Goal: Transaction & Acquisition: Purchase product/service

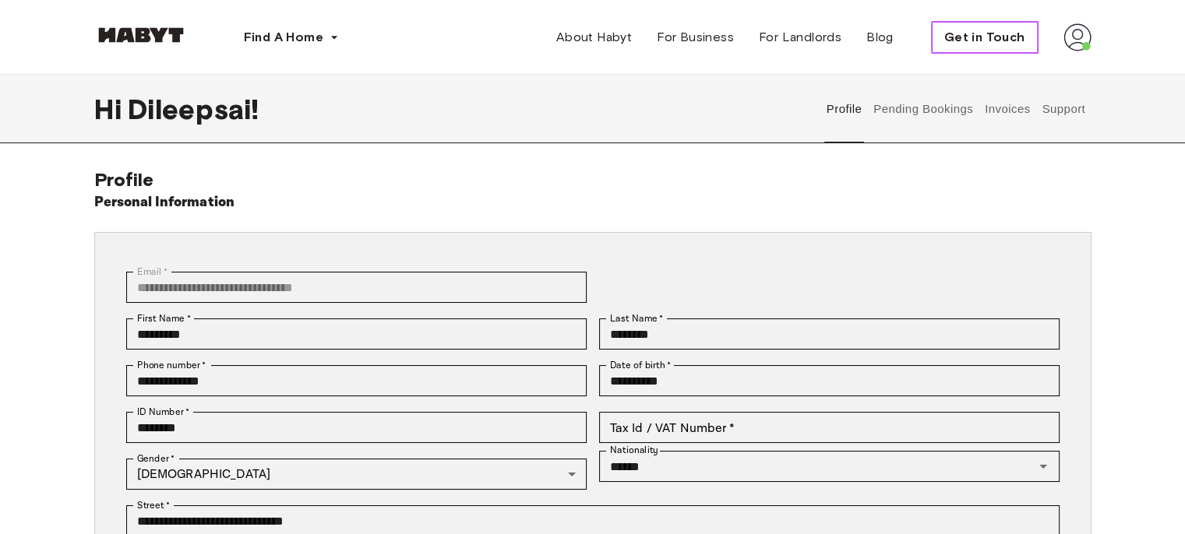
click at [960, 44] on span "Get in Touch" at bounding box center [984, 37] width 81 height 19
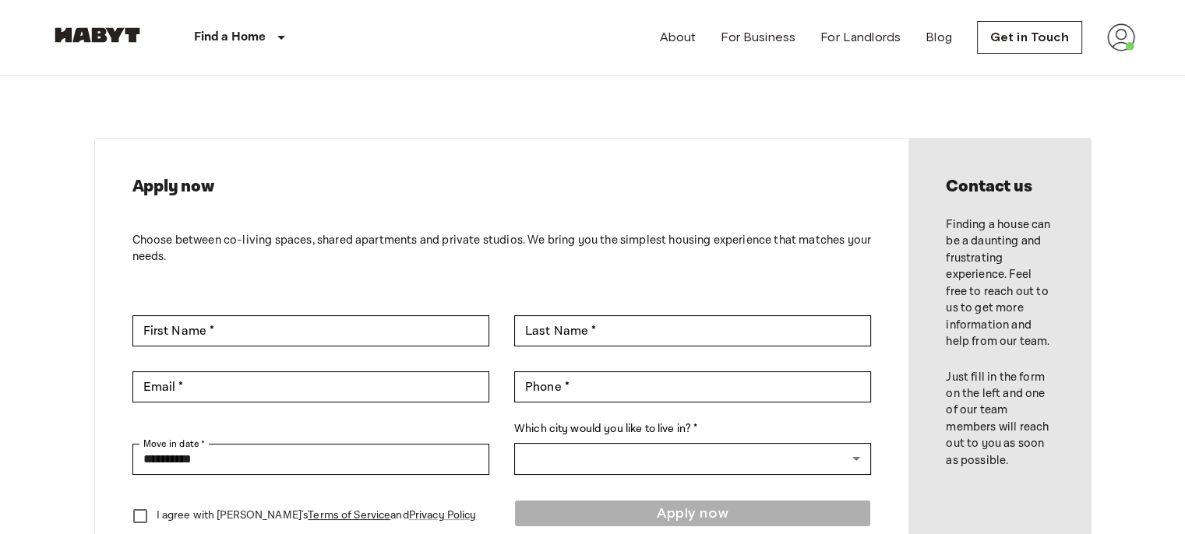
click at [1109, 40] on img at bounding box center [1121, 37] width 28 height 28
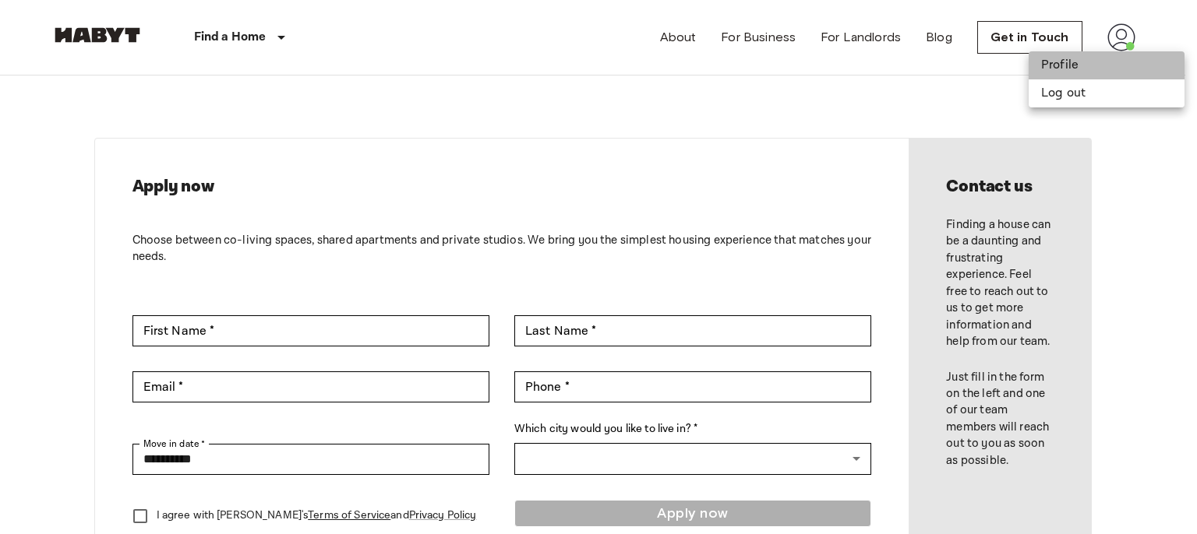
click at [1083, 76] on li "Profile" at bounding box center [1106, 65] width 156 height 28
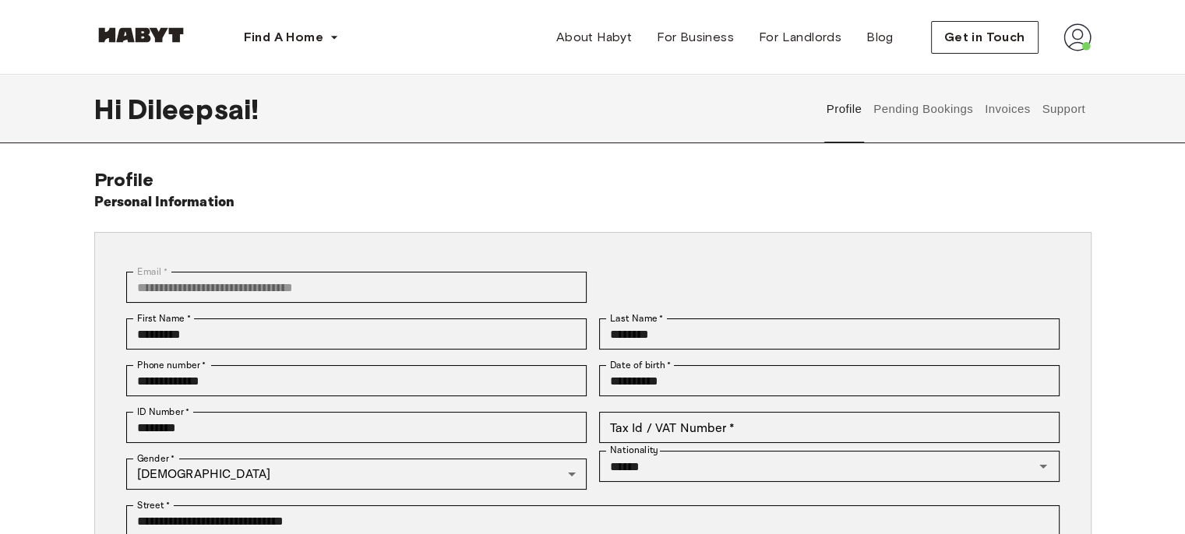
click at [952, 116] on button "Pending Bookings" at bounding box center [924, 109] width 104 height 69
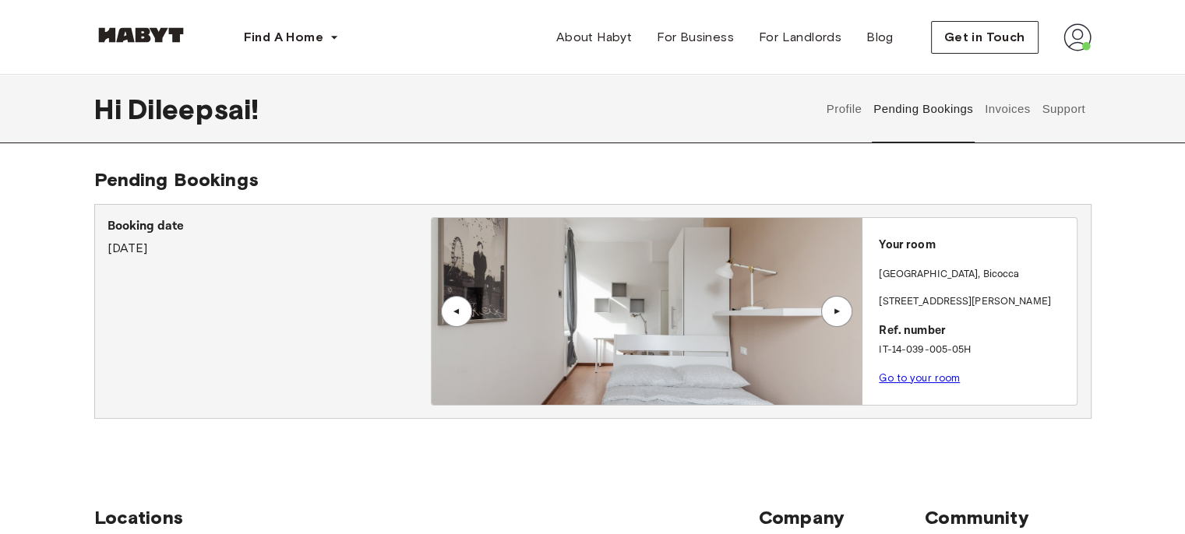
click at [853, 322] on img at bounding box center [647, 311] width 430 height 187
click at [841, 319] on div "▲" at bounding box center [836, 311] width 31 height 31
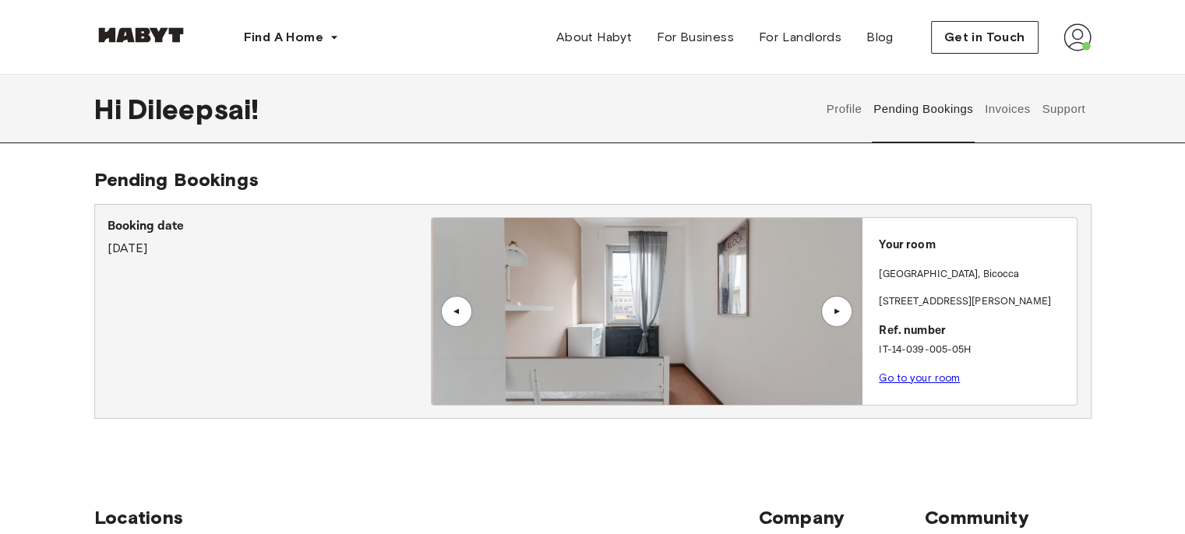
click at [841, 318] on div "▲" at bounding box center [836, 311] width 31 height 31
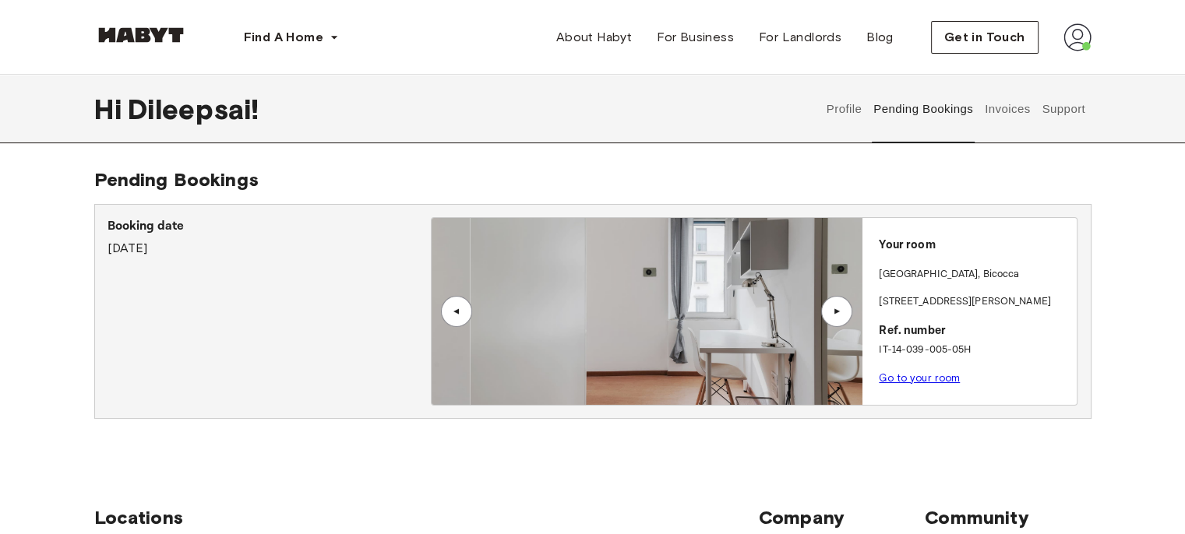
click at [841, 318] on div "▲" at bounding box center [836, 311] width 31 height 31
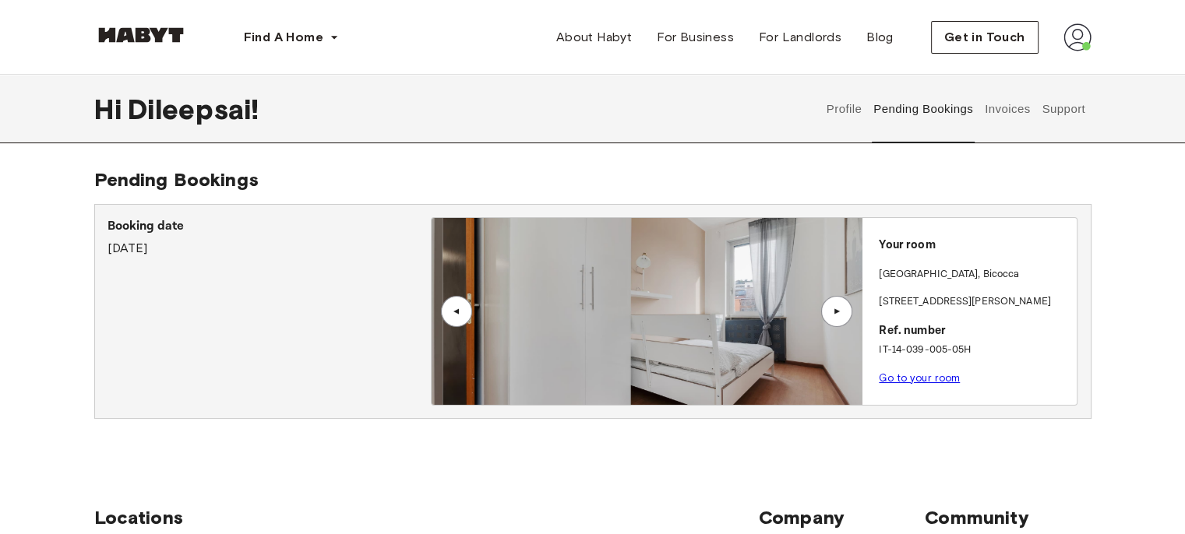
click at [890, 376] on link "Go to your room" at bounding box center [919, 378] width 81 height 12
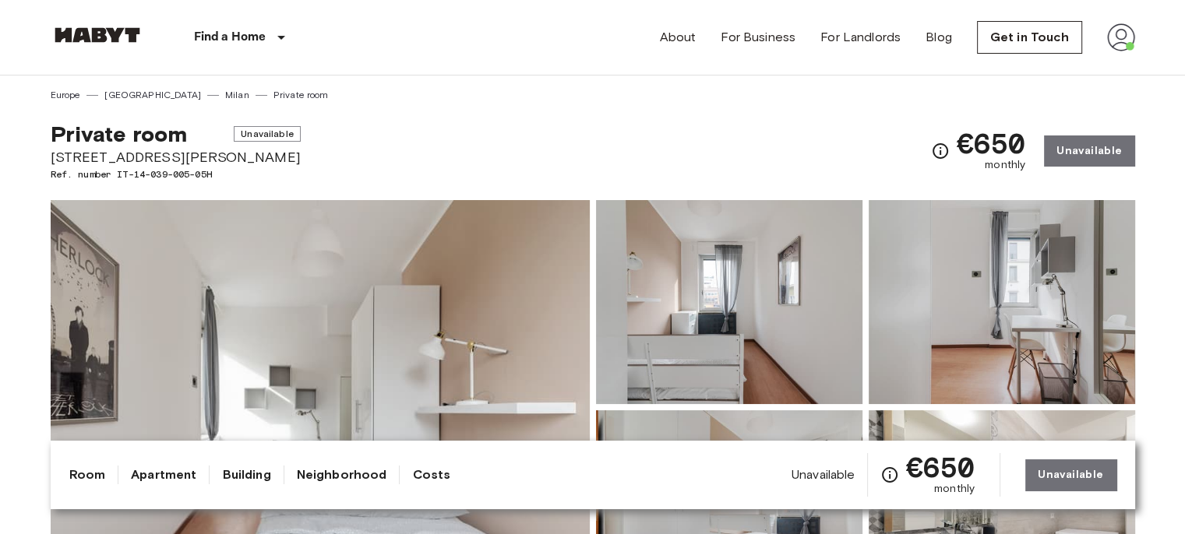
click at [1117, 36] on img at bounding box center [1121, 37] width 28 height 28
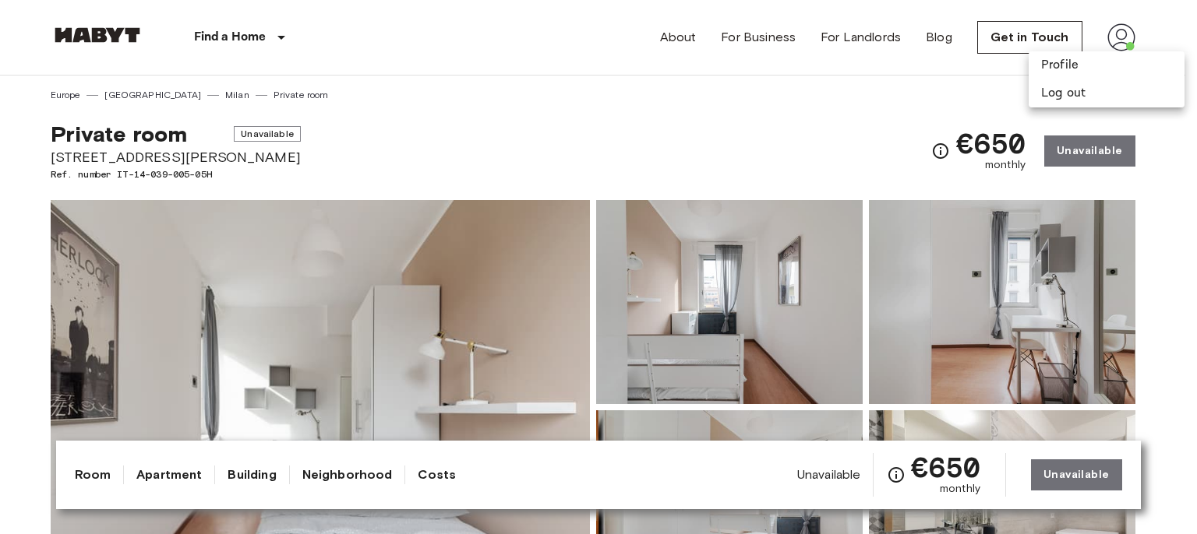
click at [1079, 78] on li "Profile" at bounding box center [1106, 65] width 156 height 28
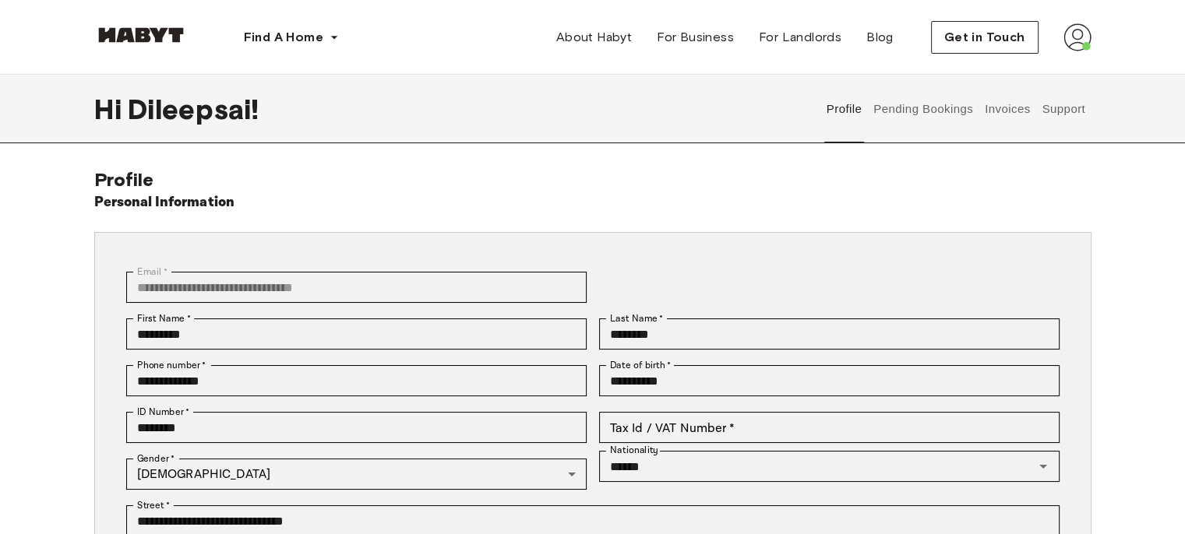
click at [1069, 112] on button "Support" at bounding box center [1064, 109] width 48 height 69
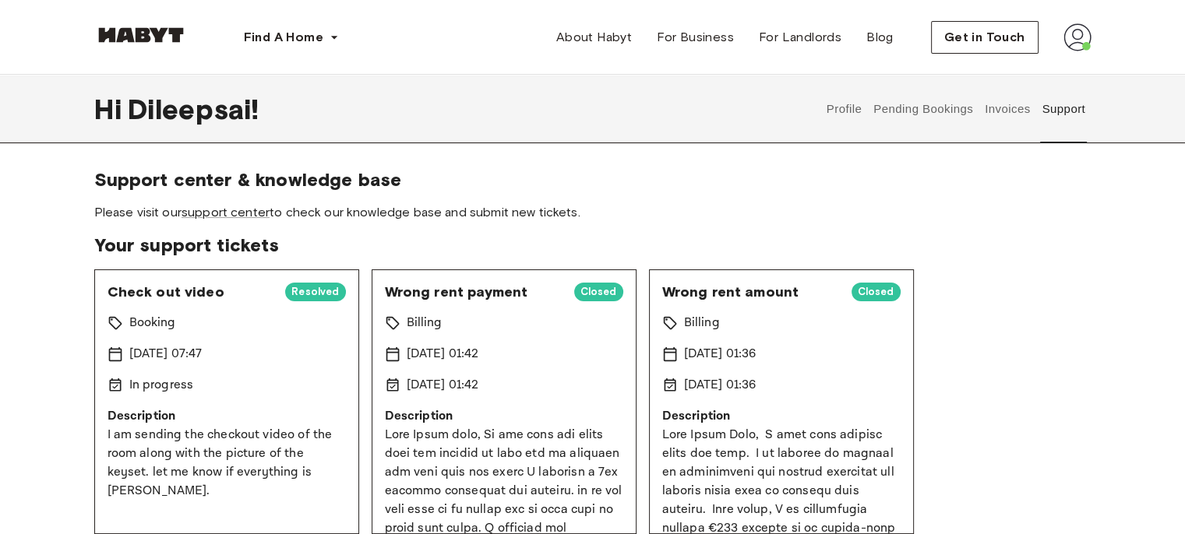
click at [206, 206] on link "support center" at bounding box center [226, 212] width 88 height 15
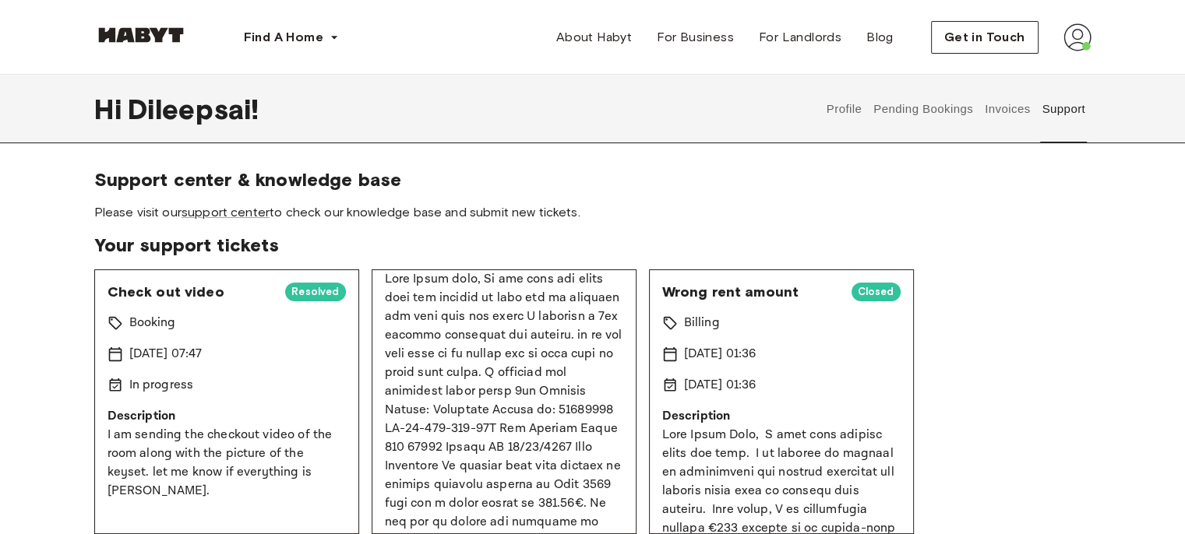
click at [148, 39] on img at bounding box center [140, 35] width 93 height 16
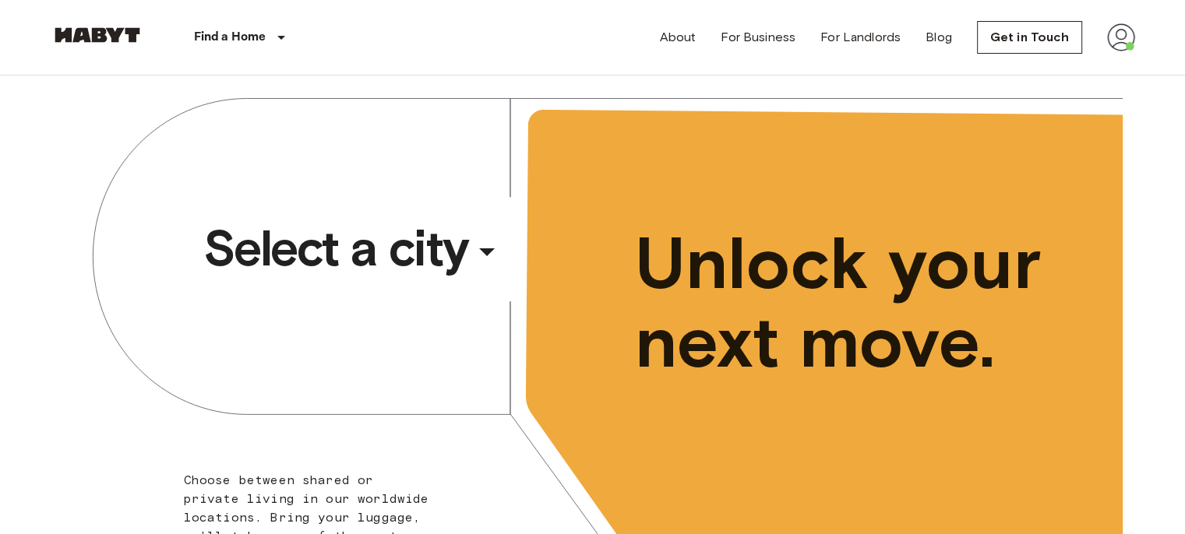
click at [396, 243] on span "Select a city" at bounding box center [335, 248] width 265 height 62
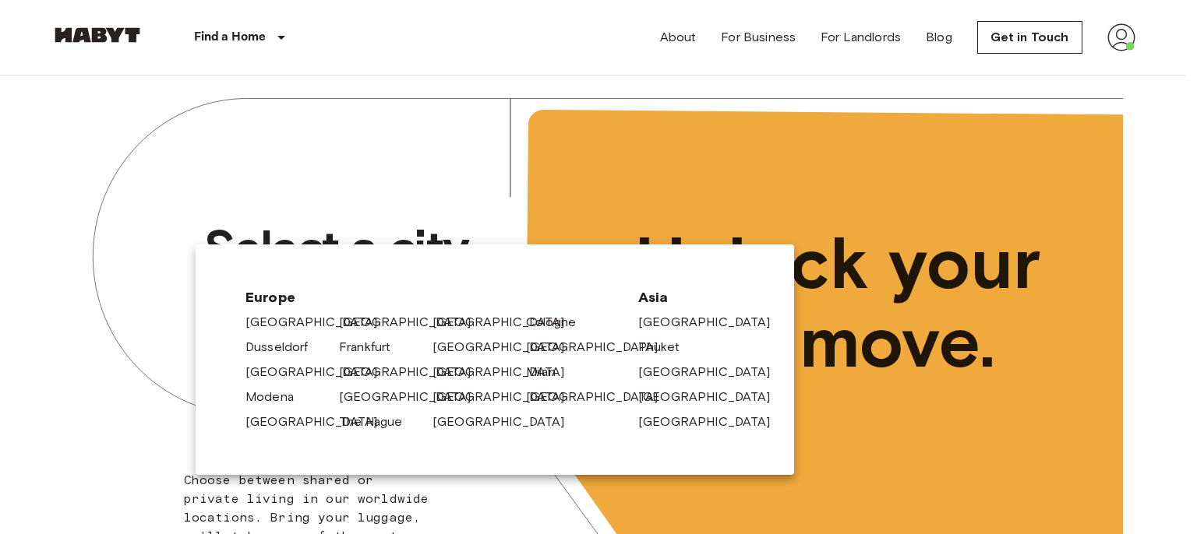
click at [303, 324] on link "[GEOGRAPHIC_DATA]" at bounding box center [319, 322] width 148 height 19
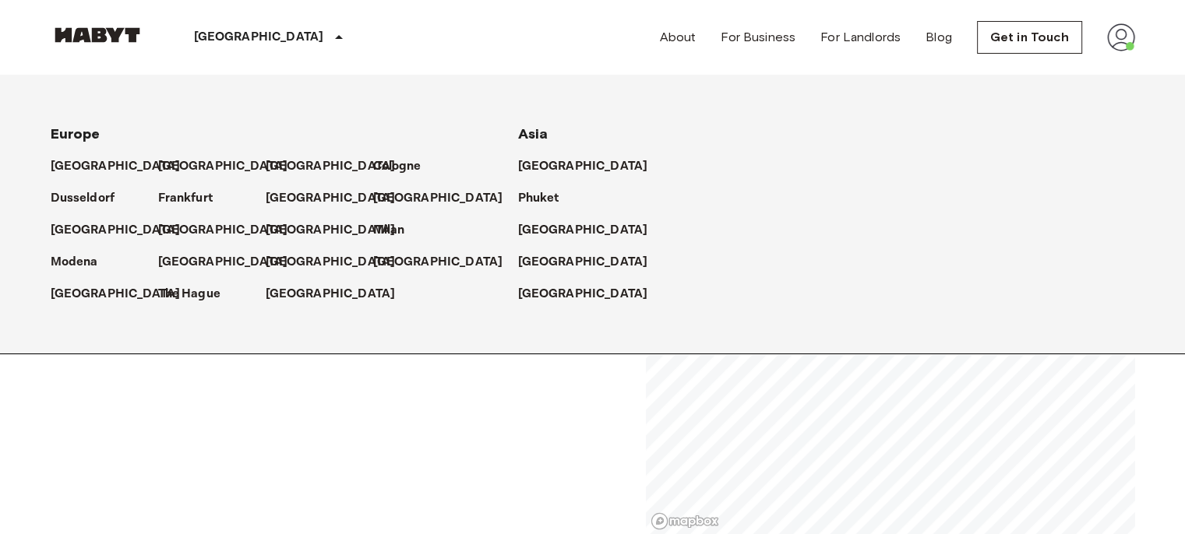
click at [79, 208] on p "Dusseldorf" at bounding box center [83, 198] width 65 height 19
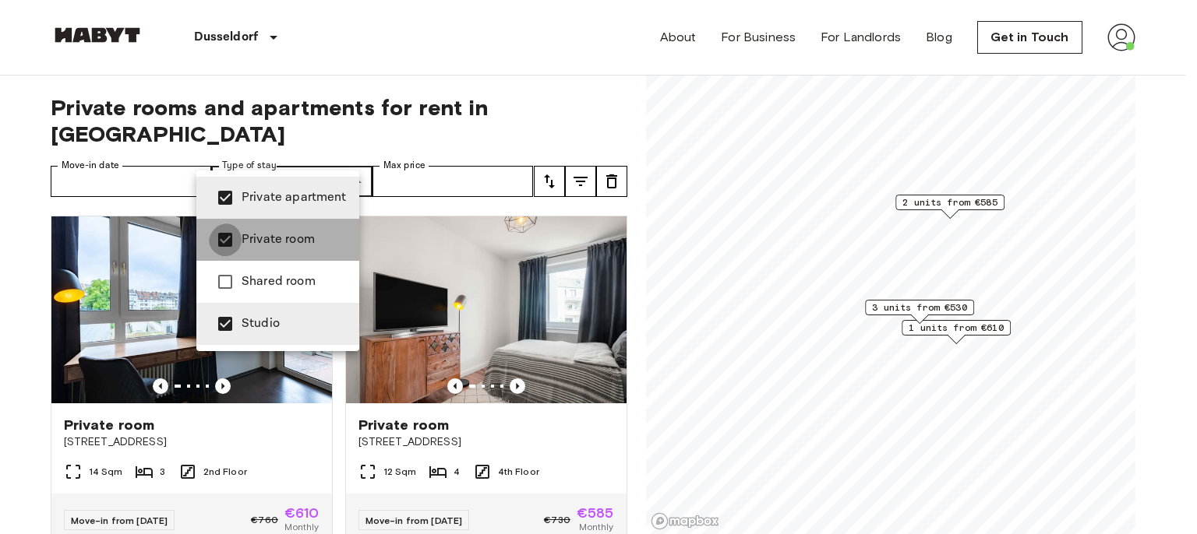
type input "**********"
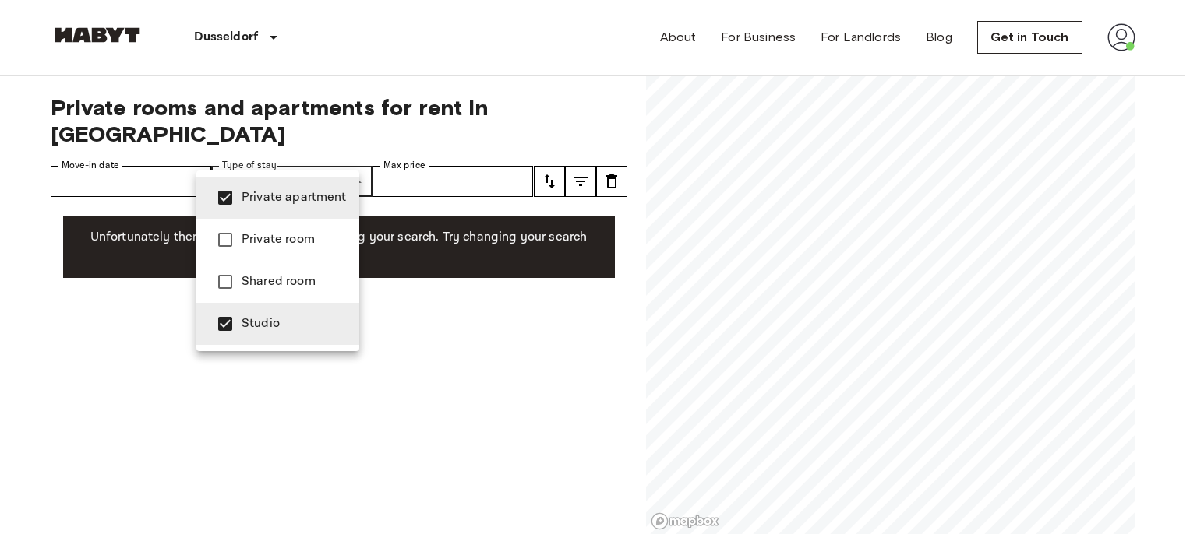
click at [251, 35] on div at bounding box center [598, 267] width 1197 height 534
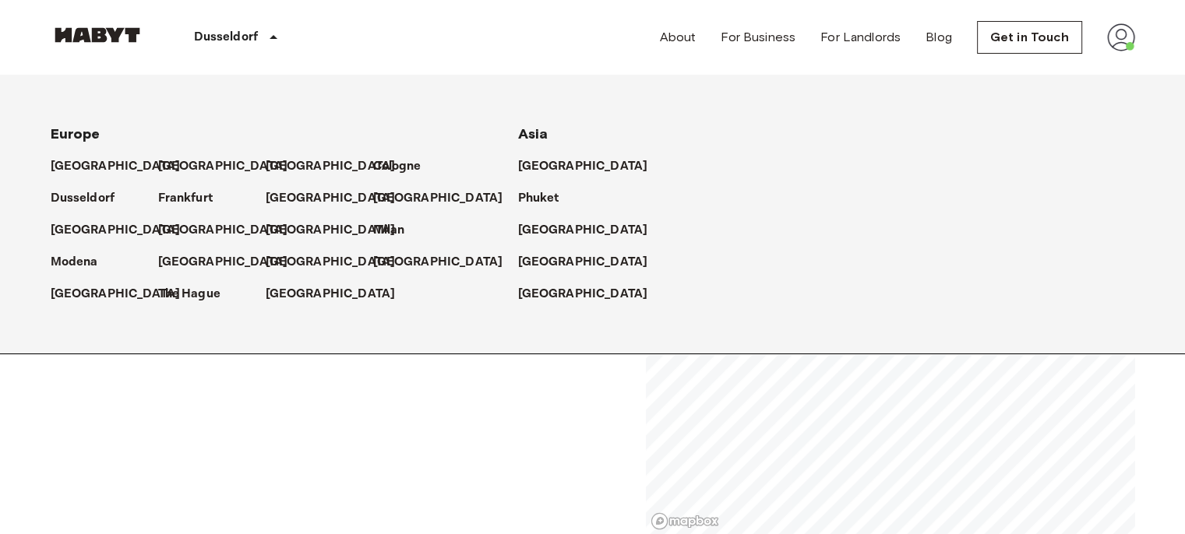
click at [93, 272] on p "Modena" at bounding box center [75, 262] width 48 height 19
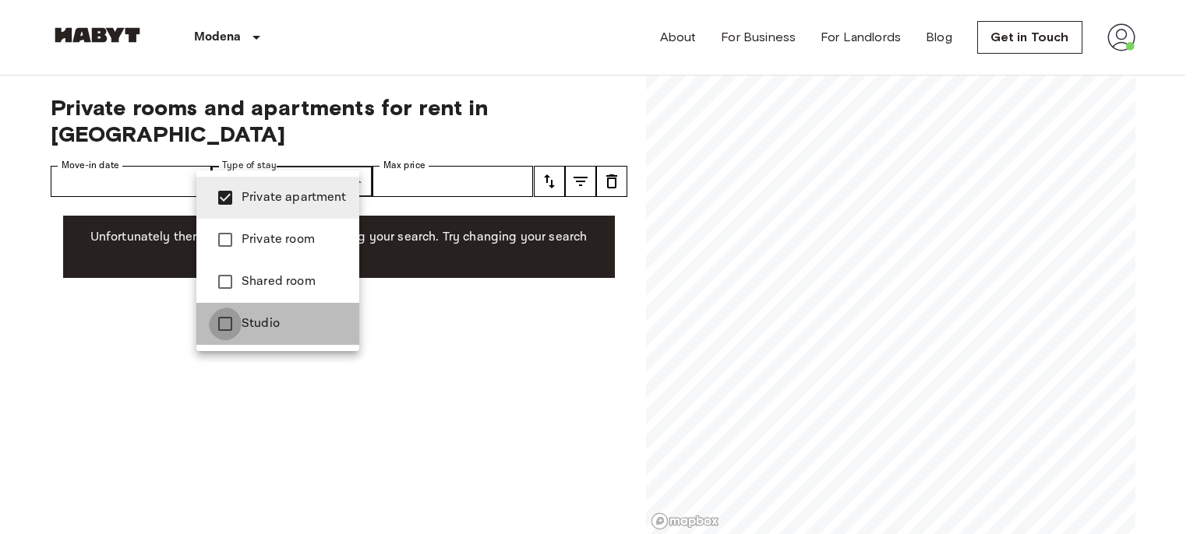
type input "**********"
click at [274, 37] on div at bounding box center [598, 267] width 1197 height 534
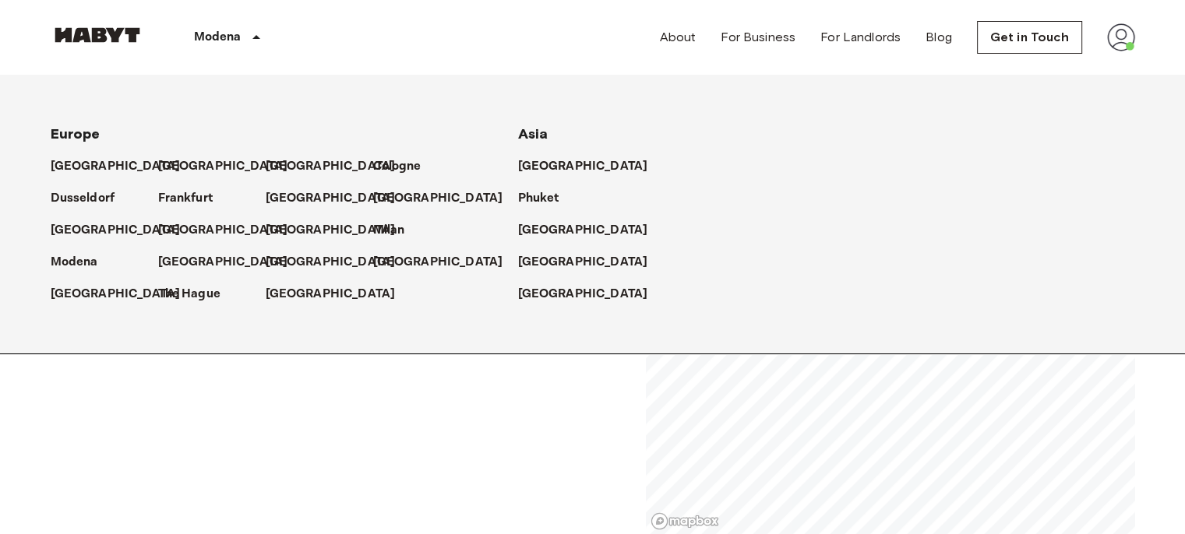
click at [91, 304] on p "[GEOGRAPHIC_DATA]" at bounding box center [116, 294] width 130 height 19
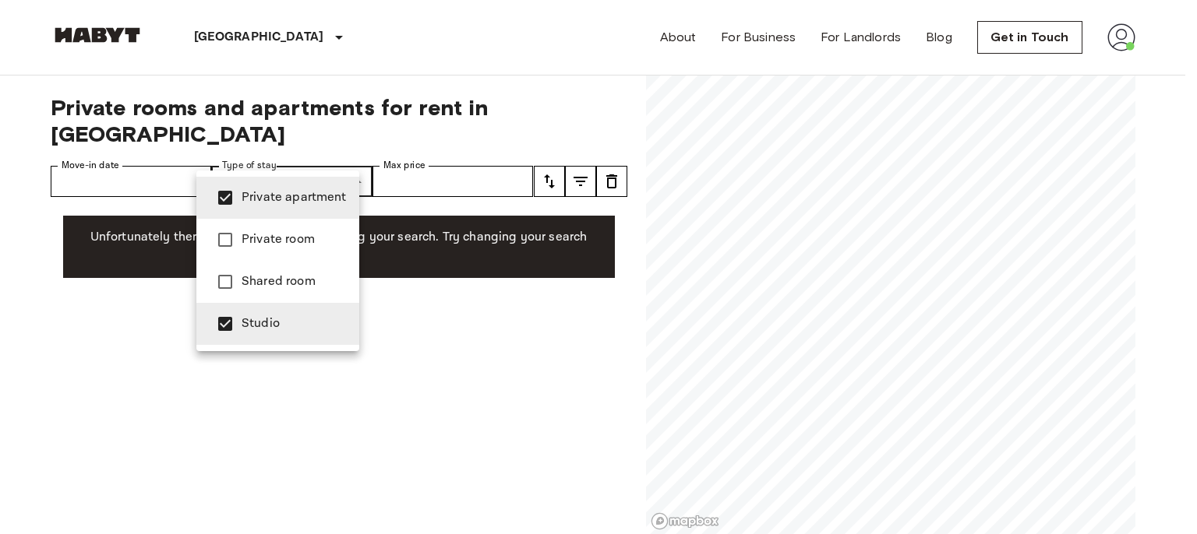
type input "**********"
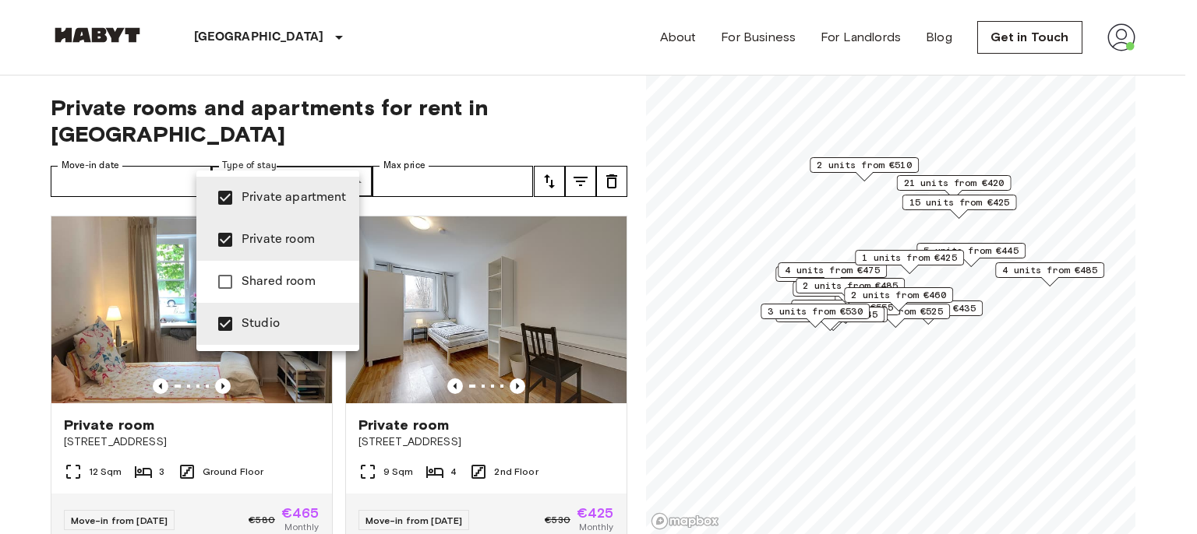
click at [261, 41] on div at bounding box center [598, 267] width 1197 height 534
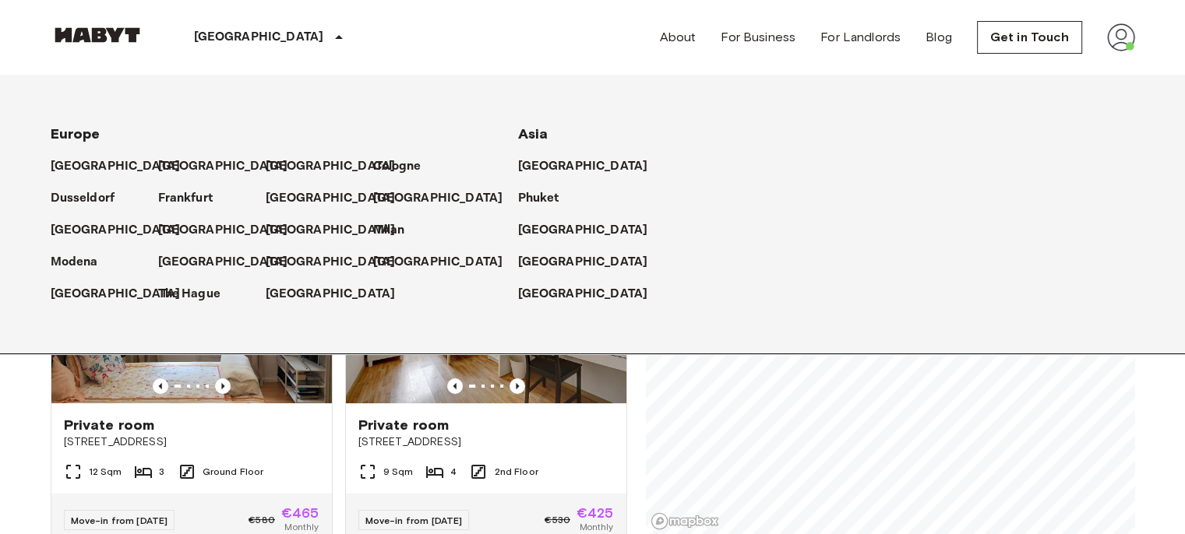
click at [179, 168] on p "[GEOGRAPHIC_DATA]" at bounding box center [223, 166] width 130 height 19
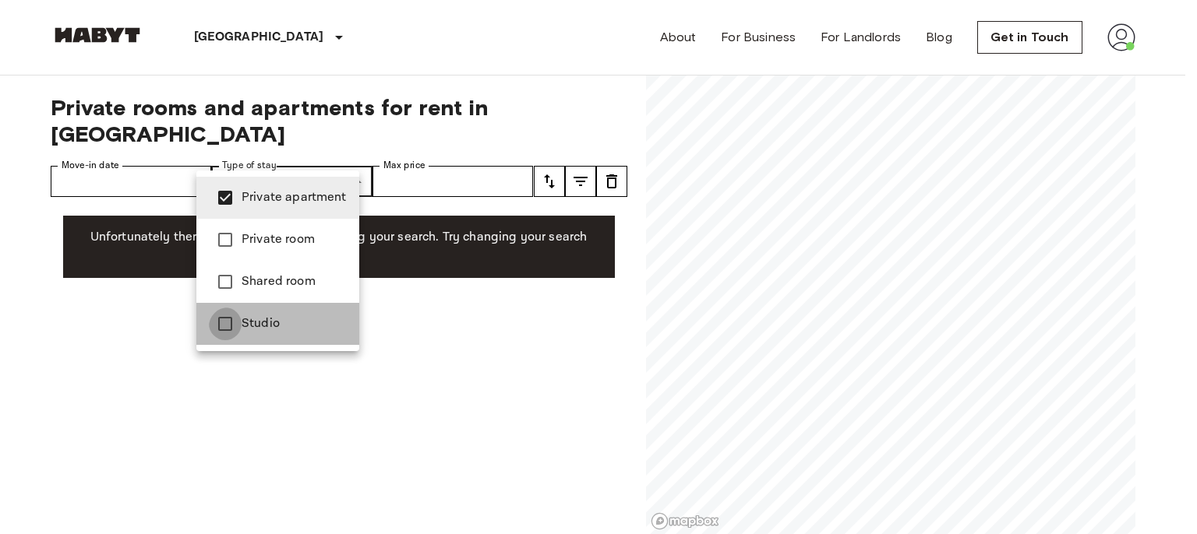
type input "**********"
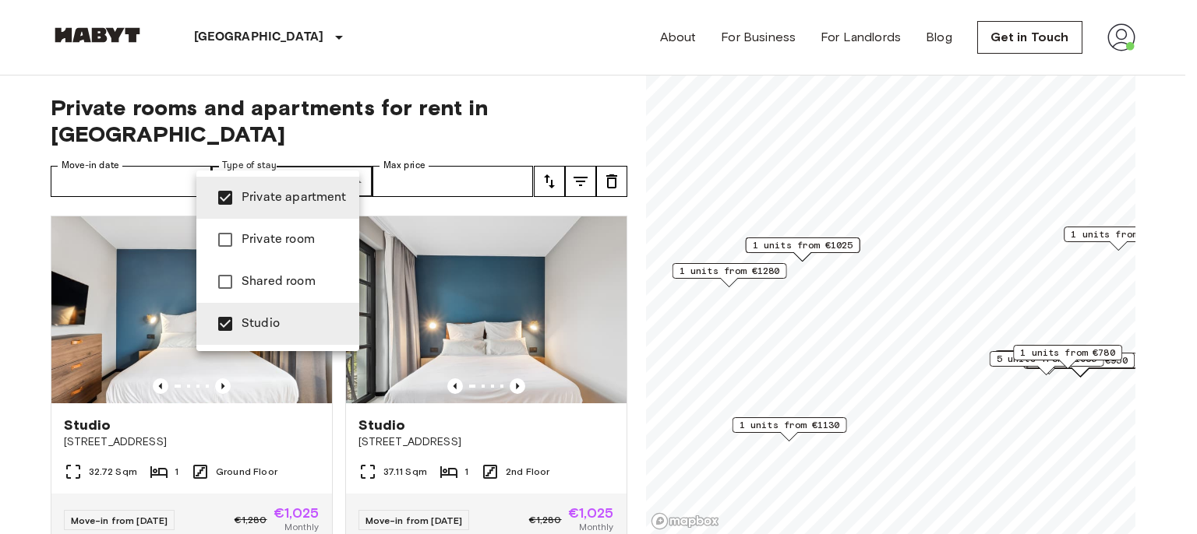
click at [9, 340] on div at bounding box center [598, 267] width 1197 height 534
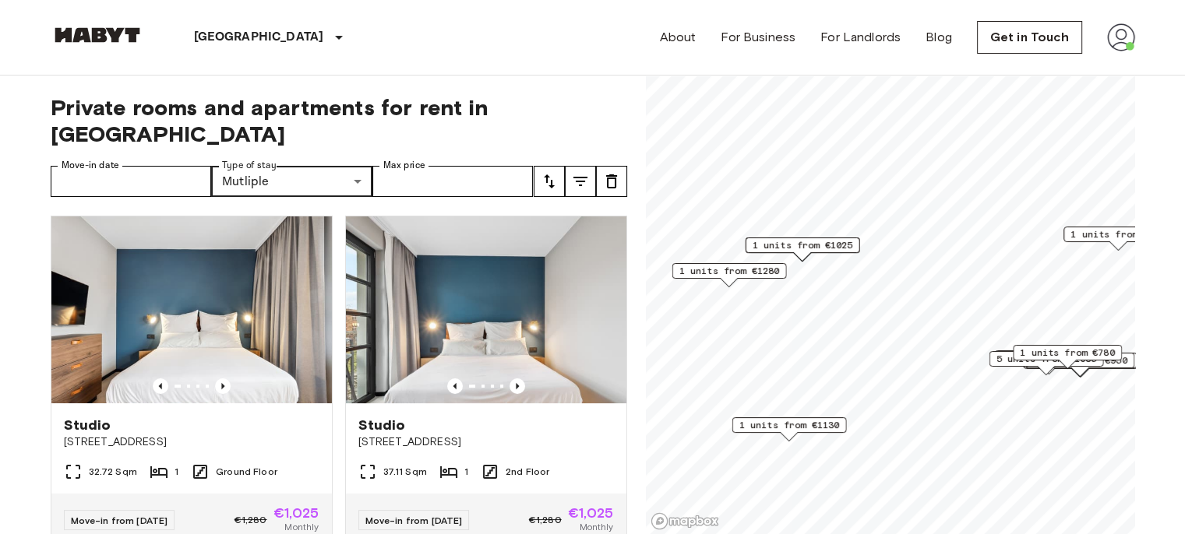
click at [216, 379] on icon "Previous image" at bounding box center [223, 387] width 16 height 16
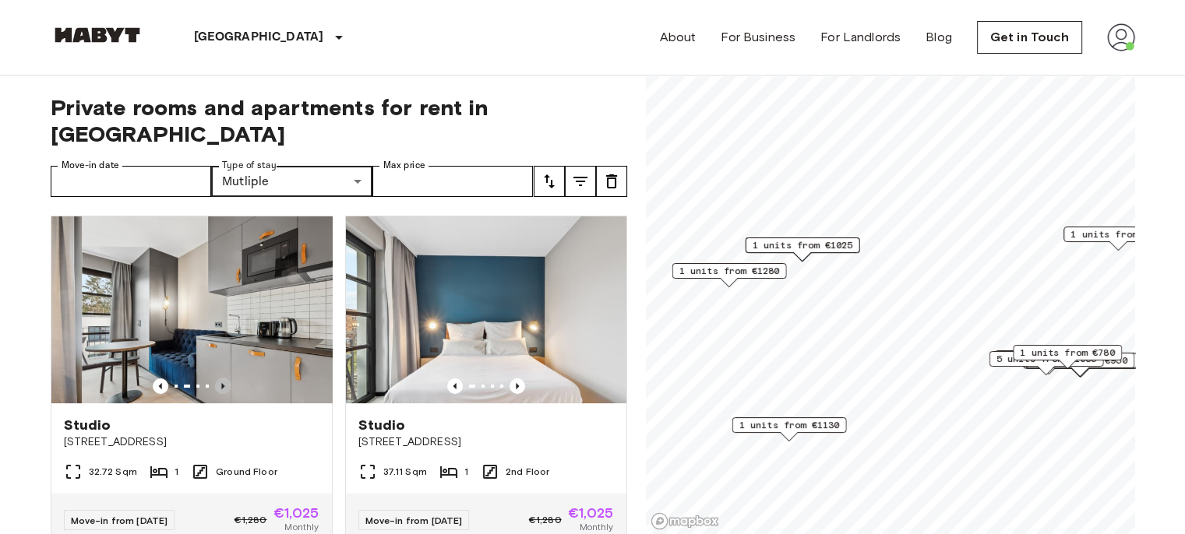
click at [216, 379] on icon "Previous image" at bounding box center [223, 387] width 16 height 16
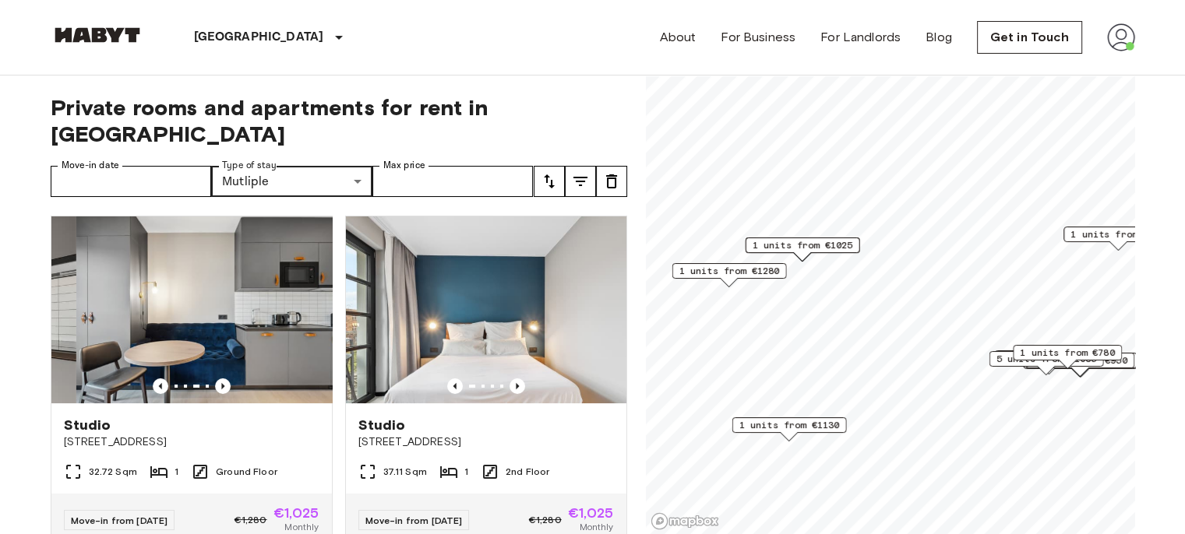
click at [216, 379] on icon "Previous image" at bounding box center [223, 387] width 16 height 16
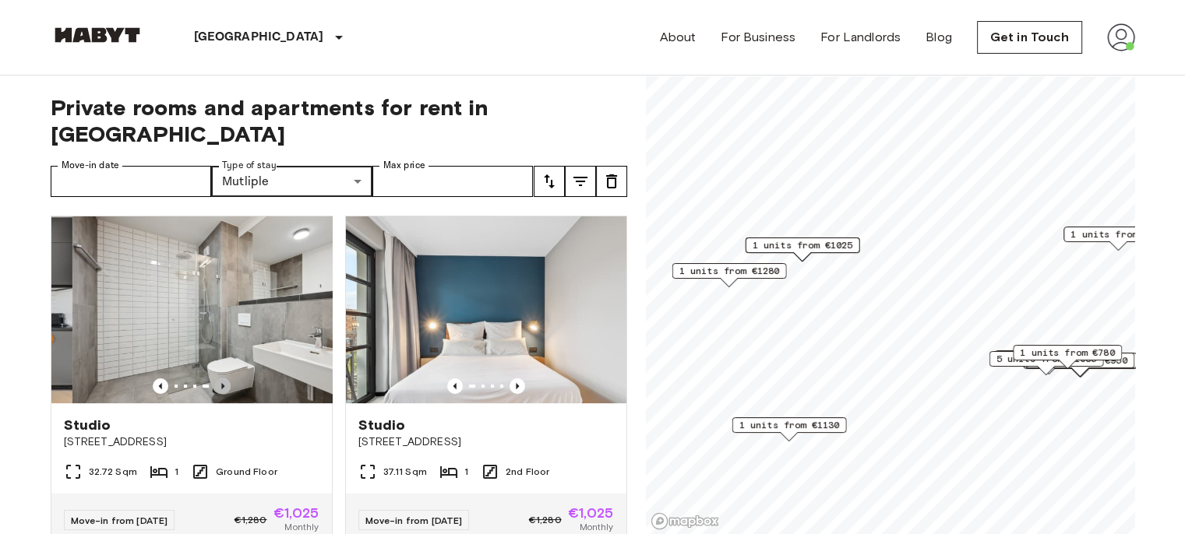
click at [216, 379] on icon "Previous image" at bounding box center [223, 387] width 16 height 16
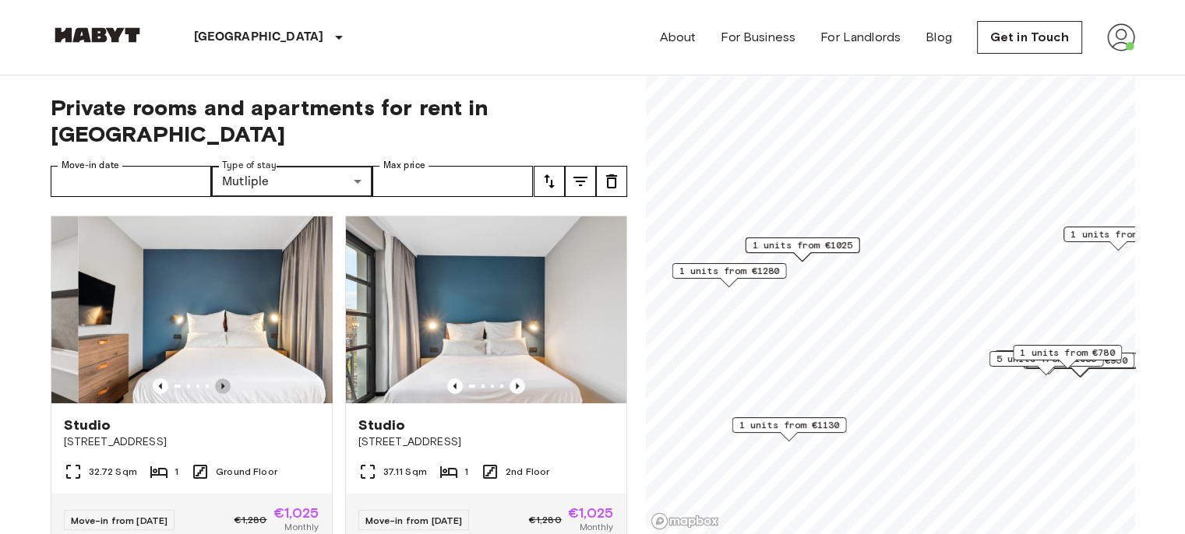
click at [216, 379] on icon "Previous image" at bounding box center [223, 387] width 16 height 16
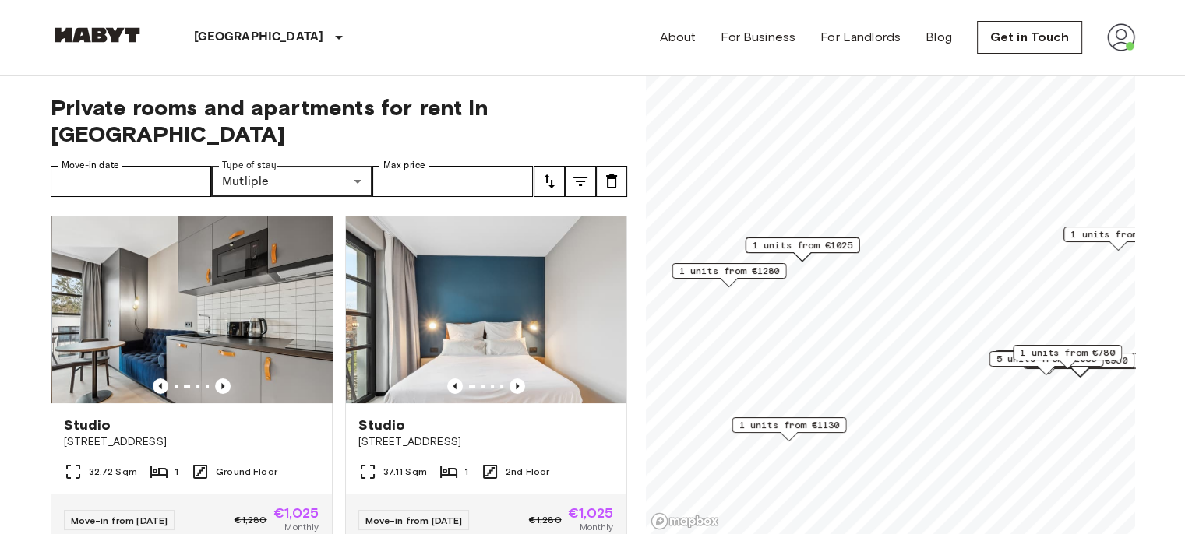
click at [216, 379] on icon "Previous image" at bounding box center [223, 387] width 16 height 16
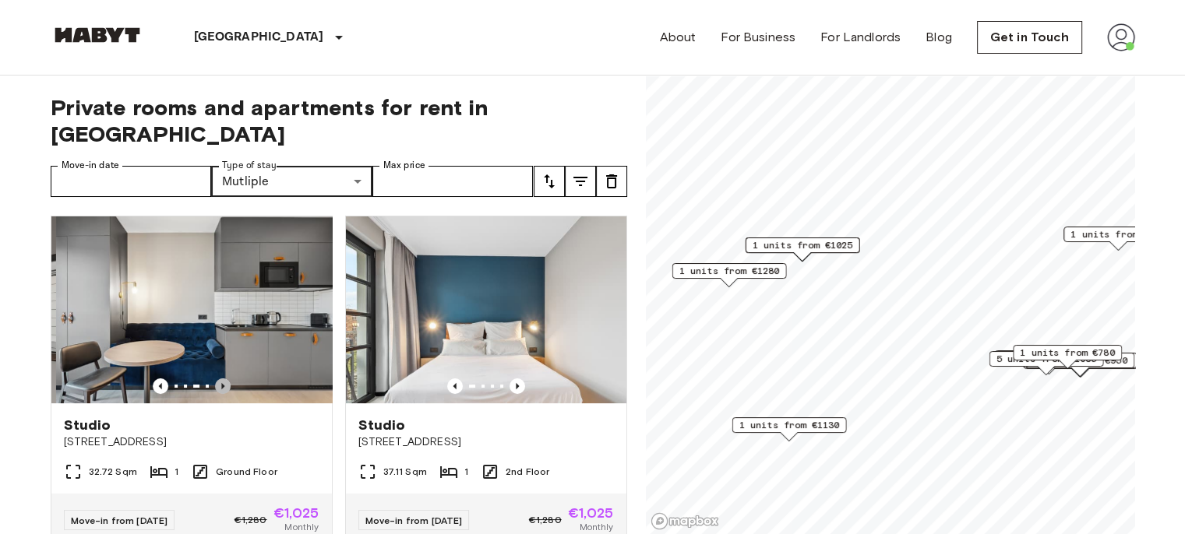
click at [216, 379] on icon "Previous image" at bounding box center [223, 387] width 16 height 16
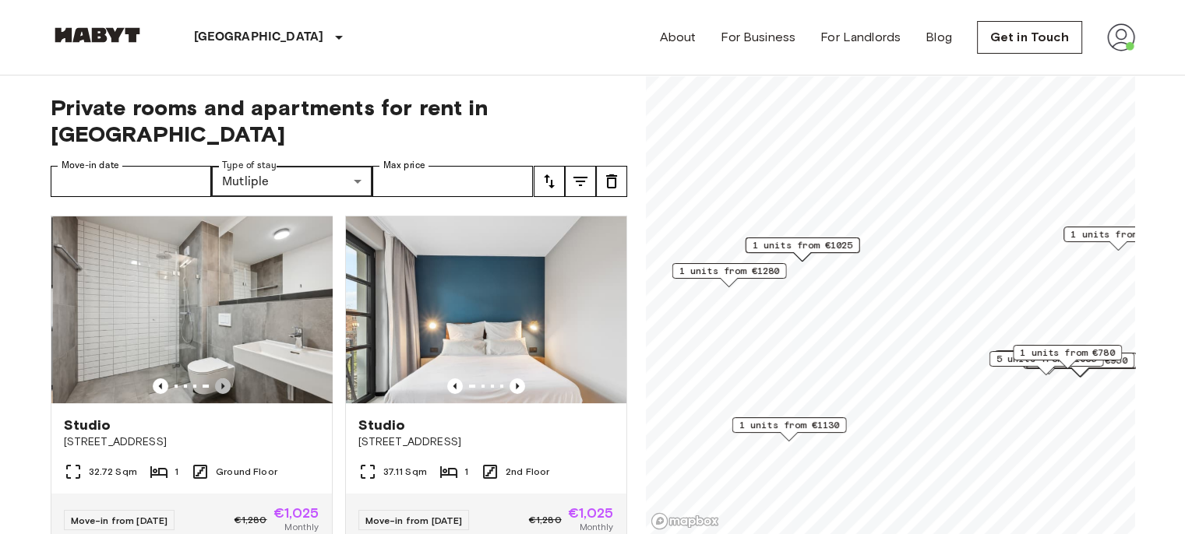
click at [216, 379] on icon "Previous image" at bounding box center [223, 387] width 16 height 16
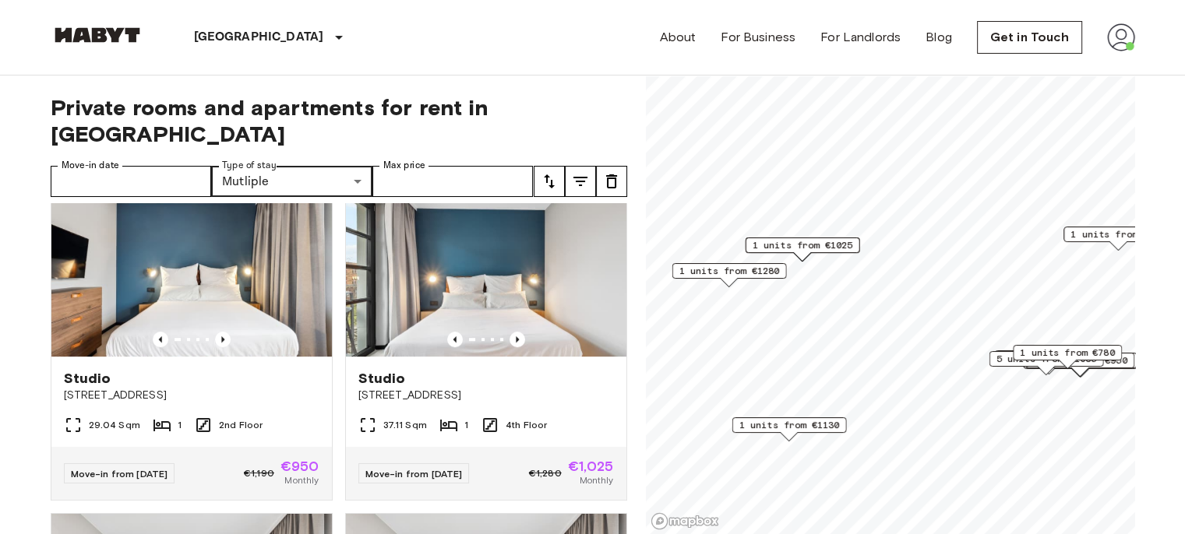
scroll to position [701, 0]
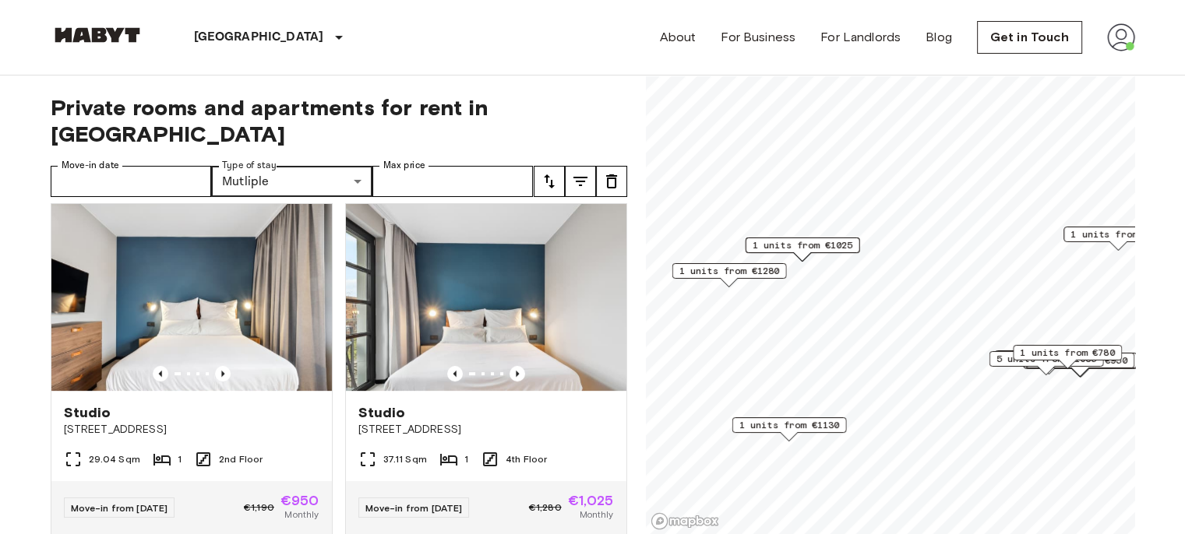
click at [223, 372] on icon "Previous image" at bounding box center [223, 374] width 16 height 16
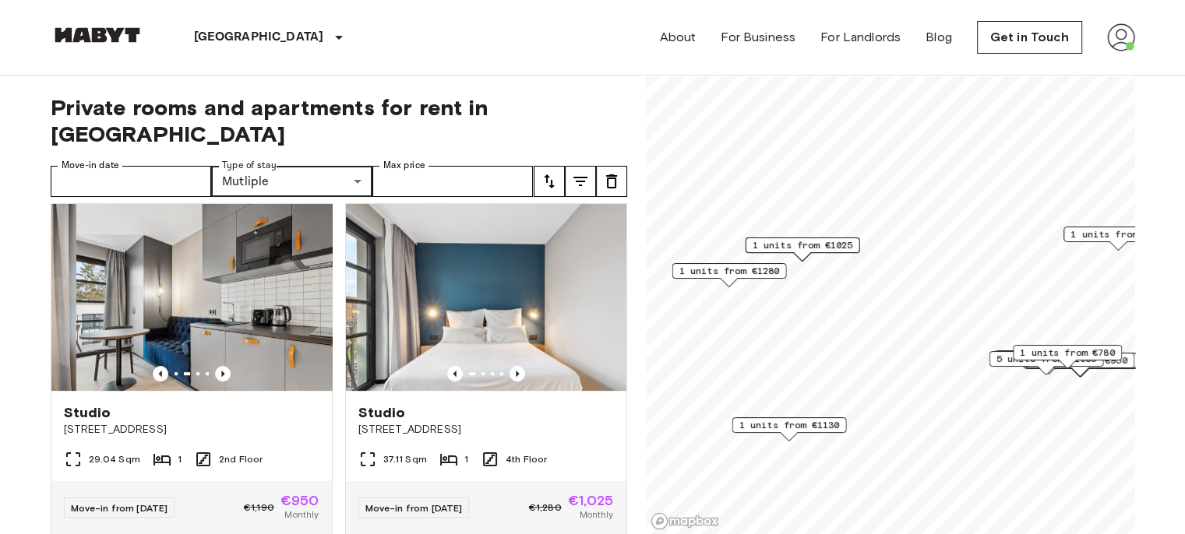
click at [223, 372] on icon "Previous image" at bounding box center [223, 374] width 16 height 16
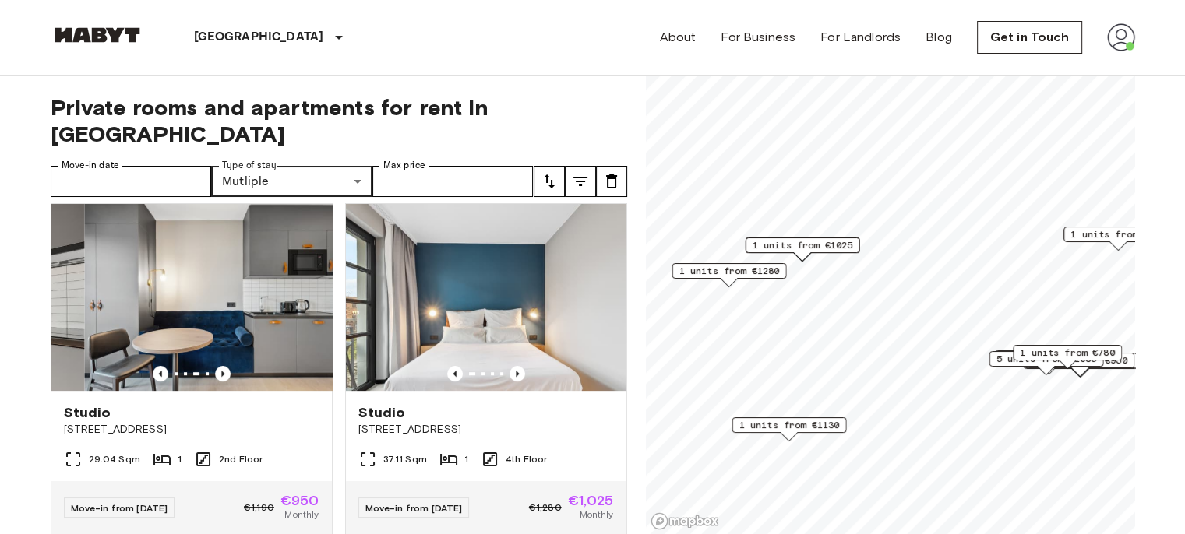
click at [223, 372] on icon "Previous image" at bounding box center [223, 374] width 16 height 16
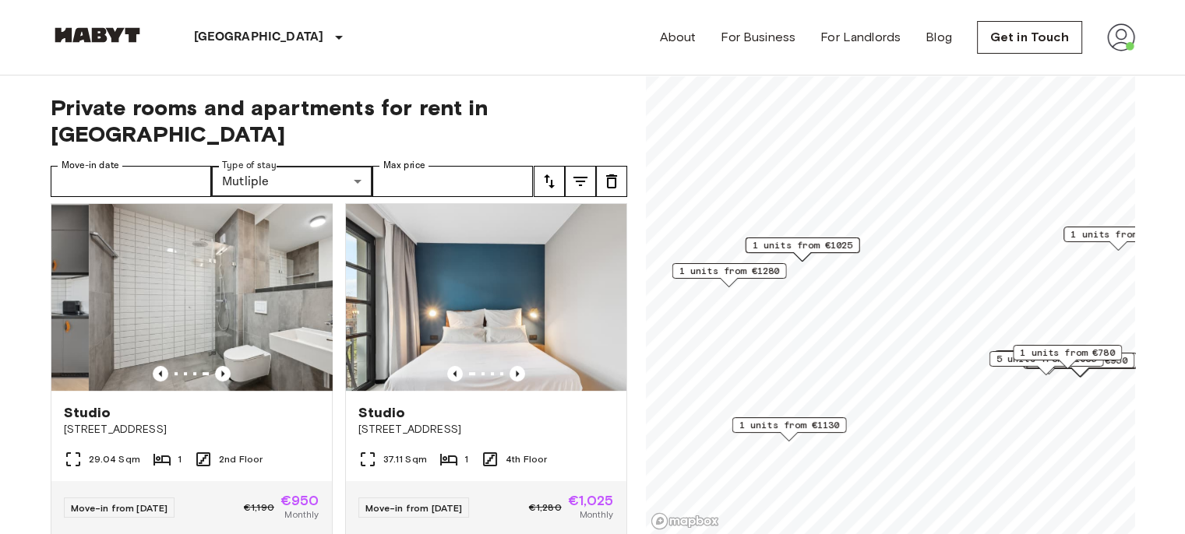
click at [223, 372] on icon "Previous image" at bounding box center [223, 374] width 16 height 16
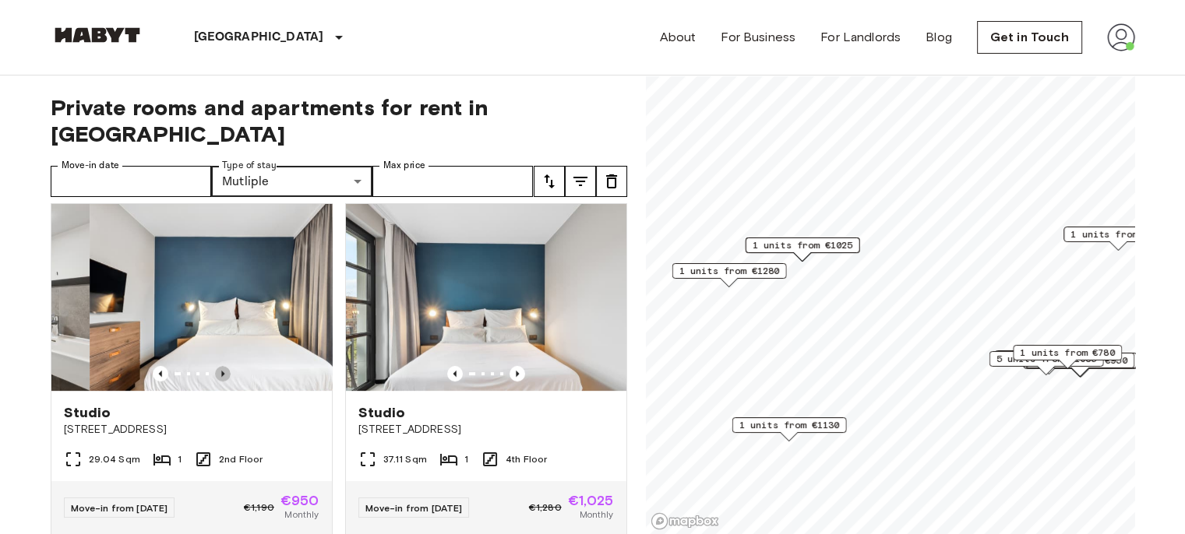
click at [223, 372] on icon "Previous image" at bounding box center [223, 374] width 16 height 16
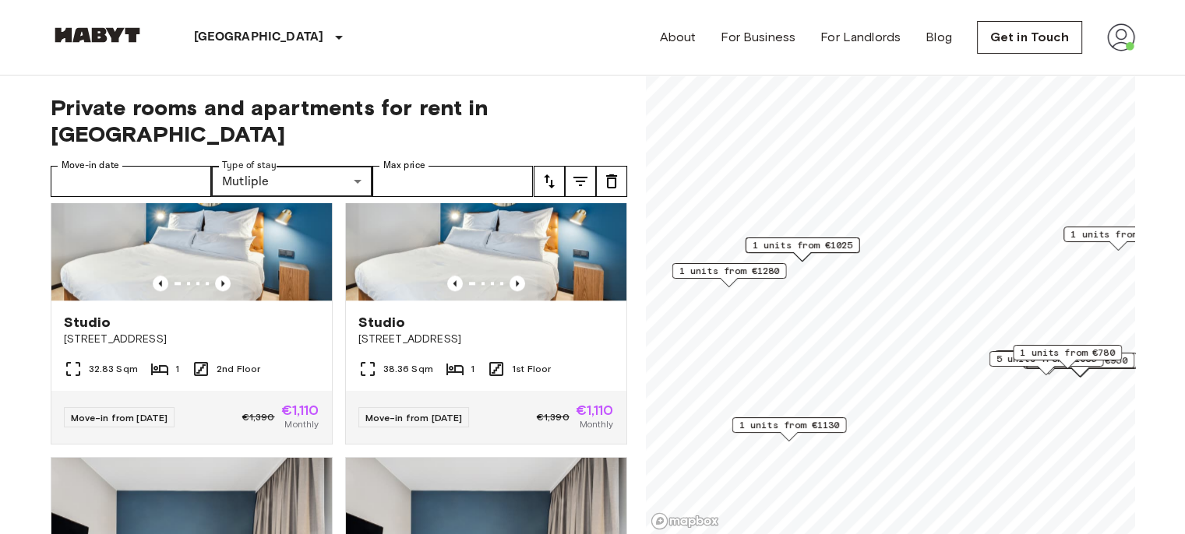
scroll to position [1402, 0]
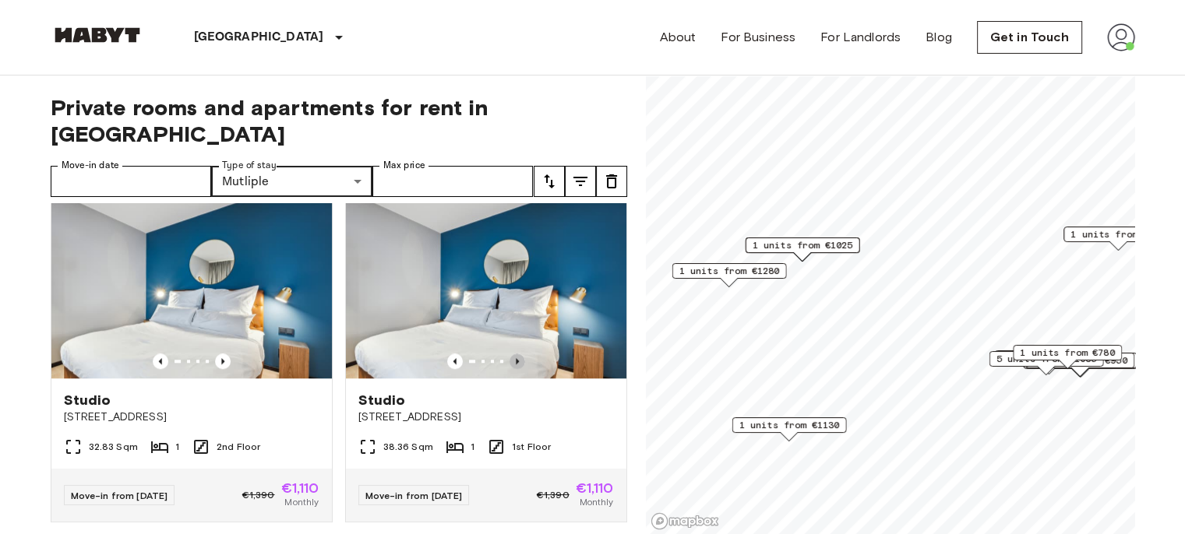
click at [514, 369] on icon "Previous image" at bounding box center [518, 362] width 16 height 16
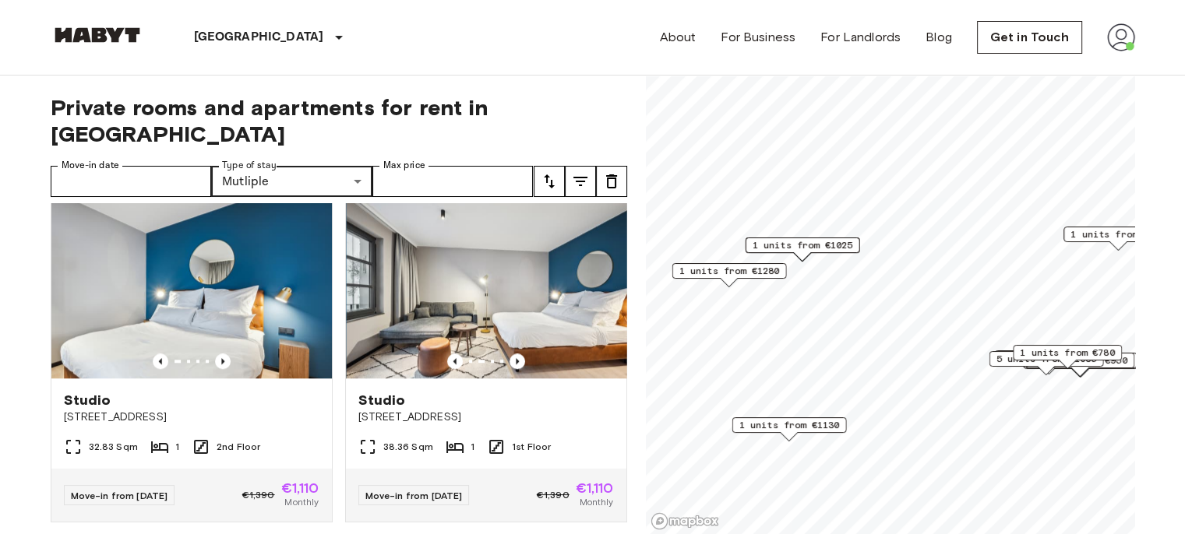
click at [513, 369] on icon "Previous image" at bounding box center [518, 362] width 16 height 16
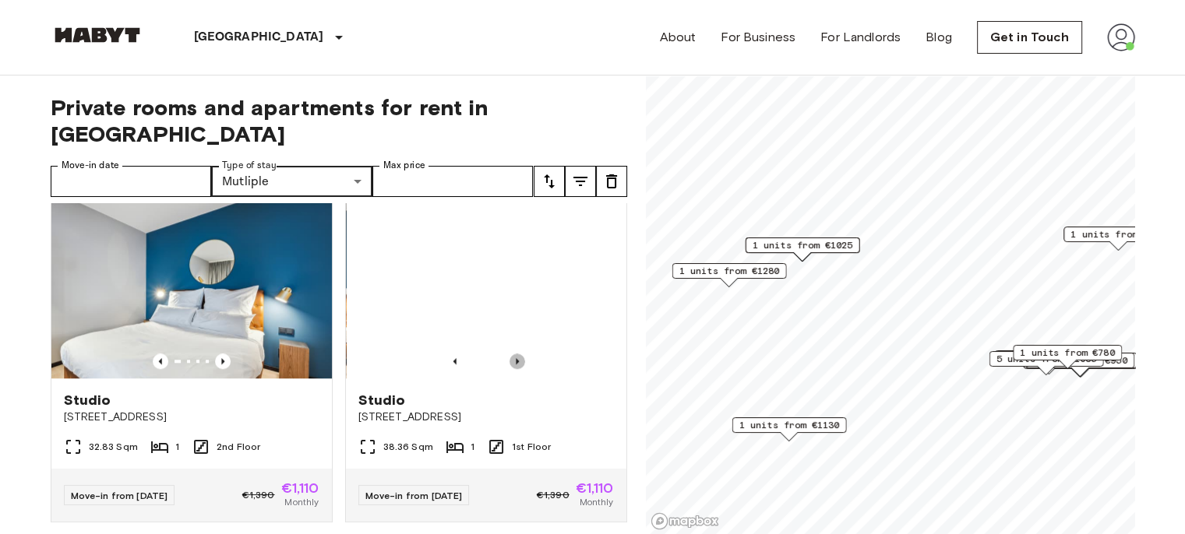
click at [513, 369] on icon "Previous image" at bounding box center [518, 362] width 16 height 16
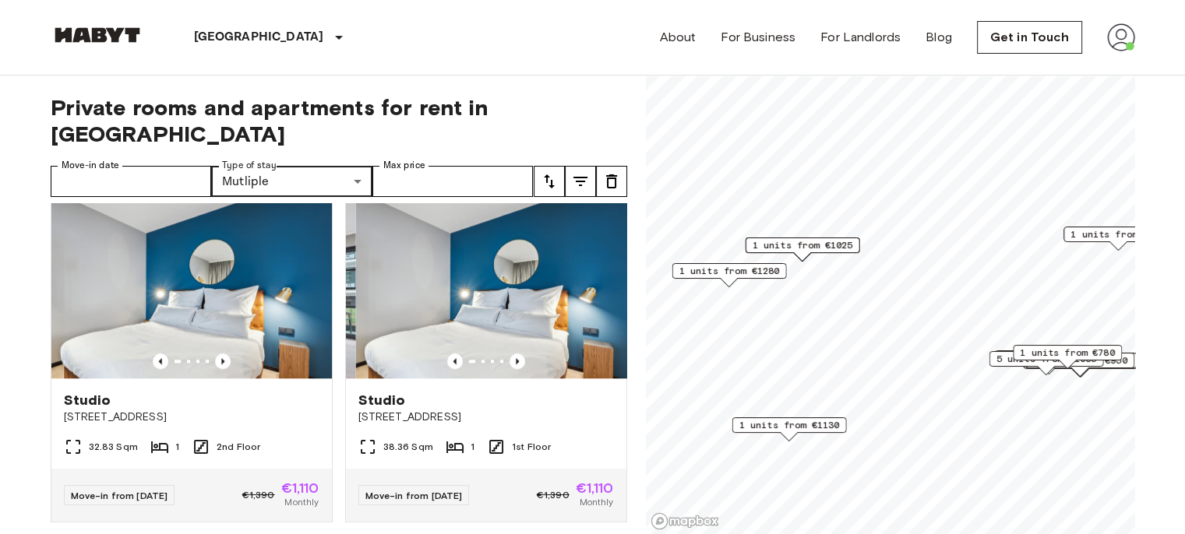
click at [513, 369] on icon "Previous image" at bounding box center [518, 362] width 16 height 16
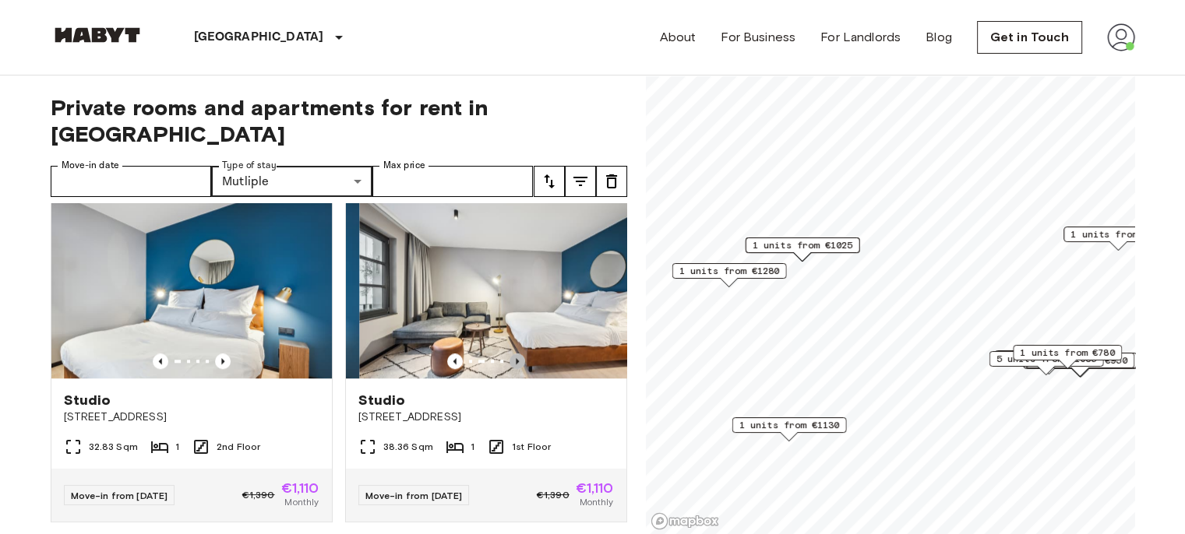
click at [513, 369] on icon "Previous image" at bounding box center [518, 362] width 16 height 16
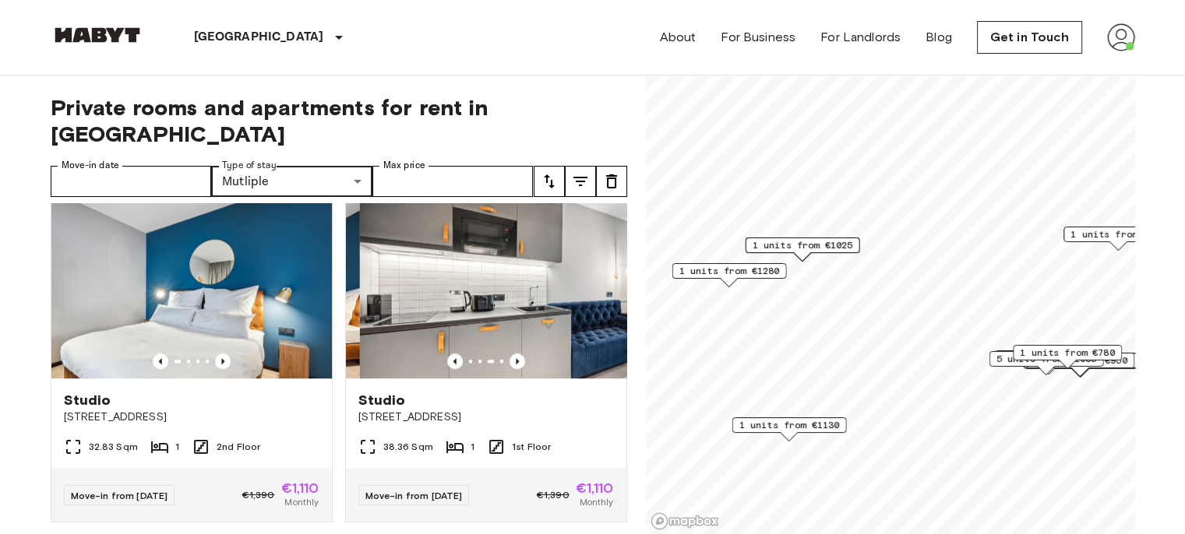
click at [512, 369] on icon "Previous image" at bounding box center [518, 362] width 16 height 16
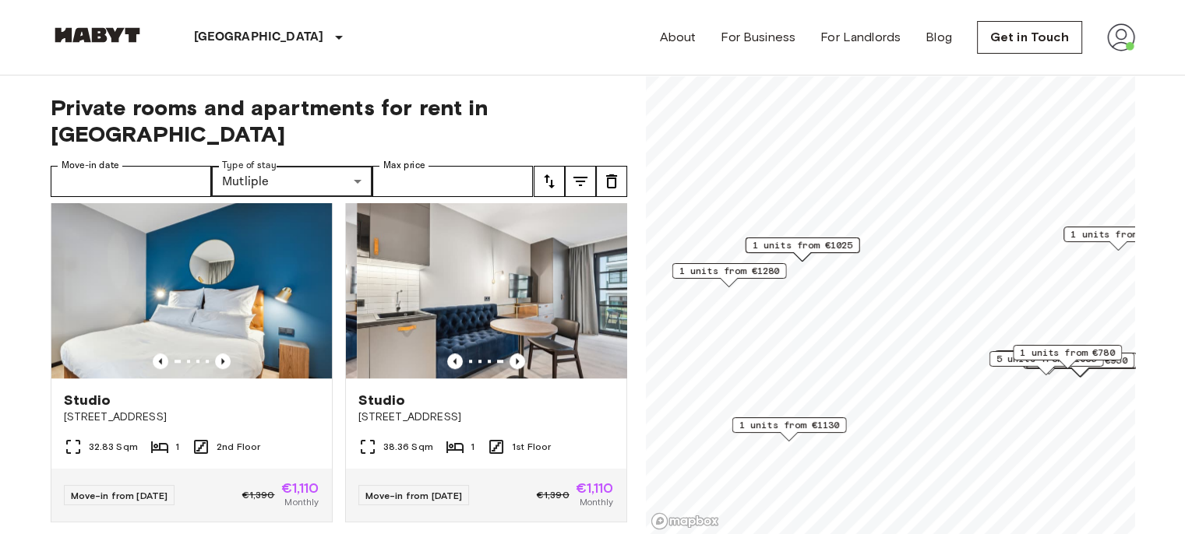
click at [511, 369] on icon "Previous image" at bounding box center [518, 362] width 16 height 16
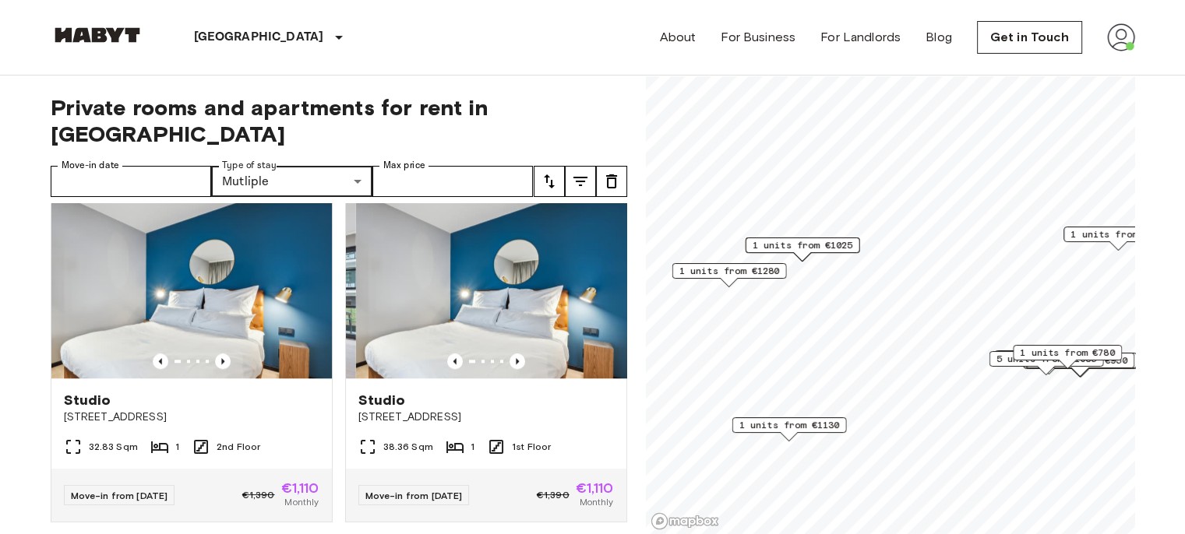
click at [511, 369] on icon "Previous image" at bounding box center [518, 362] width 16 height 16
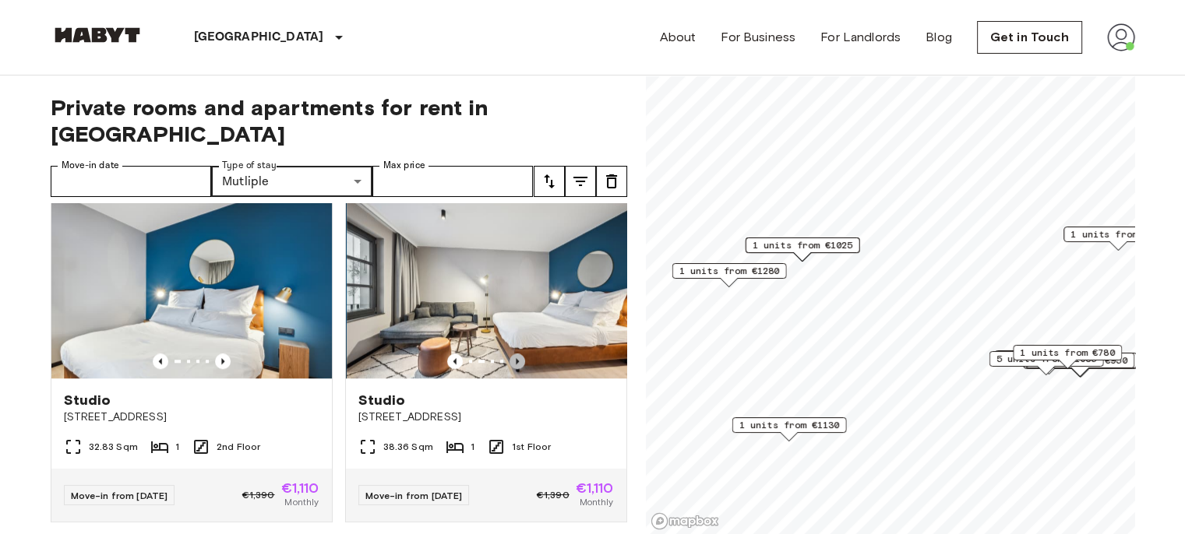
click at [510, 369] on icon "Previous image" at bounding box center [518, 362] width 16 height 16
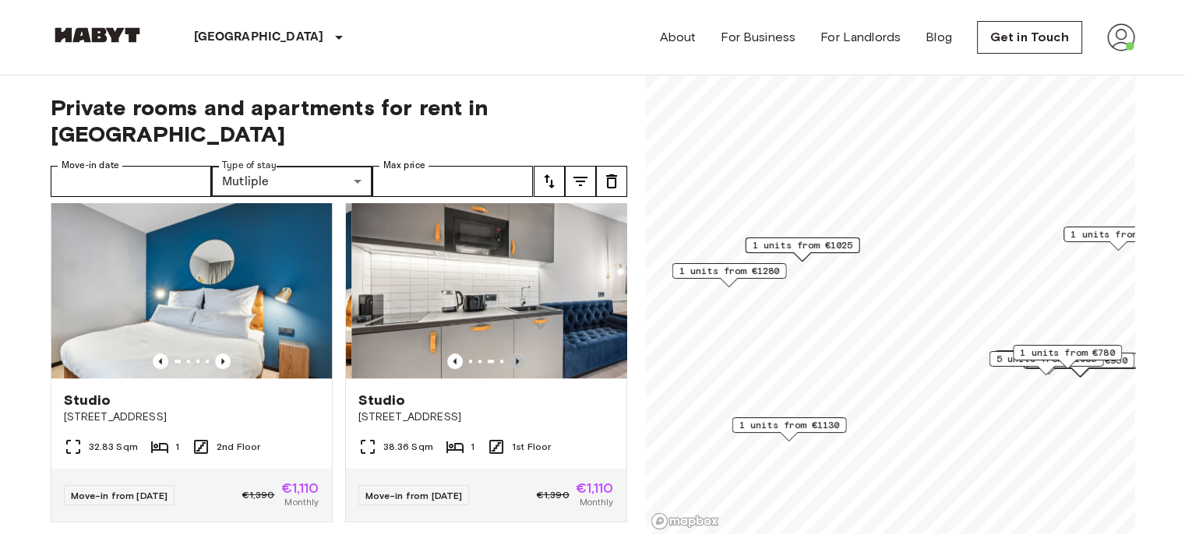
click at [510, 369] on icon "Previous image" at bounding box center [518, 362] width 16 height 16
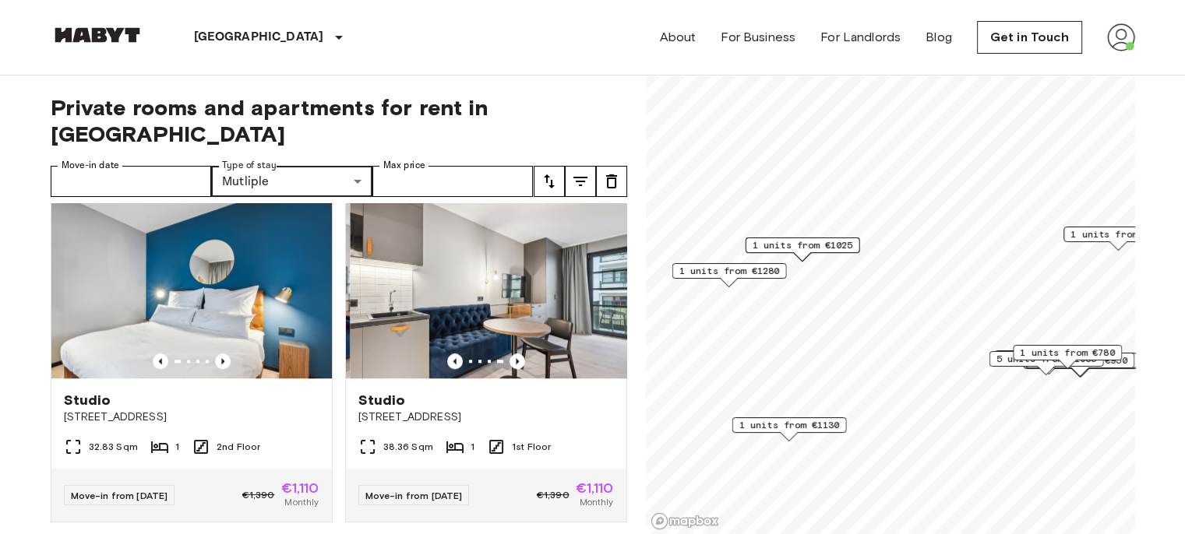
click at [510, 369] on icon "Previous image" at bounding box center [518, 362] width 16 height 16
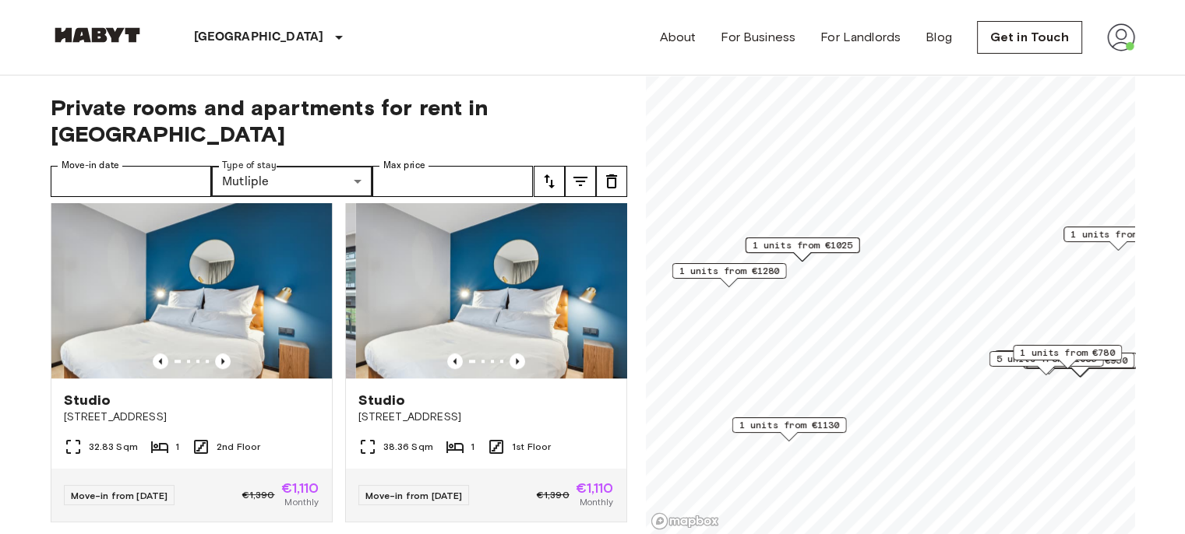
click at [510, 369] on icon "Previous image" at bounding box center [518, 362] width 16 height 16
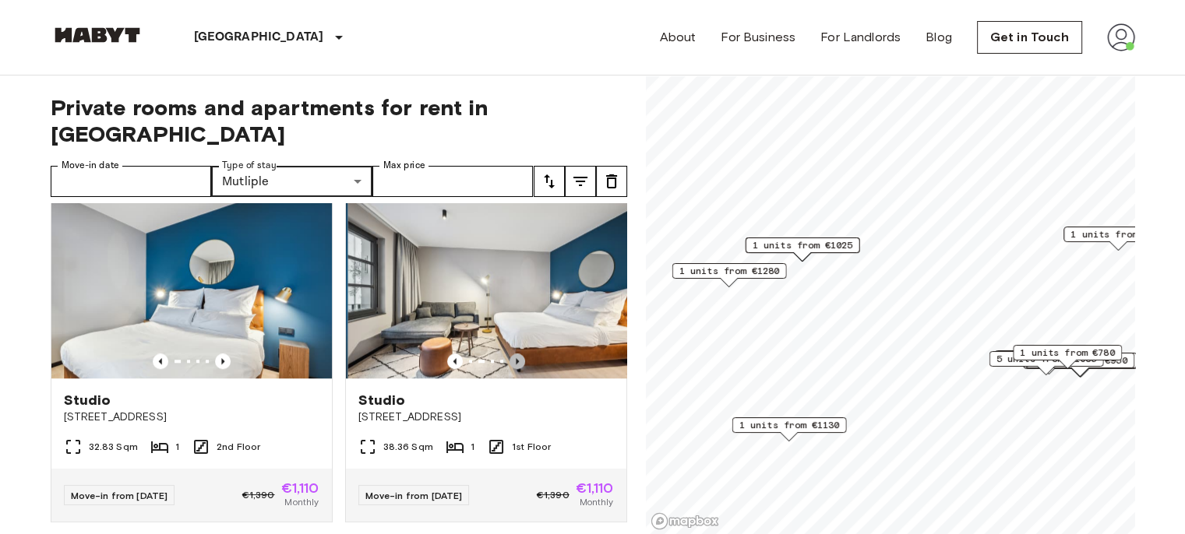
click at [510, 369] on icon "Previous image" at bounding box center [518, 362] width 16 height 16
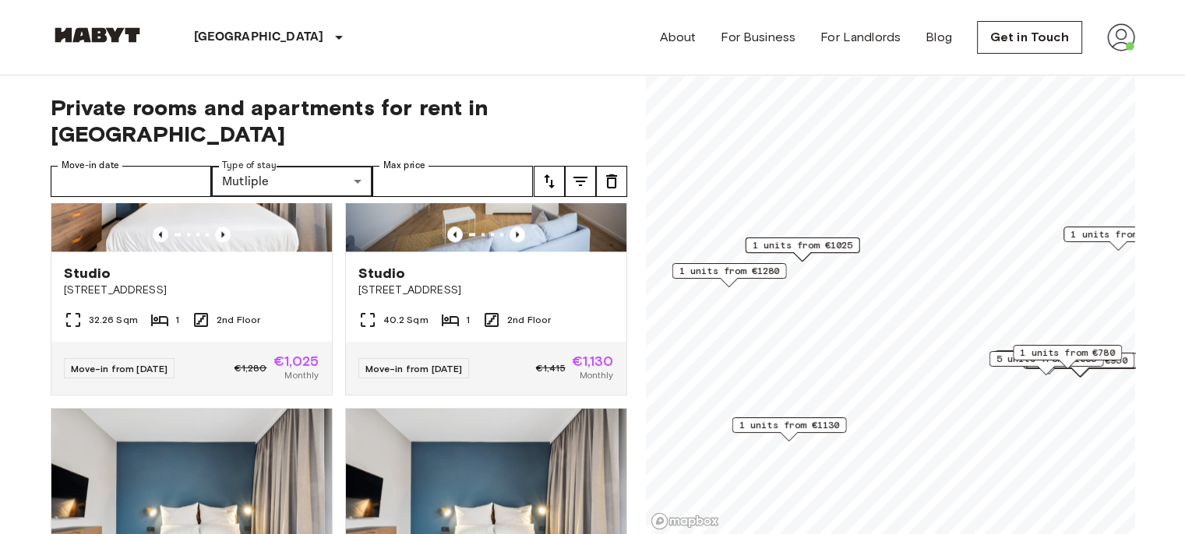
scroll to position [2181, 0]
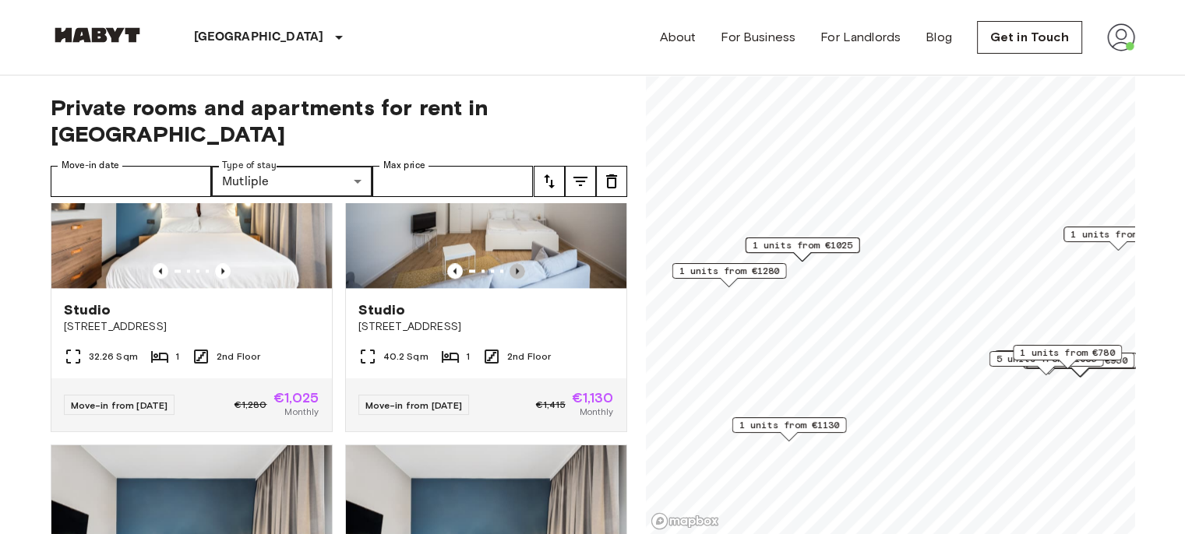
click at [510, 279] on icon "Previous image" at bounding box center [518, 271] width 16 height 16
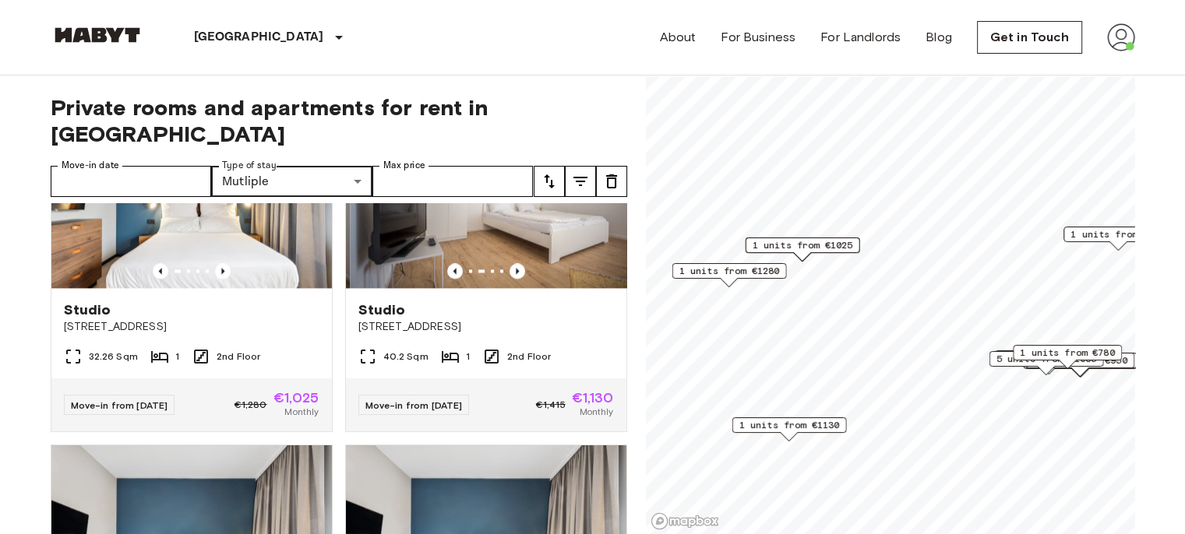
click at [510, 279] on icon "Previous image" at bounding box center [518, 271] width 16 height 16
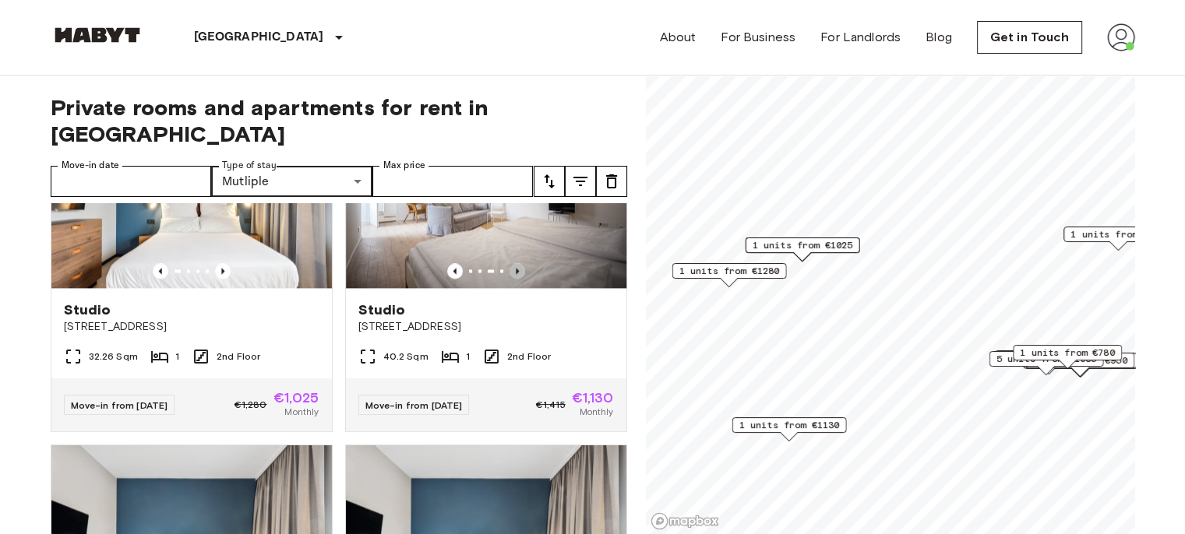
click at [510, 279] on icon "Previous image" at bounding box center [518, 271] width 16 height 16
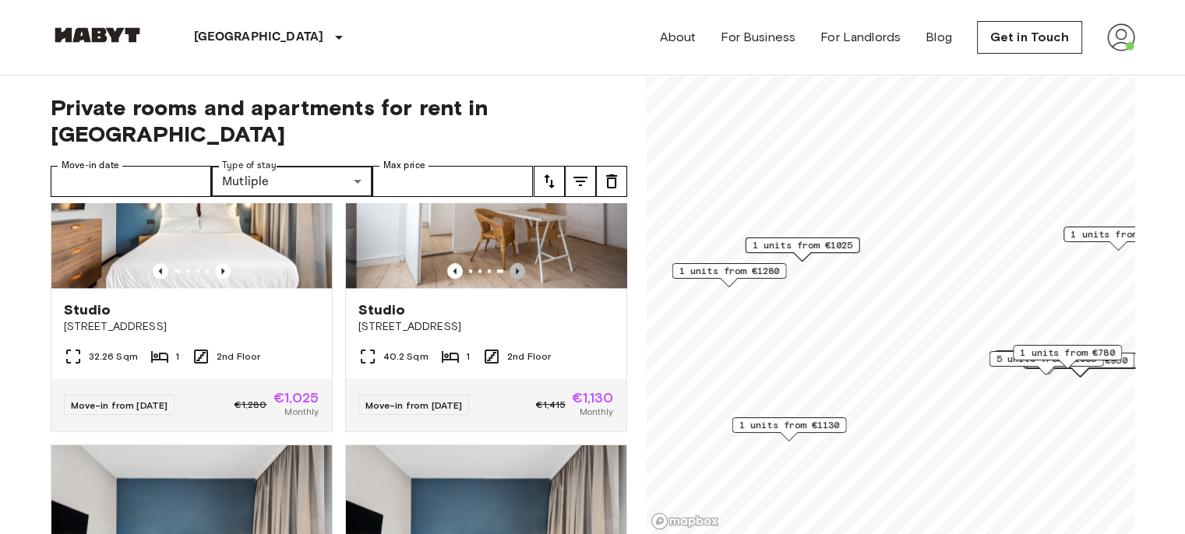
click at [510, 279] on icon "Previous image" at bounding box center [518, 271] width 16 height 16
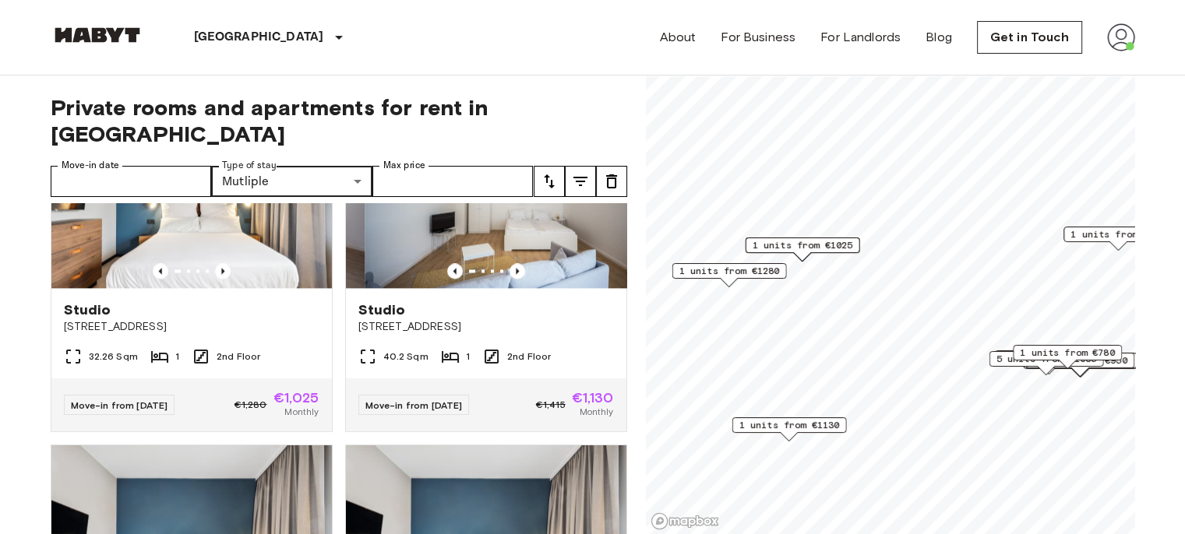
click at [510, 279] on icon "Previous image" at bounding box center [518, 271] width 16 height 16
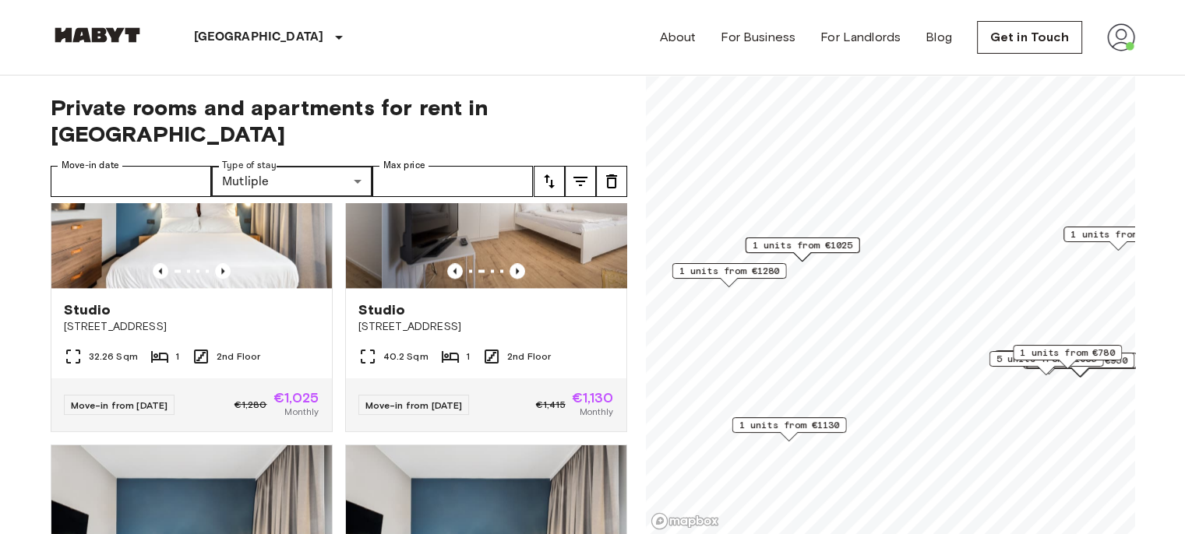
click at [510, 279] on icon "Previous image" at bounding box center [518, 271] width 16 height 16
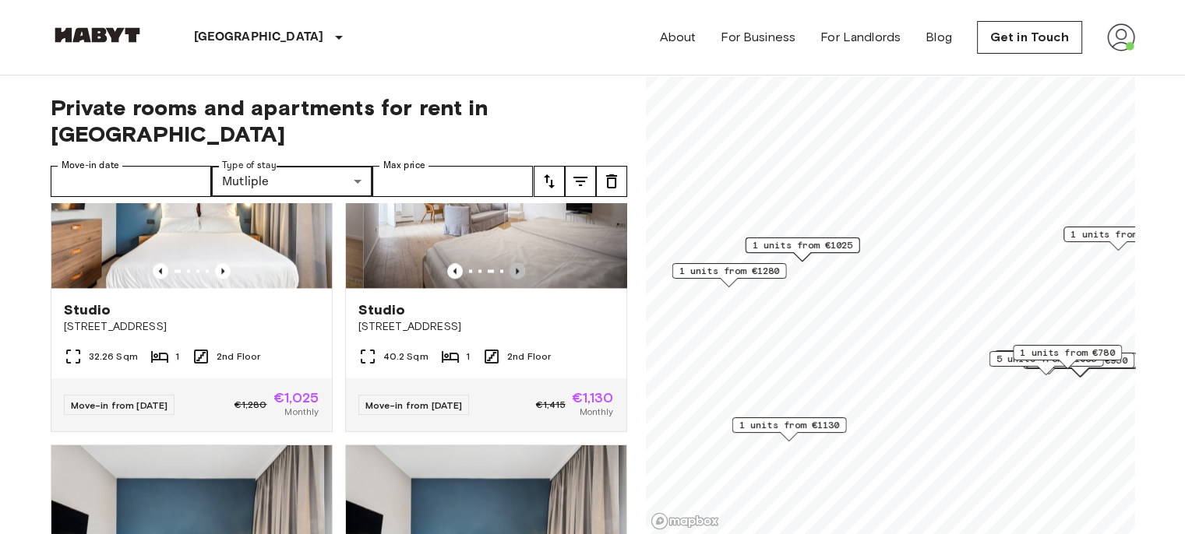
click at [510, 279] on icon "Previous image" at bounding box center [518, 271] width 16 height 16
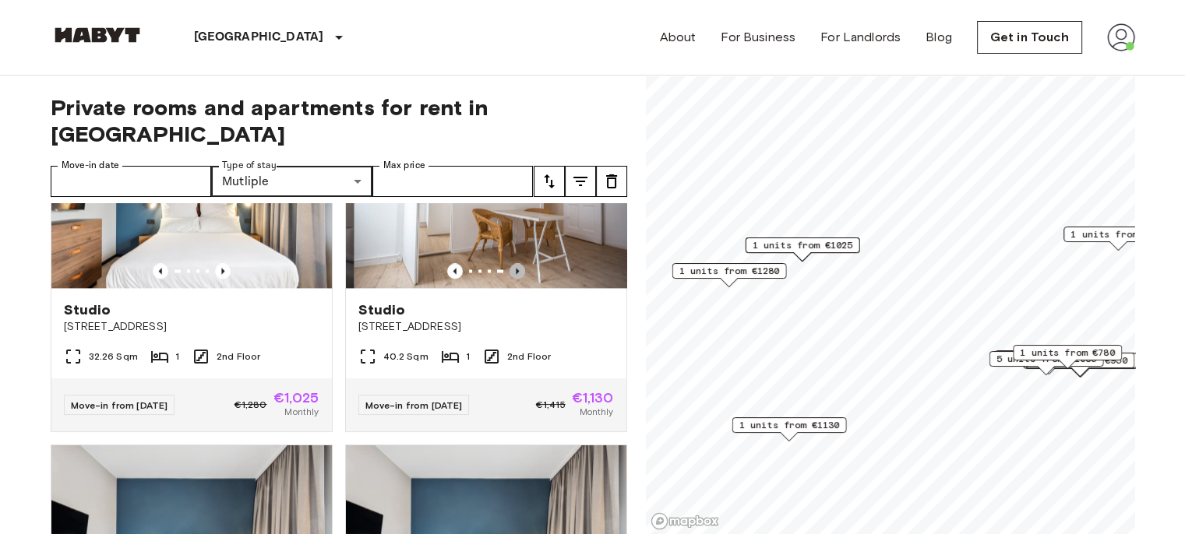
click at [510, 279] on icon "Previous image" at bounding box center [518, 271] width 16 height 16
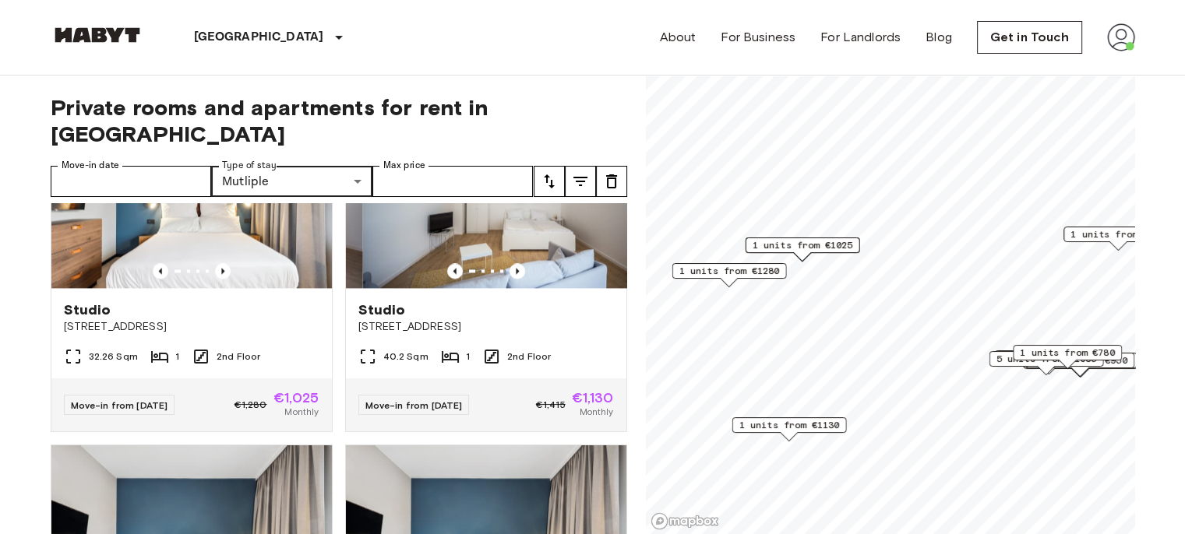
click at [510, 279] on icon "Previous image" at bounding box center [518, 271] width 16 height 16
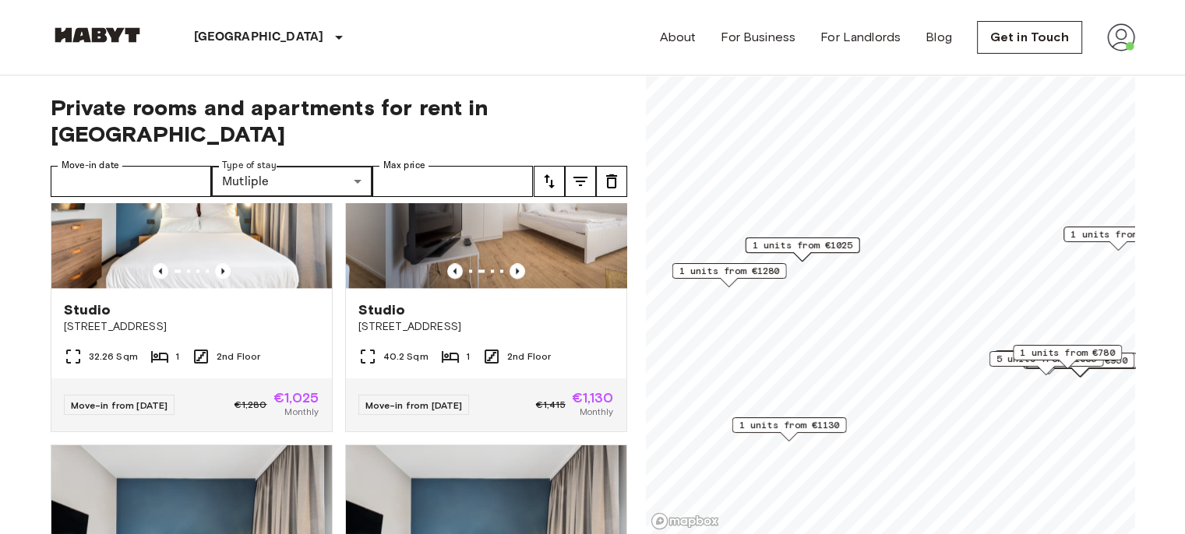
click at [510, 279] on icon "Previous image" at bounding box center [518, 271] width 16 height 16
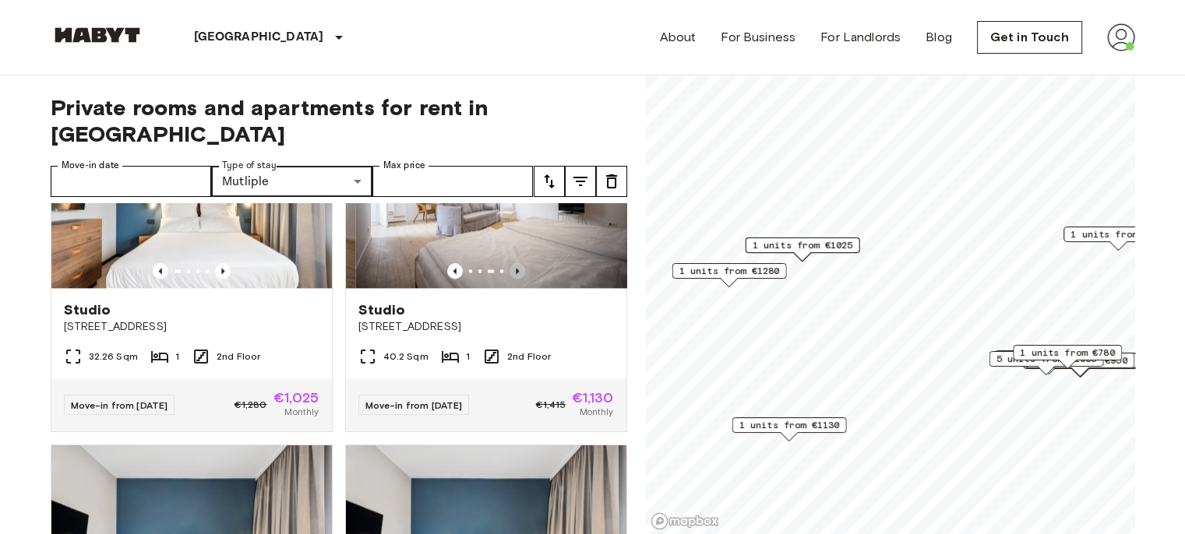
click at [510, 279] on icon "Previous image" at bounding box center [518, 271] width 16 height 16
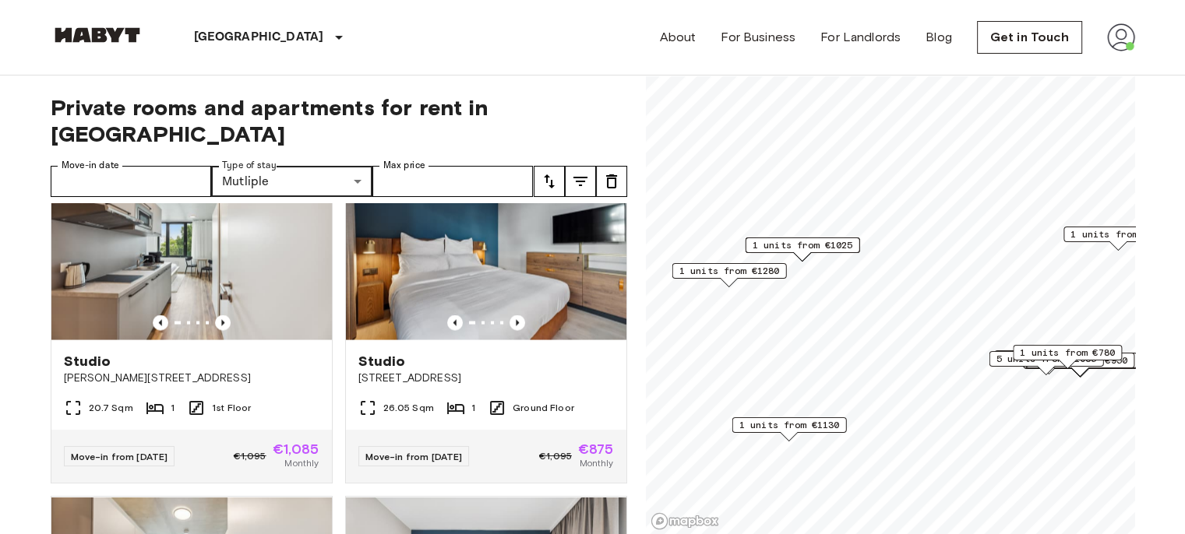
scroll to position [3257, 0]
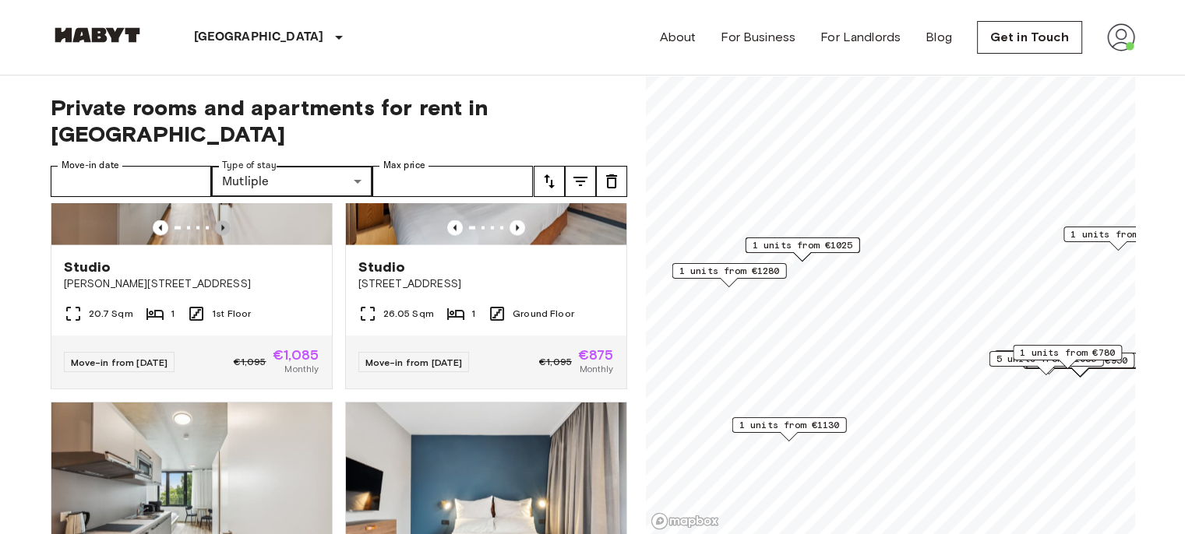
click at [215, 236] on icon "Previous image" at bounding box center [223, 228] width 16 height 16
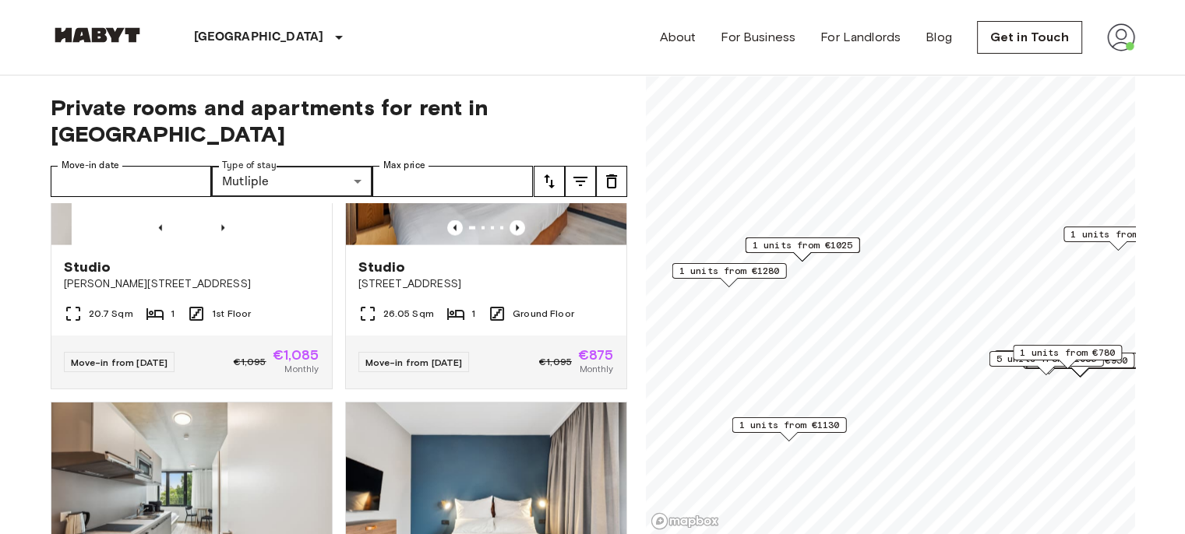
click at [215, 236] on icon "Previous image" at bounding box center [223, 228] width 16 height 16
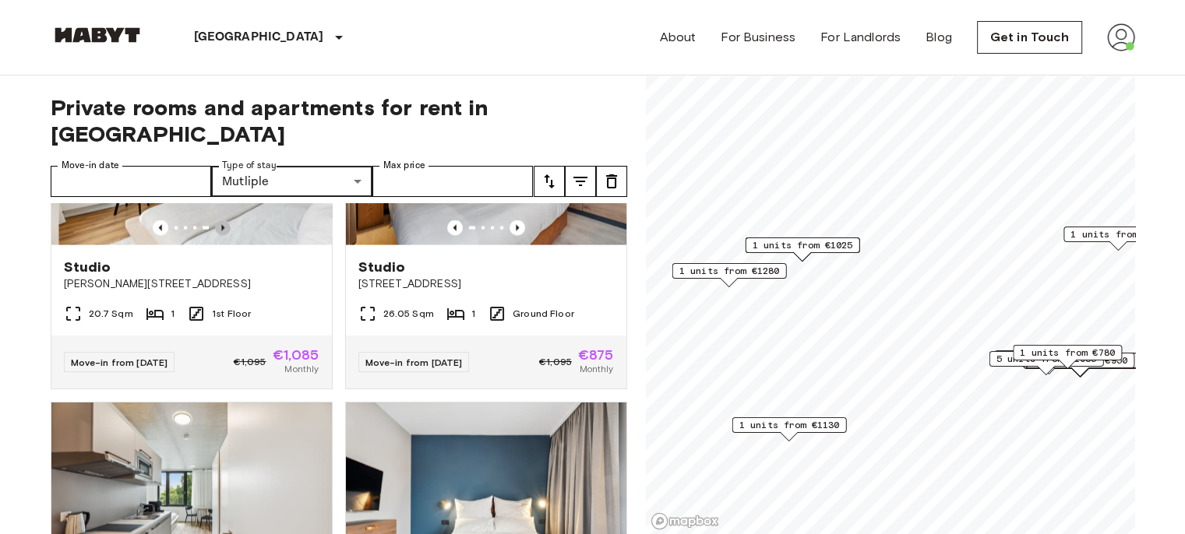
click at [215, 236] on icon "Previous image" at bounding box center [223, 228] width 16 height 16
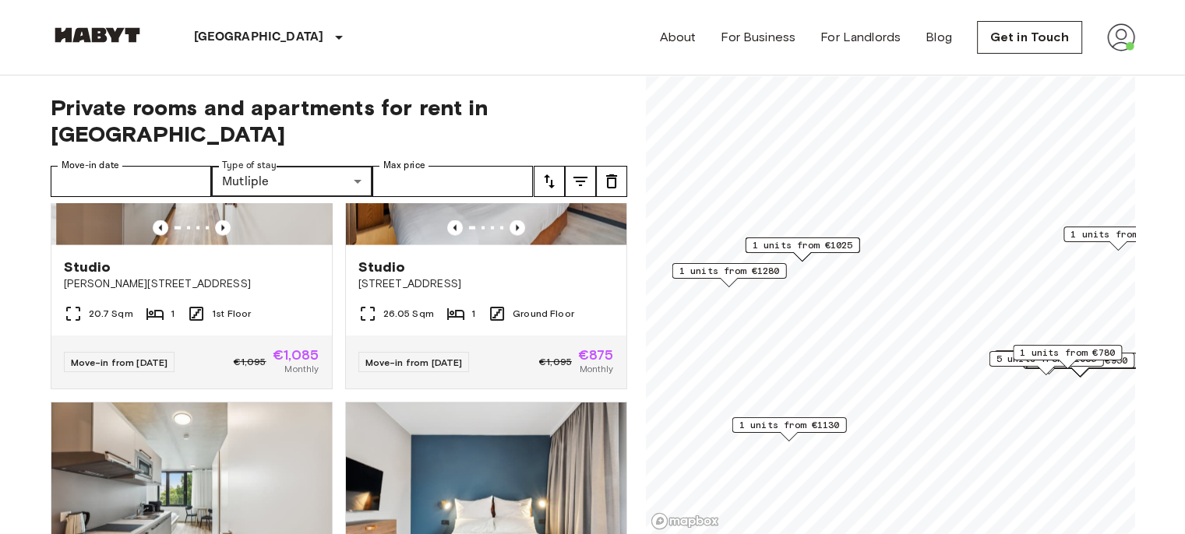
click at [215, 236] on icon "Previous image" at bounding box center [223, 228] width 16 height 16
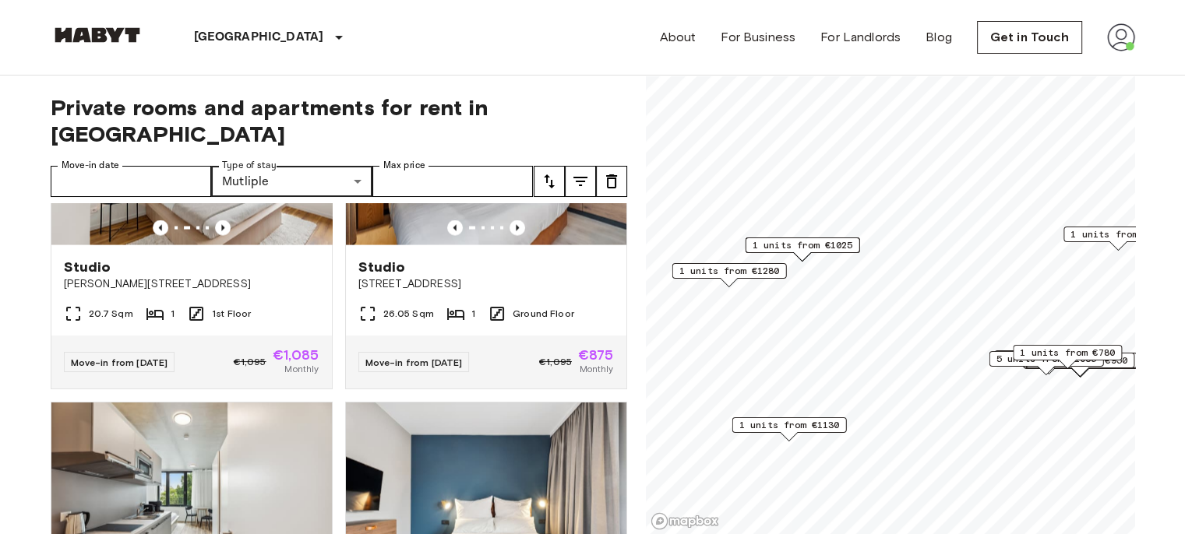
click at [215, 236] on icon "Previous image" at bounding box center [223, 228] width 16 height 16
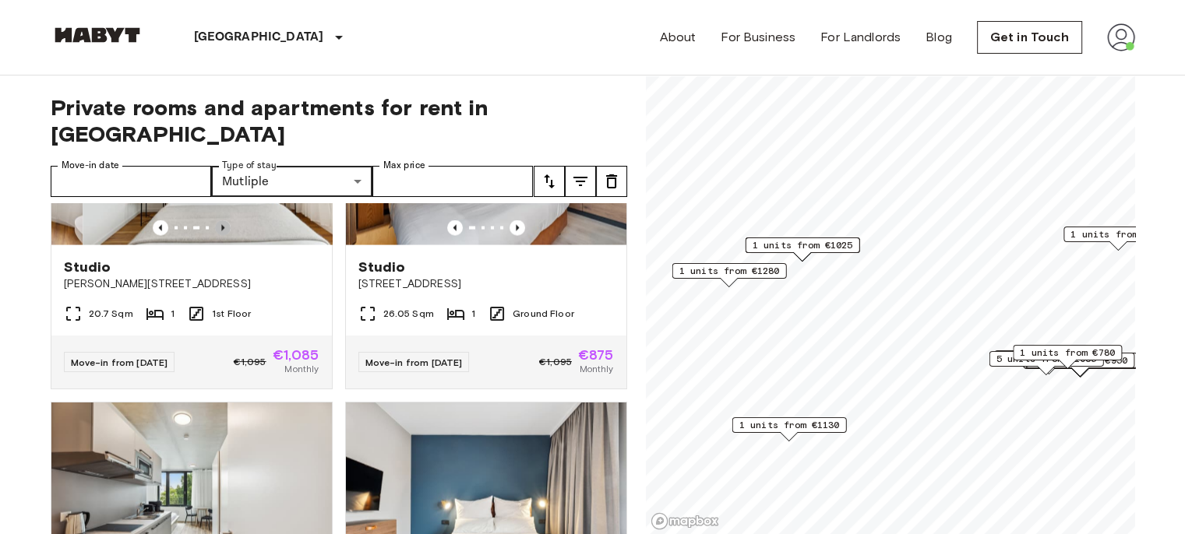
click at [215, 236] on icon "Previous image" at bounding box center [223, 228] width 16 height 16
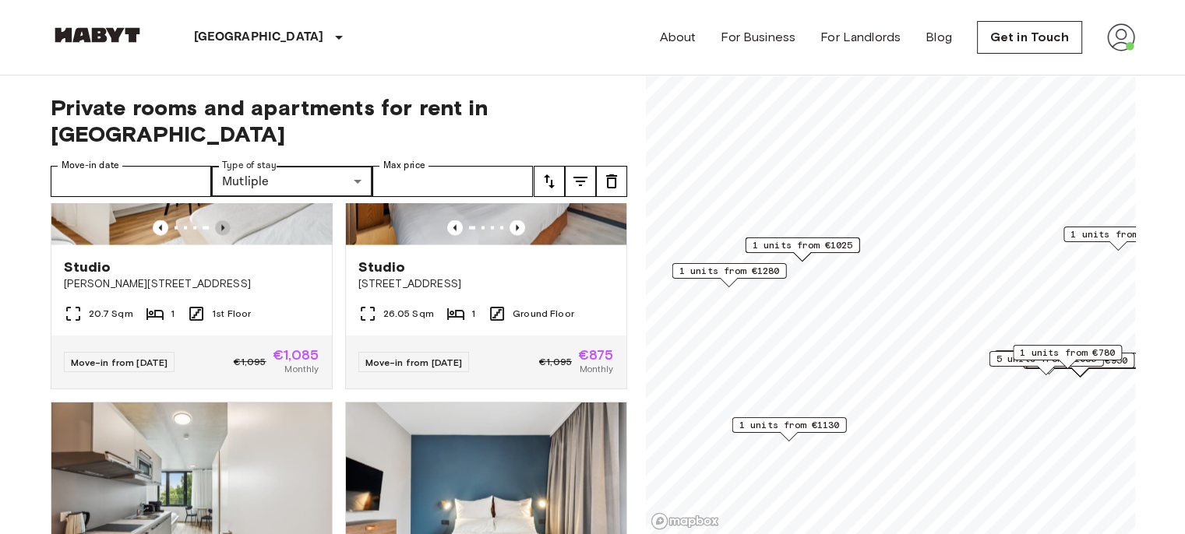
click at [215, 236] on icon "Previous image" at bounding box center [223, 228] width 16 height 16
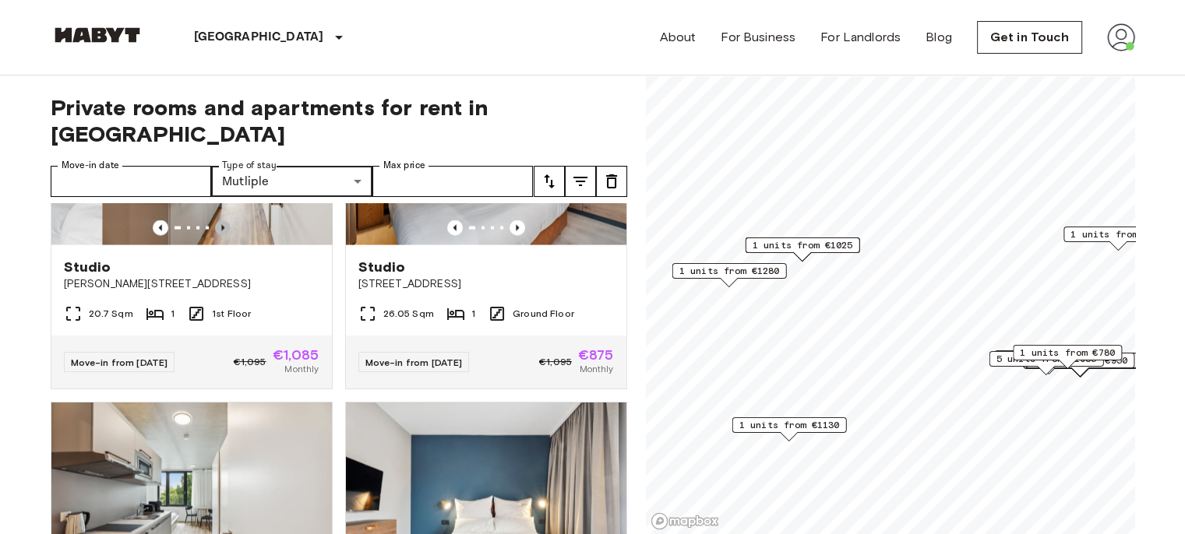
click at [215, 236] on icon "Previous image" at bounding box center [223, 228] width 16 height 16
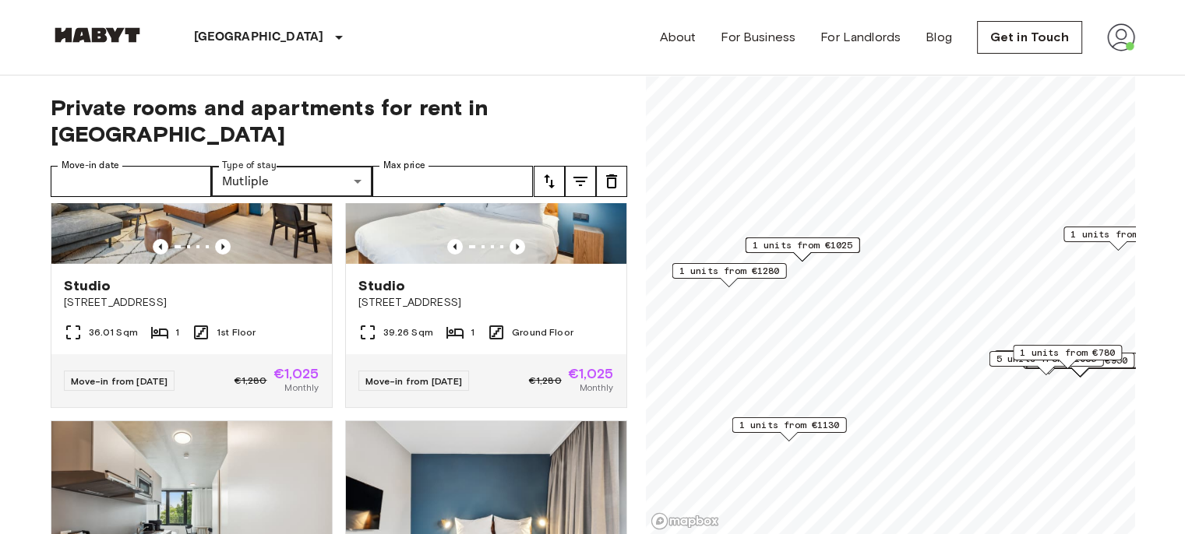
scroll to position [5439, 0]
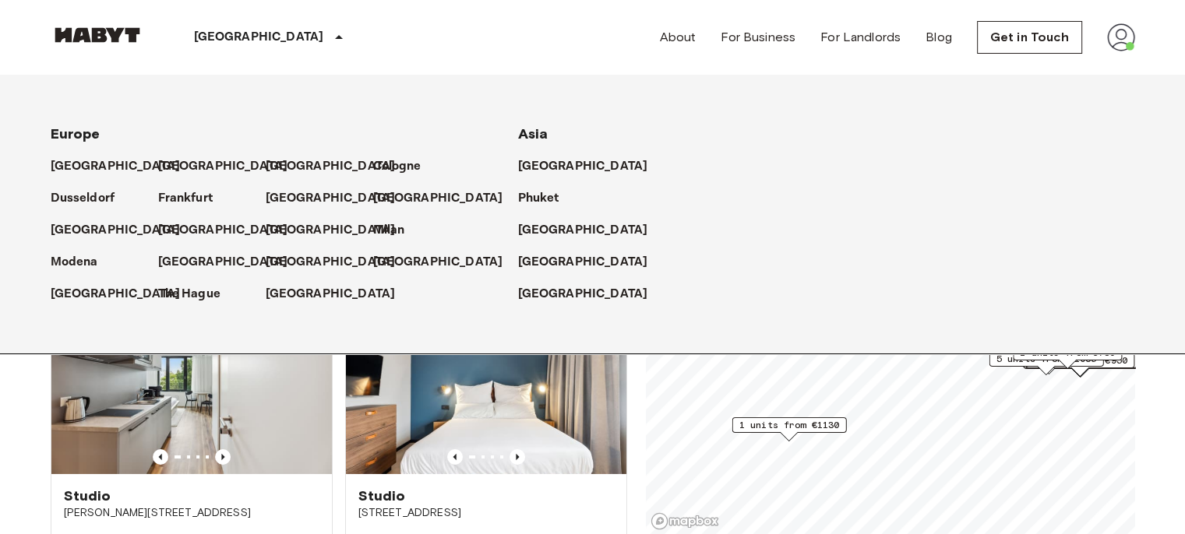
click at [199, 203] on p "Frankfurt" at bounding box center [185, 198] width 55 height 19
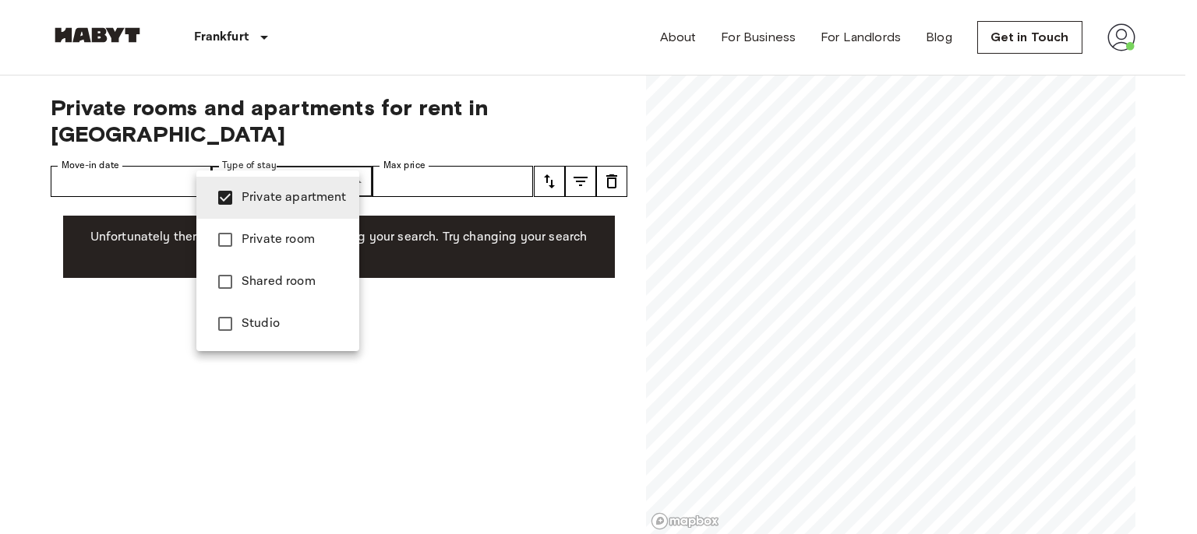
type input "**********"
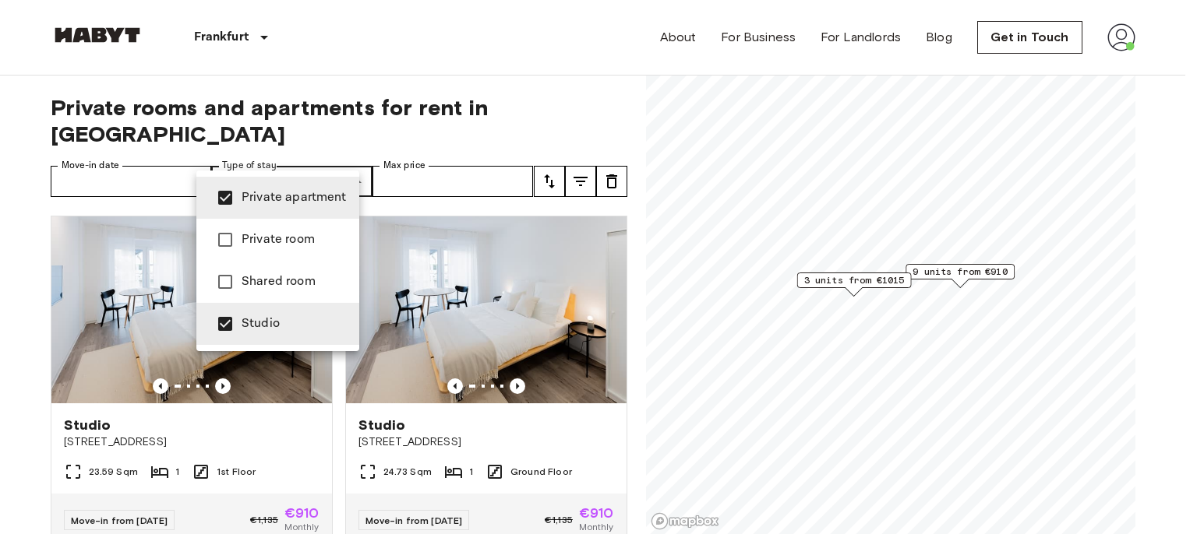
click at [0, 341] on div at bounding box center [598, 267] width 1197 height 534
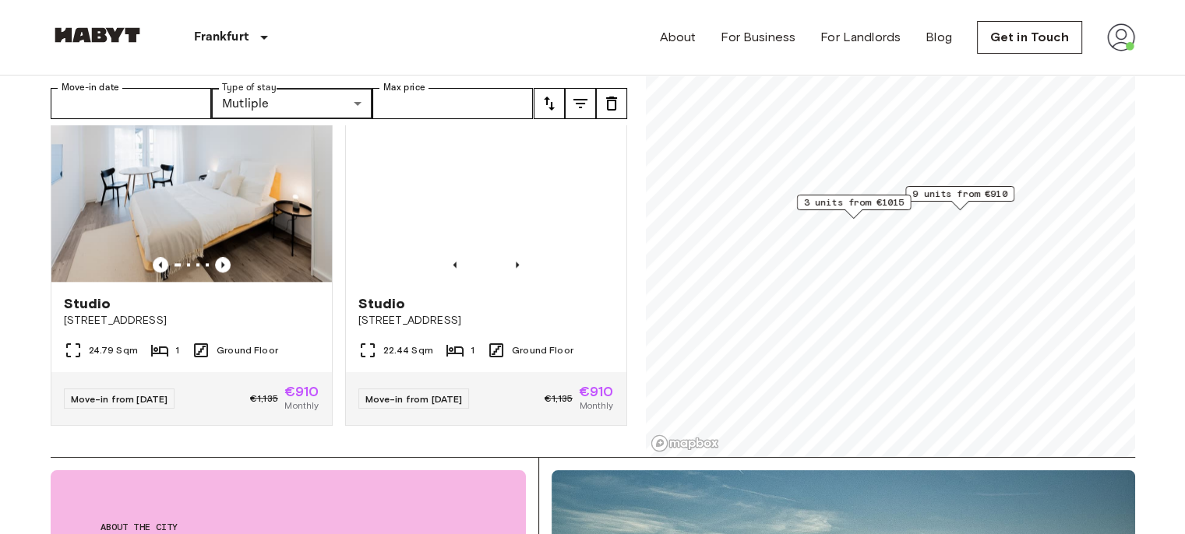
scroll to position [1830, 0]
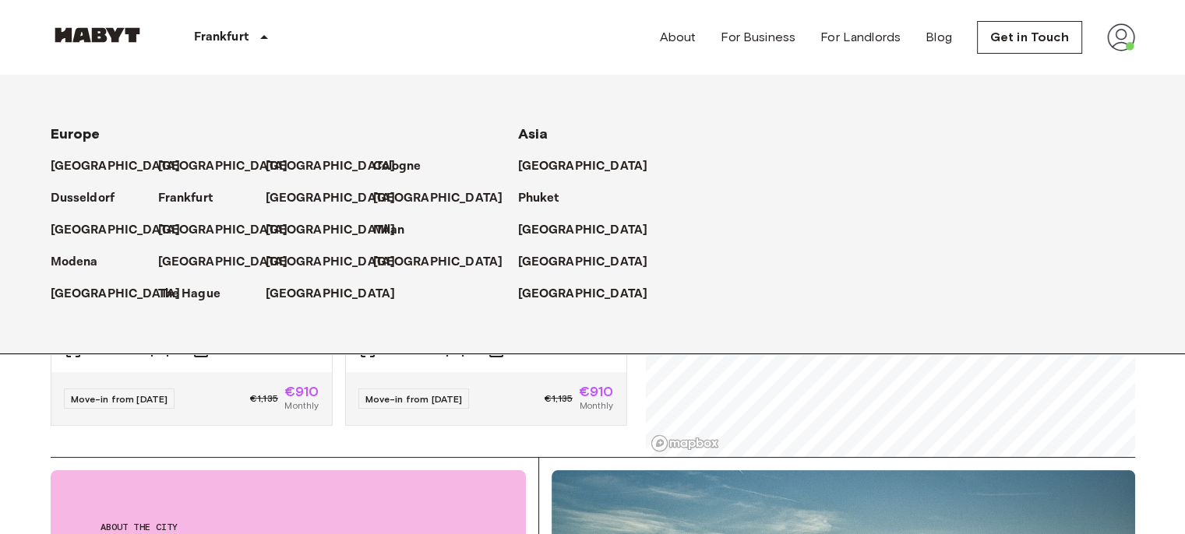
click at [193, 272] on p "[GEOGRAPHIC_DATA]" at bounding box center [223, 262] width 130 height 19
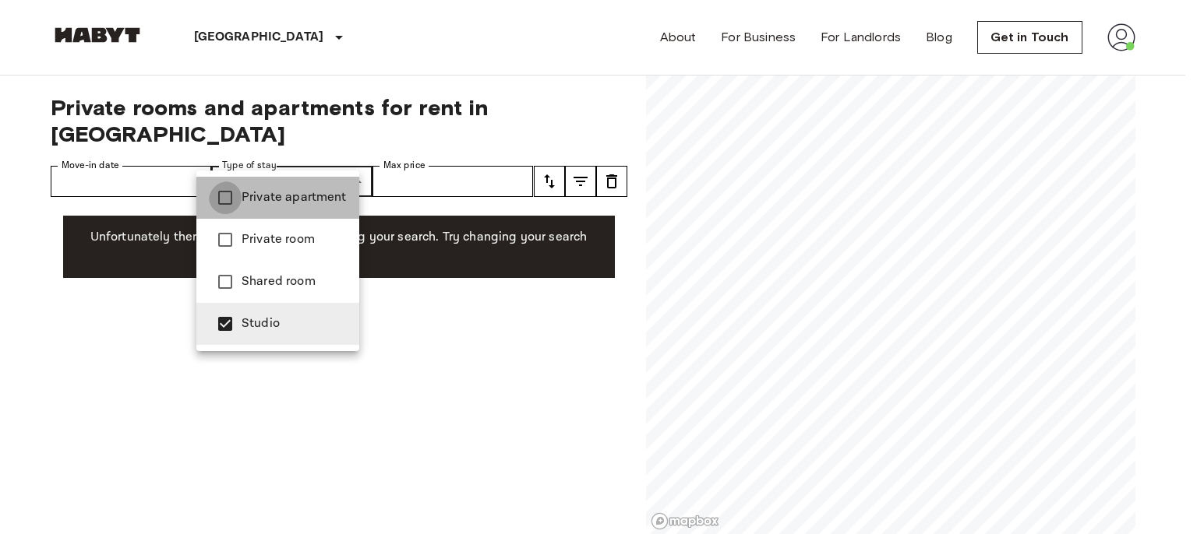
type input "**********"
click at [265, 36] on div at bounding box center [598, 267] width 1197 height 534
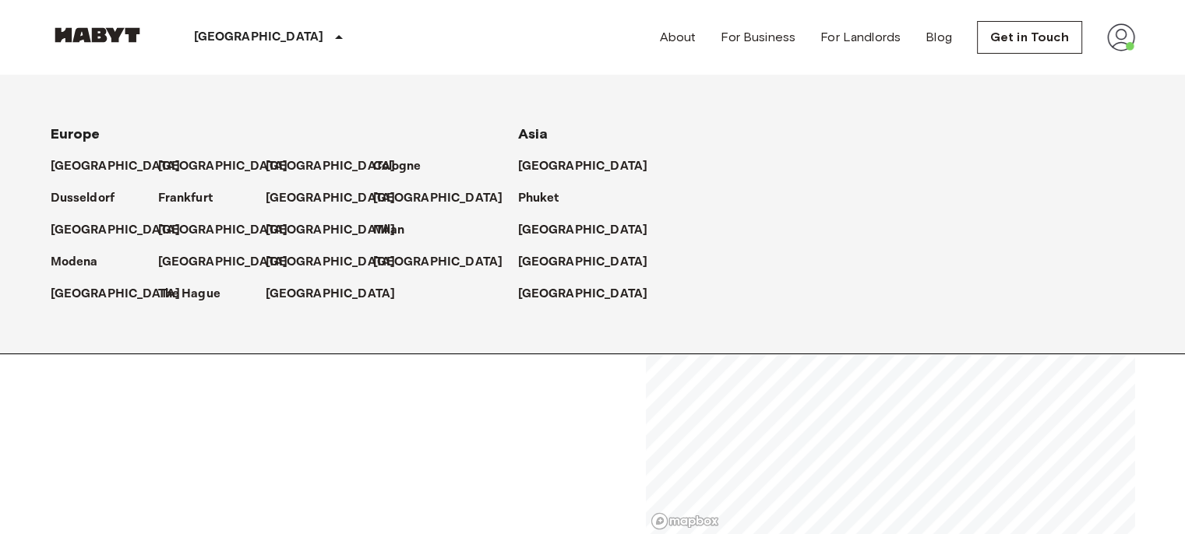
click at [206, 304] on p "The Hague" at bounding box center [189, 294] width 62 height 19
click at [291, 173] on p "[GEOGRAPHIC_DATA]" at bounding box center [331, 166] width 130 height 19
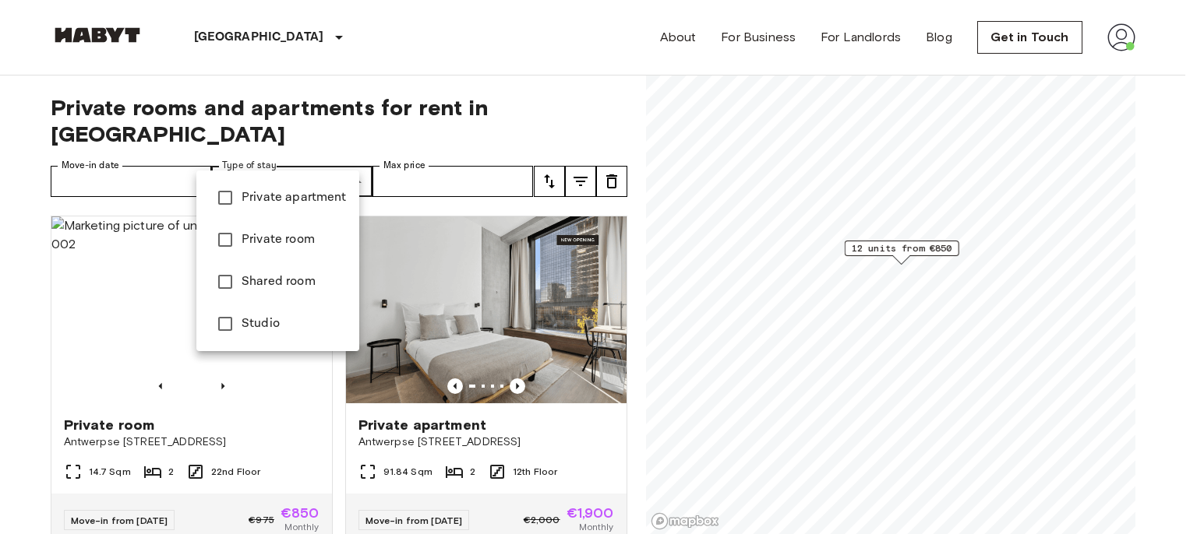
type input "**********"
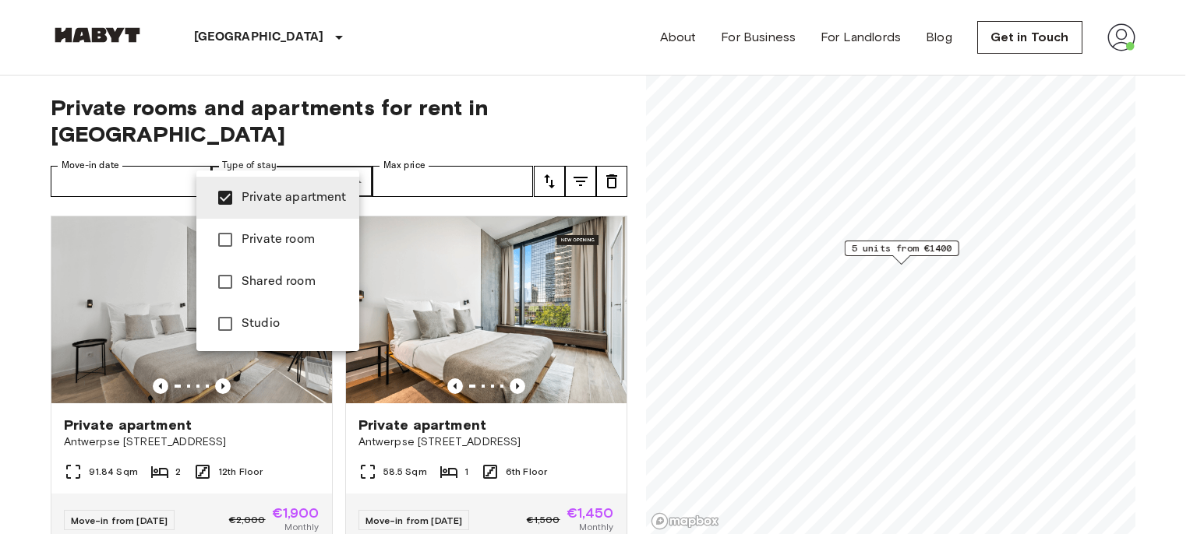
click at [7, 369] on div at bounding box center [598, 267] width 1197 height 534
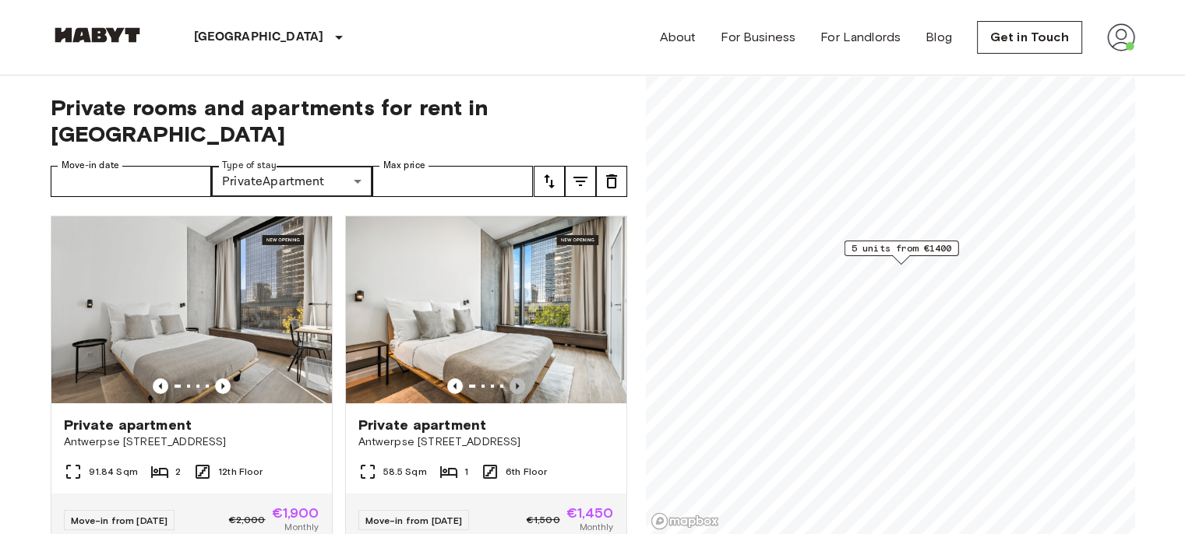
click at [510, 379] on icon "Previous image" at bounding box center [518, 387] width 16 height 16
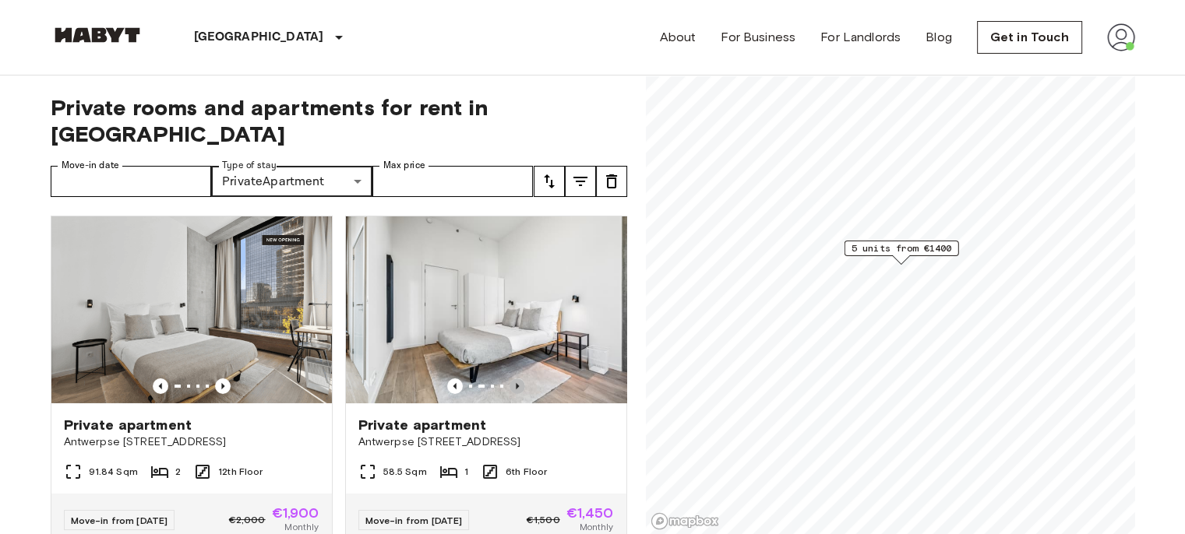
click at [516, 383] on icon "Previous image" at bounding box center [517, 386] width 3 height 6
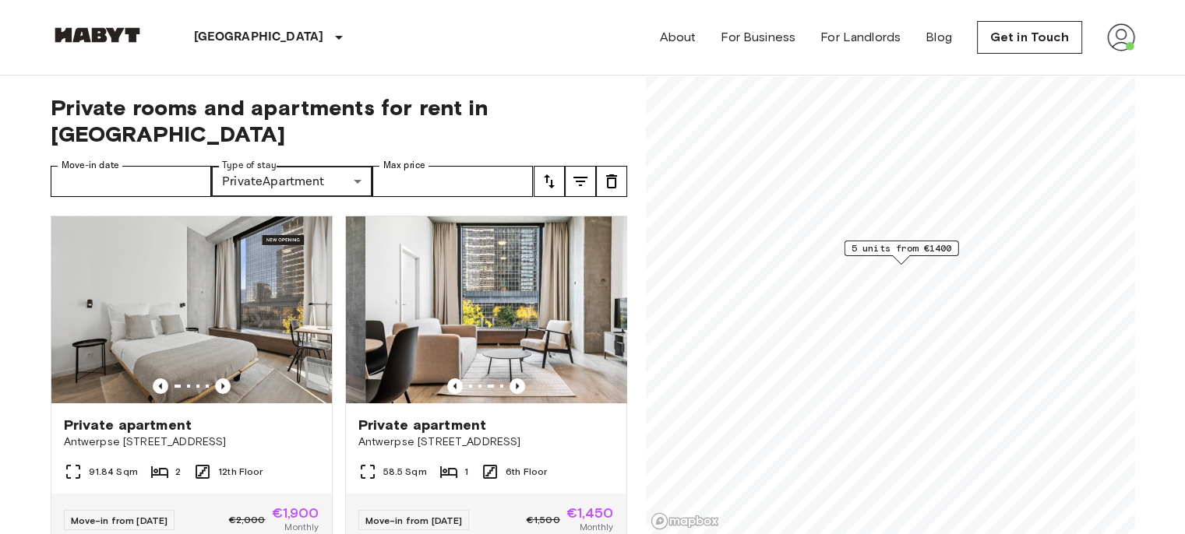
click at [516, 383] on icon "Previous image" at bounding box center [517, 386] width 3 height 6
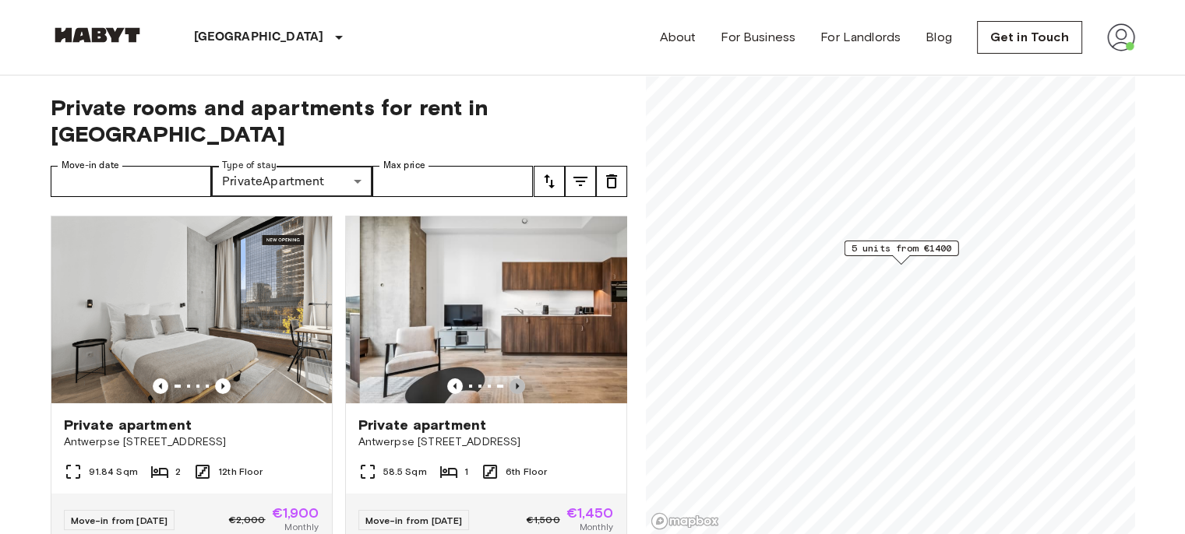
click at [516, 383] on icon "Previous image" at bounding box center [517, 386] width 3 height 6
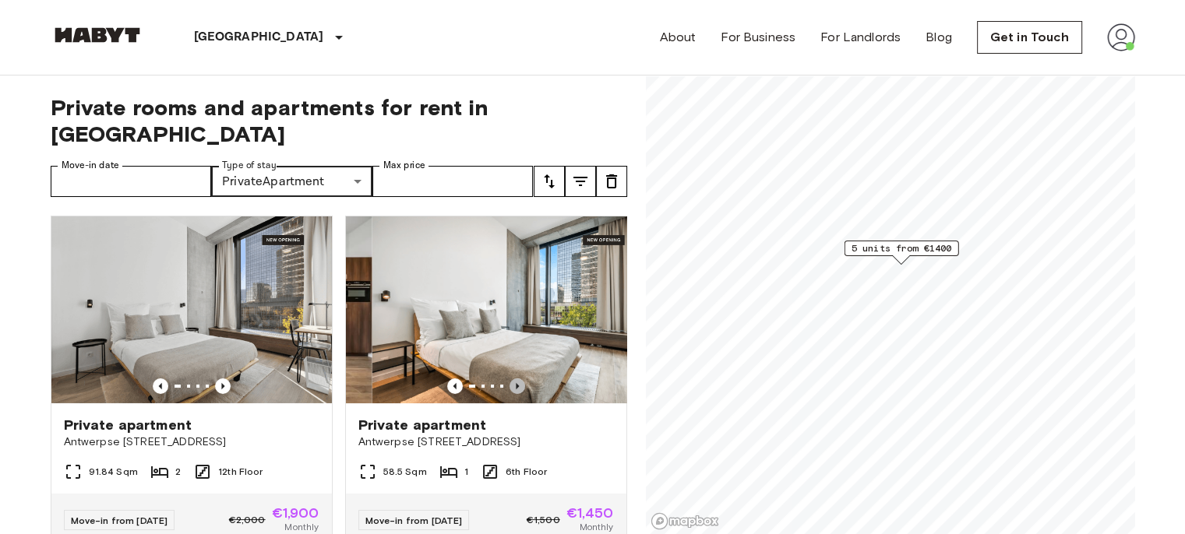
click at [516, 383] on icon "Previous image" at bounding box center [517, 386] width 3 height 6
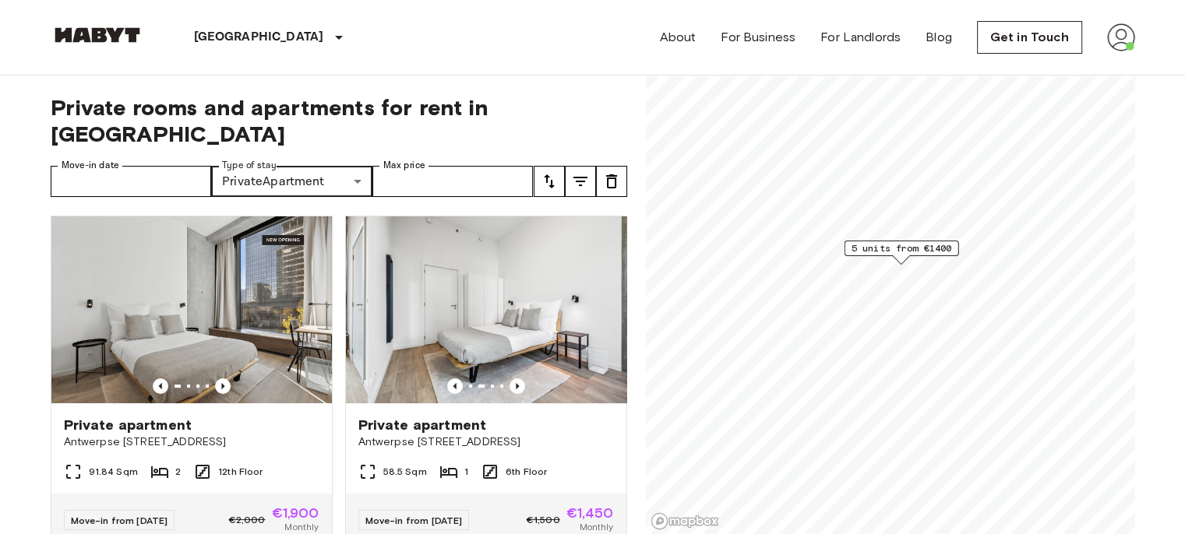
click at [516, 383] on icon "Previous image" at bounding box center [517, 386] width 3 height 6
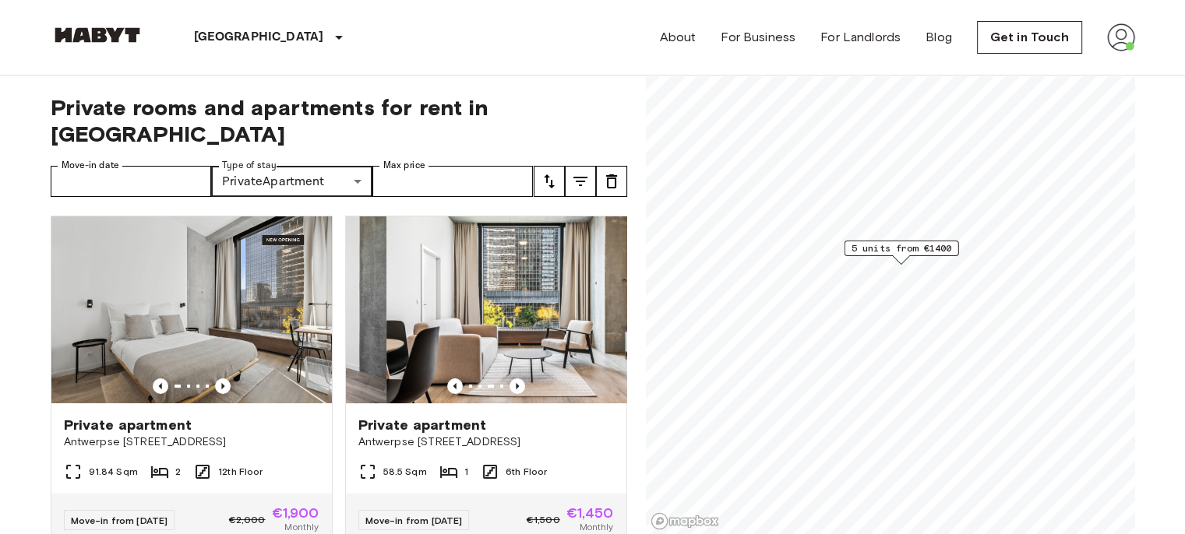
click at [516, 383] on icon "Previous image" at bounding box center [517, 386] width 3 height 6
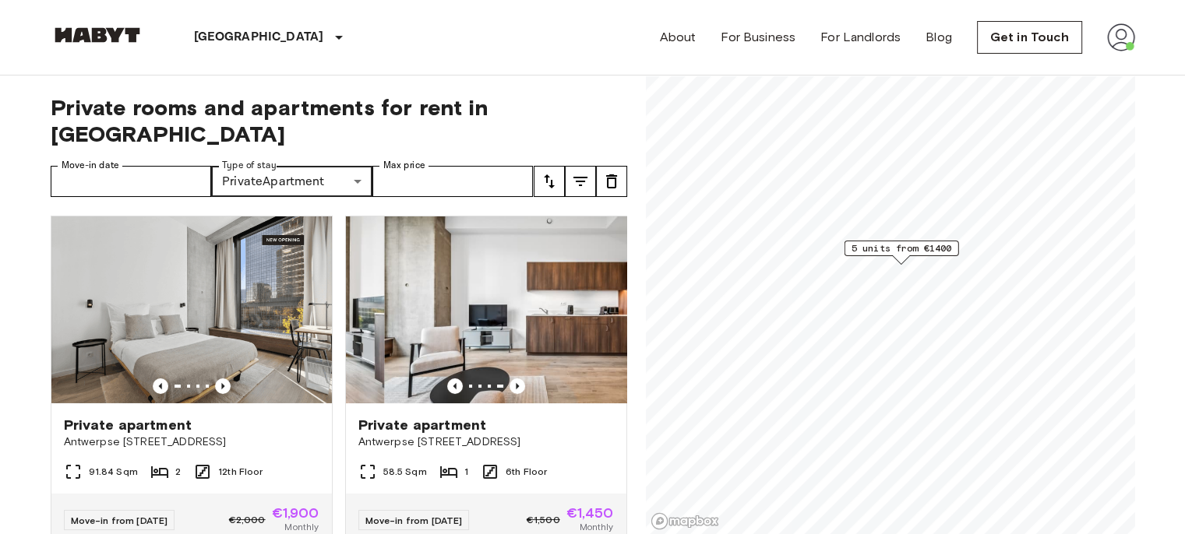
click at [516, 383] on icon "Previous image" at bounding box center [517, 386] width 3 height 6
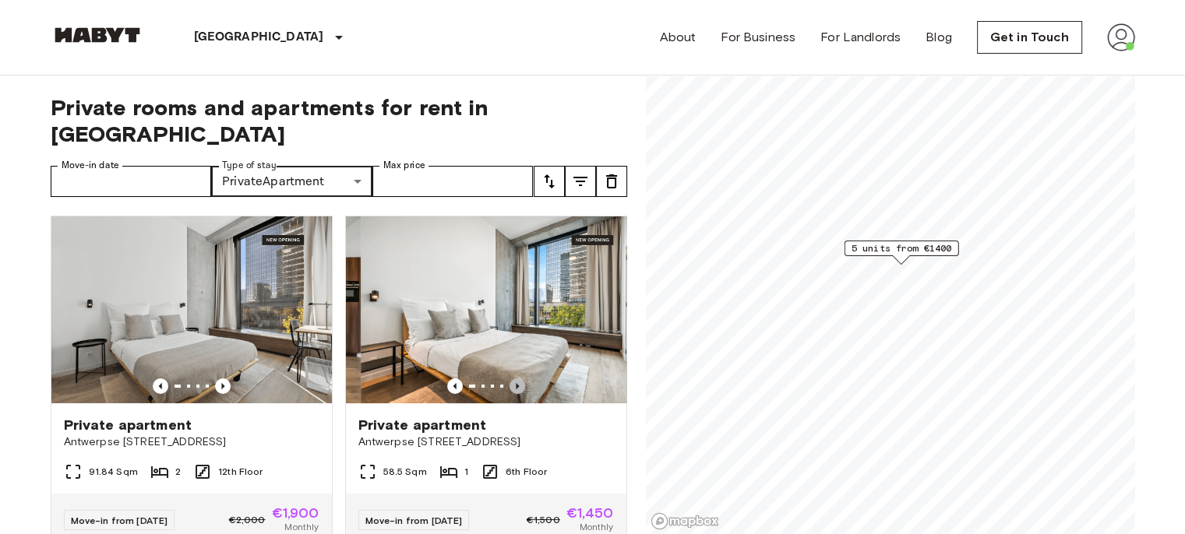
click at [516, 383] on icon "Previous image" at bounding box center [517, 386] width 3 height 6
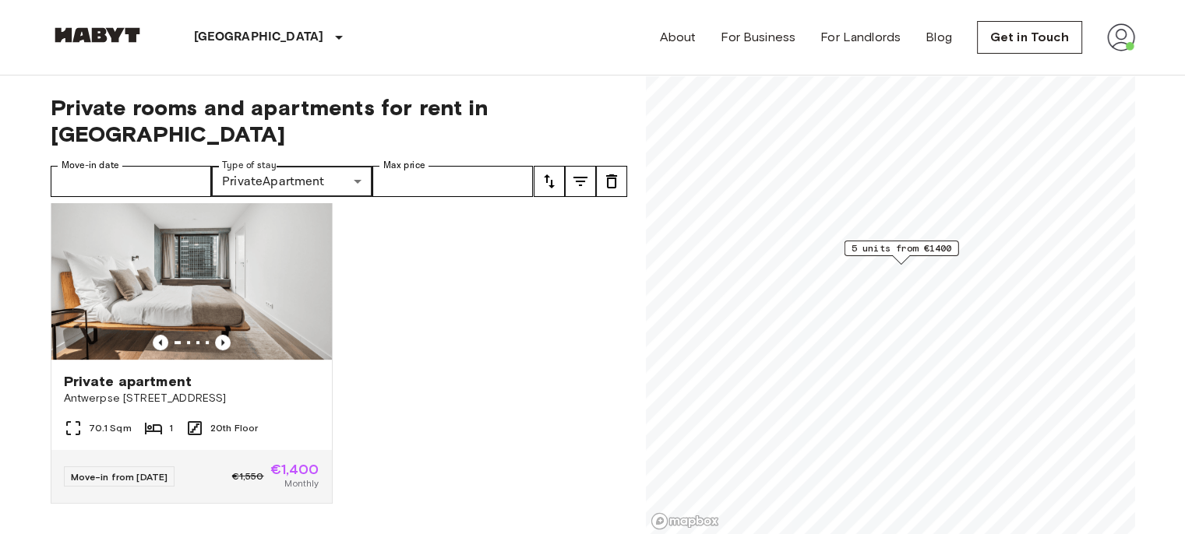
scroll to position [760, 0]
click at [215, 335] on icon "Previous image" at bounding box center [223, 343] width 16 height 16
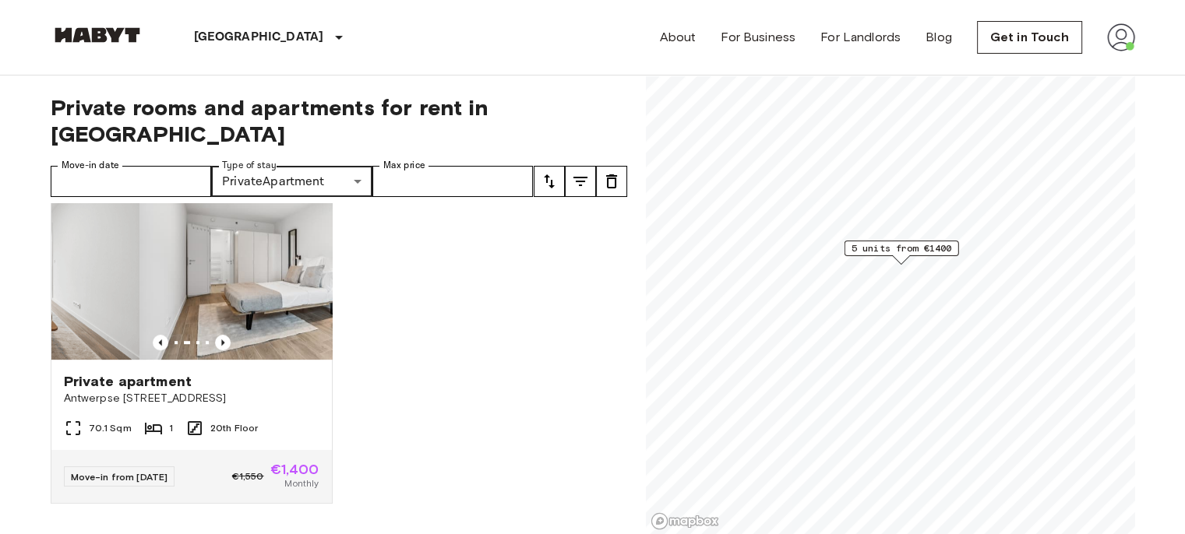
click at [215, 335] on icon "Previous image" at bounding box center [223, 343] width 16 height 16
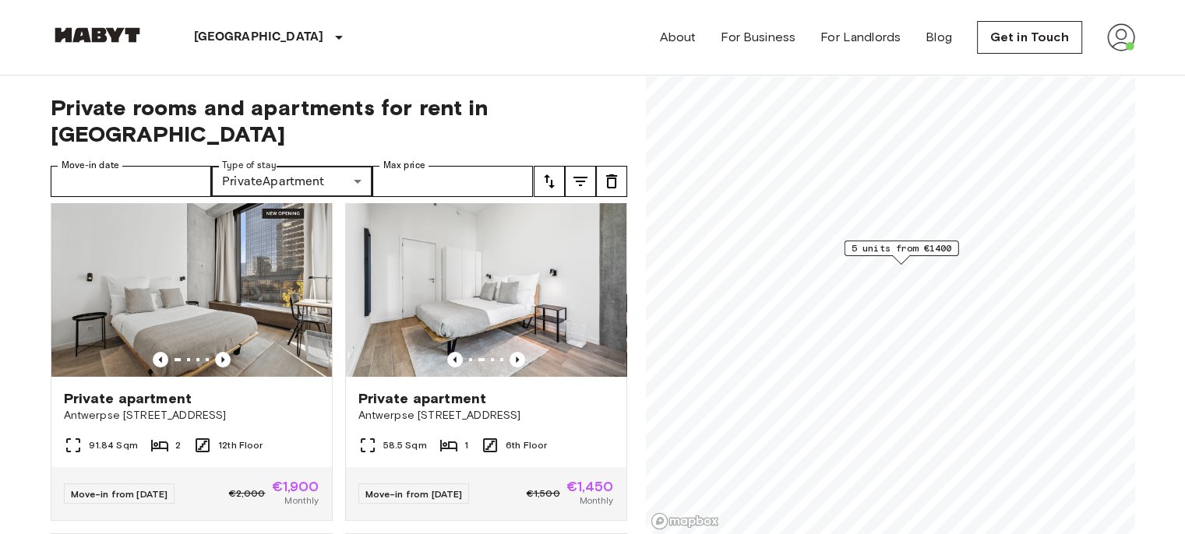
scroll to position [0, 0]
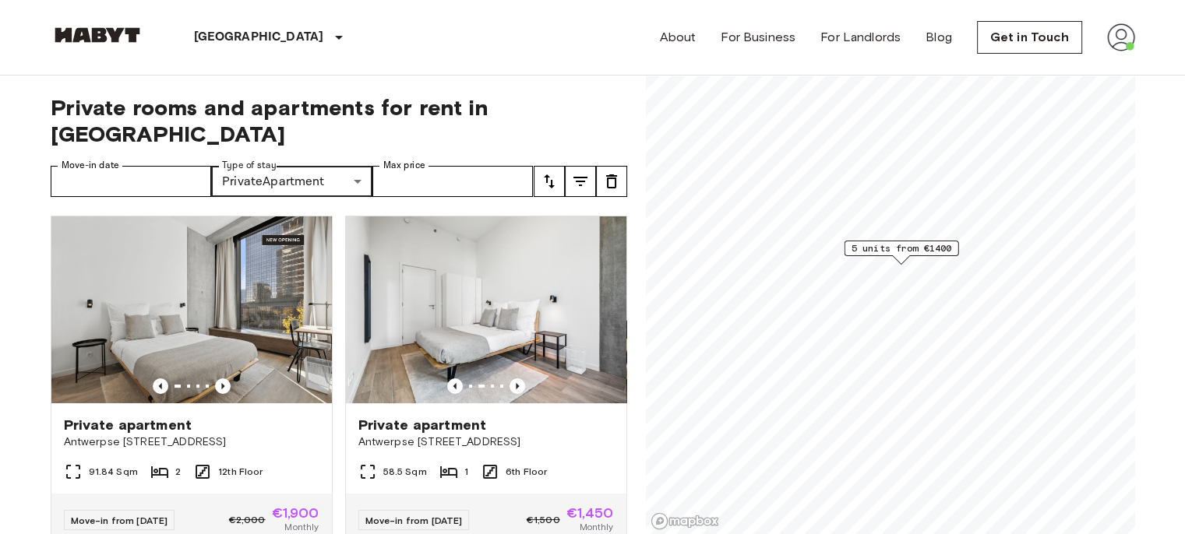
click at [516, 383] on icon "Previous image" at bounding box center [517, 386] width 3 height 6
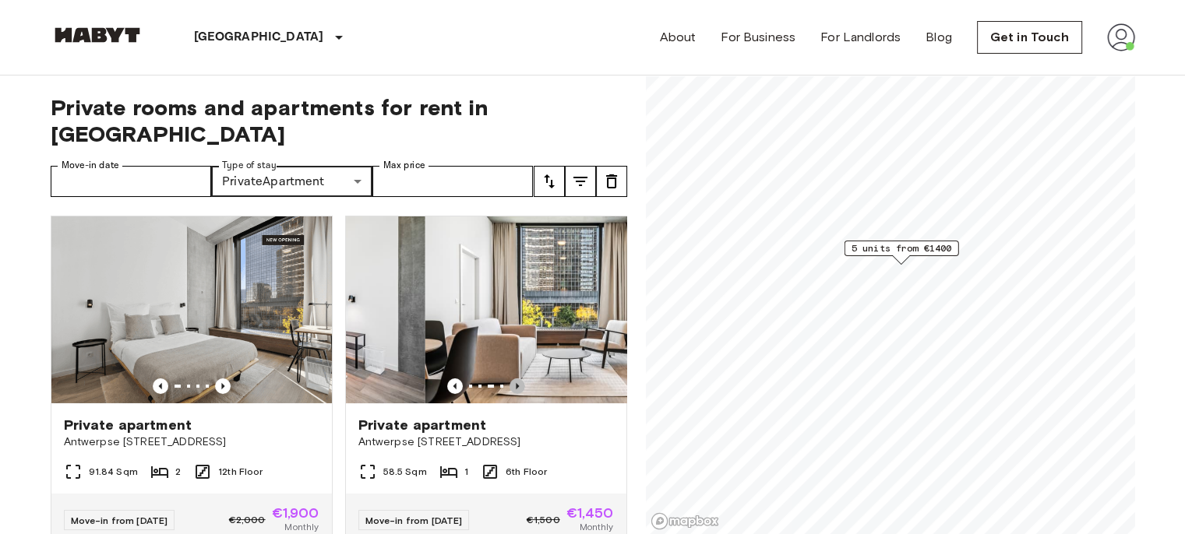
click at [516, 383] on icon "Previous image" at bounding box center [517, 386] width 3 height 6
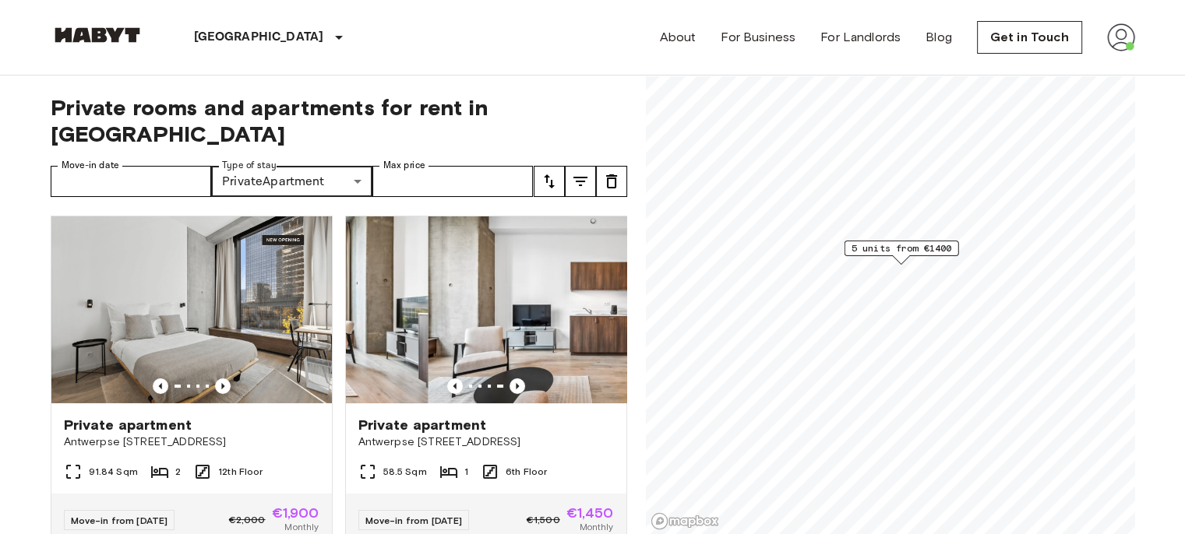
click at [516, 383] on icon "Previous image" at bounding box center [517, 386] width 3 height 6
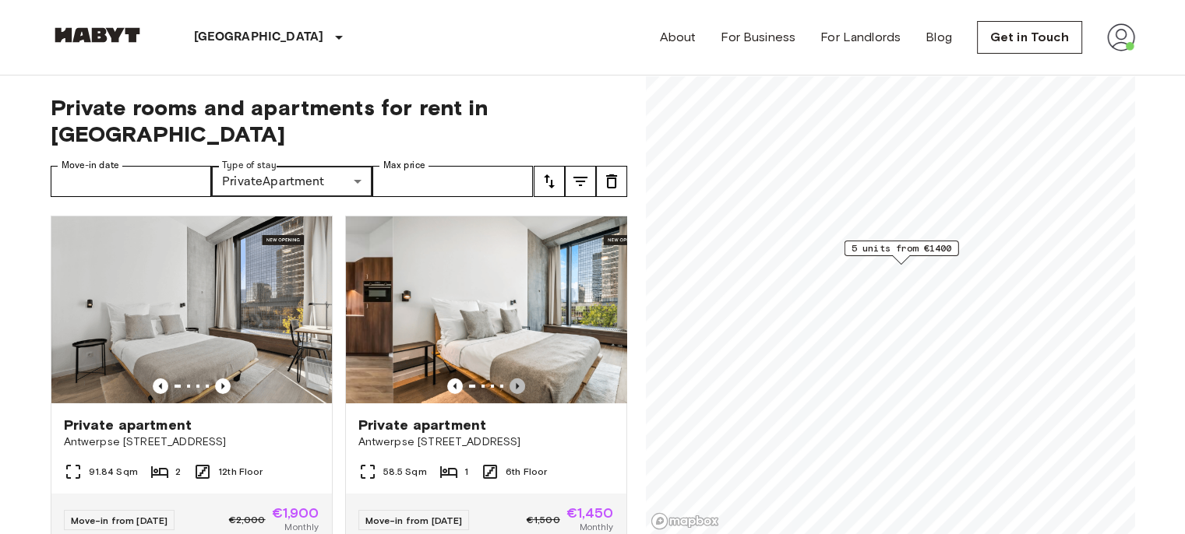
click at [516, 383] on icon "Previous image" at bounding box center [517, 386] width 3 height 6
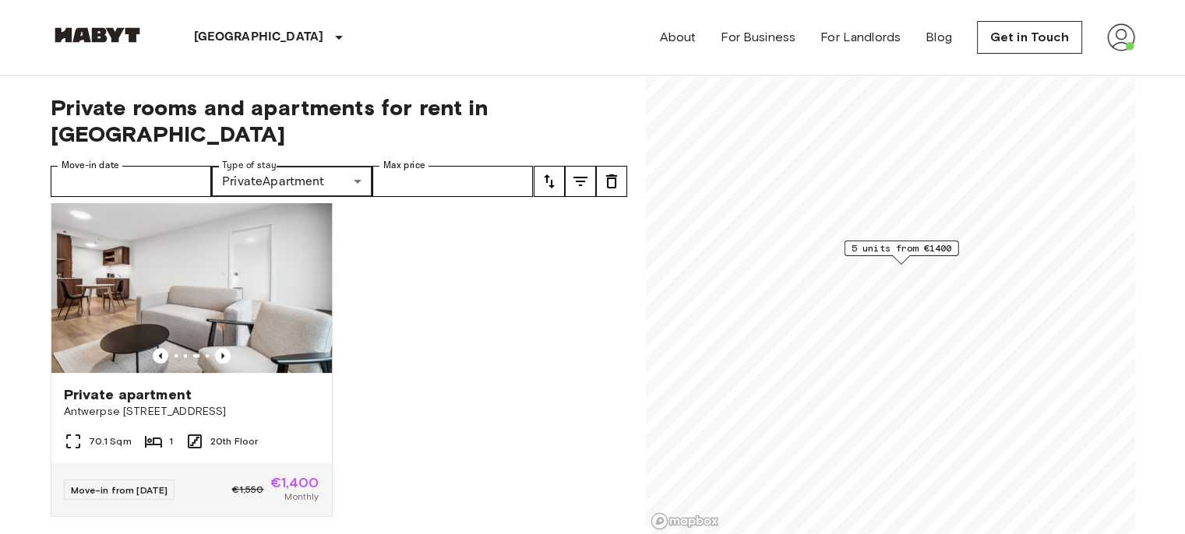
scroll to position [682, 0]
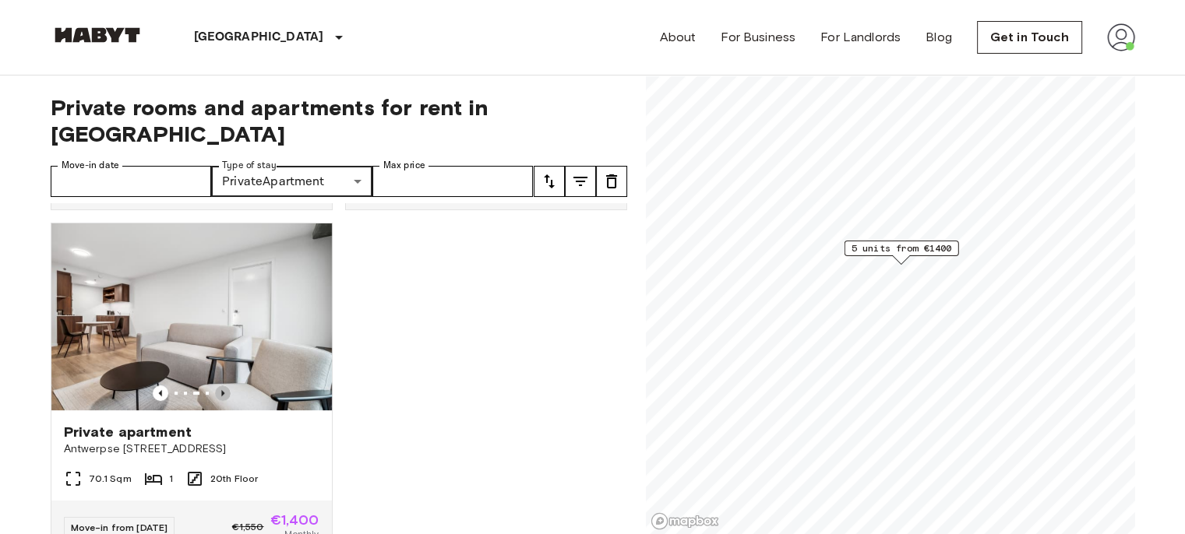
click at [221, 391] on icon "Previous image" at bounding box center [222, 393] width 3 height 6
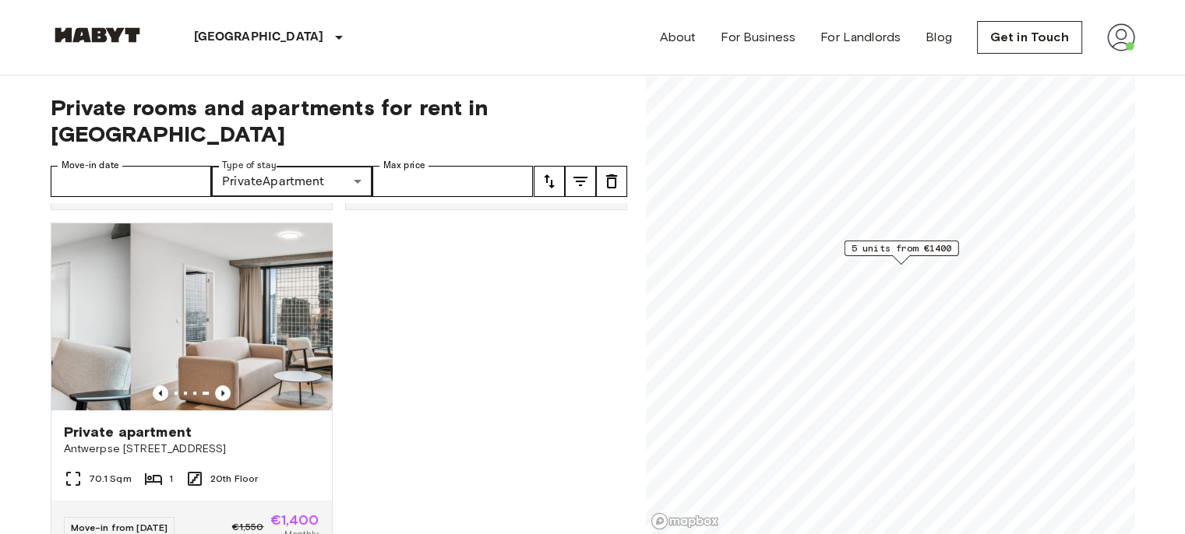
click at [221, 391] on icon "Previous image" at bounding box center [222, 393] width 3 height 6
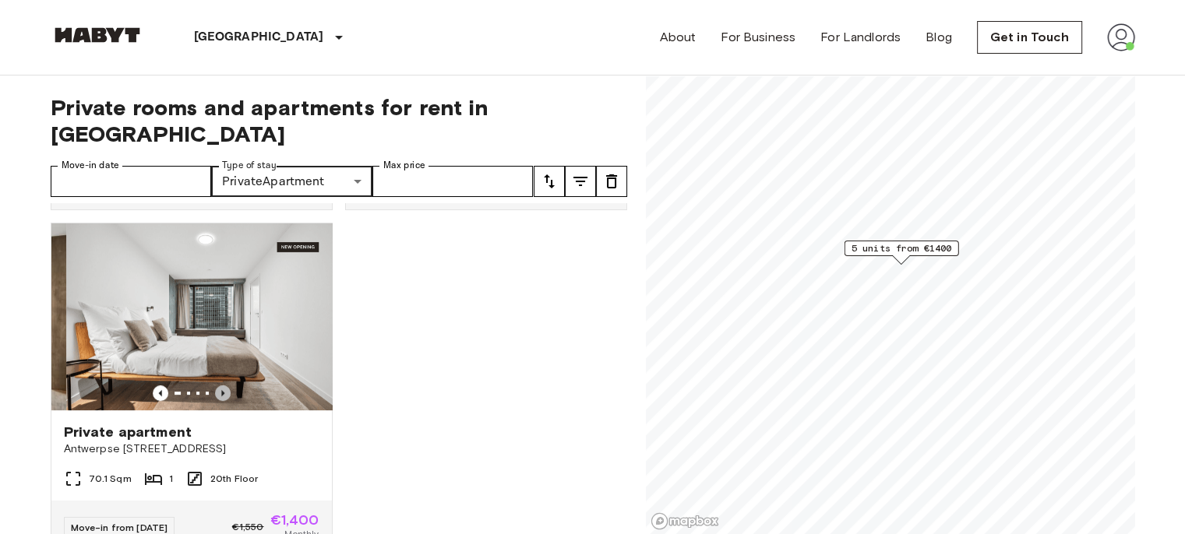
click at [221, 391] on icon "Previous image" at bounding box center [222, 393] width 3 height 6
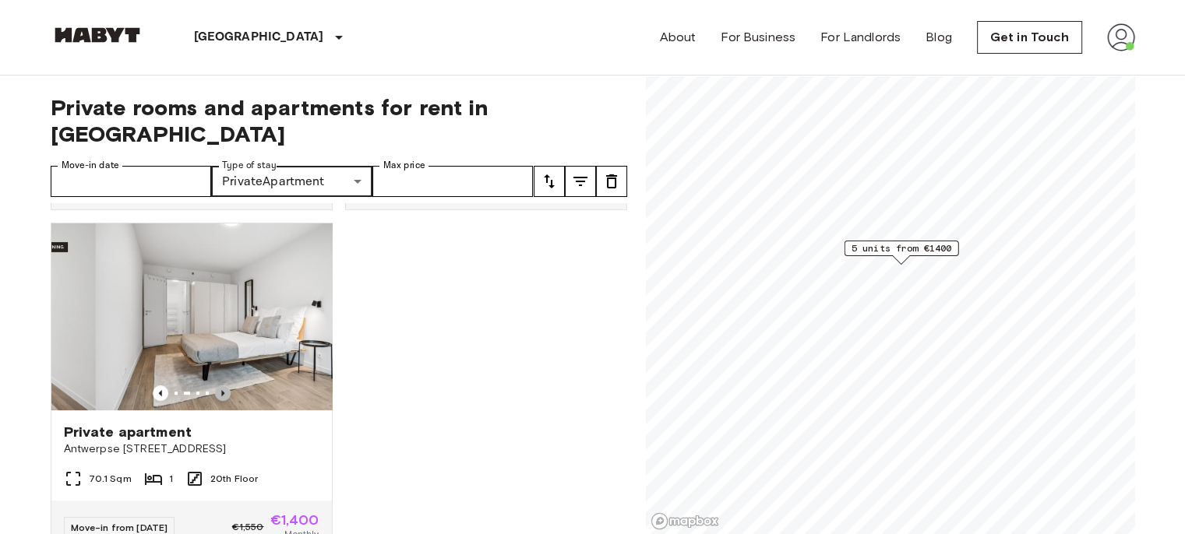
click at [221, 391] on icon "Previous image" at bounding box center [222, 393] width 3 height 6
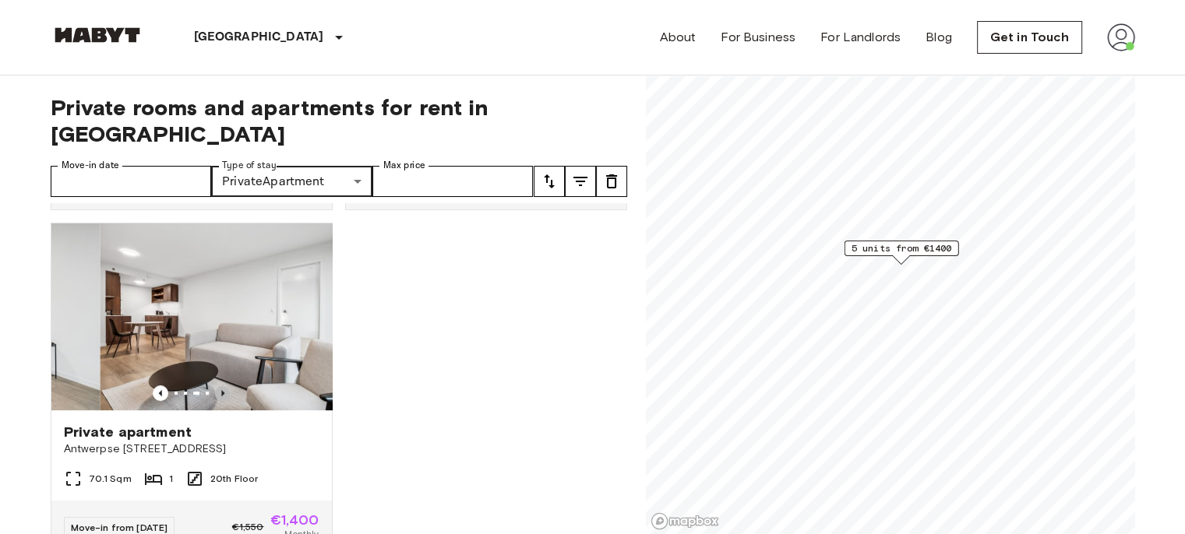
click at [221, 391] on icon "Previous image" at bounding box center [222, 393] width 3 height 6
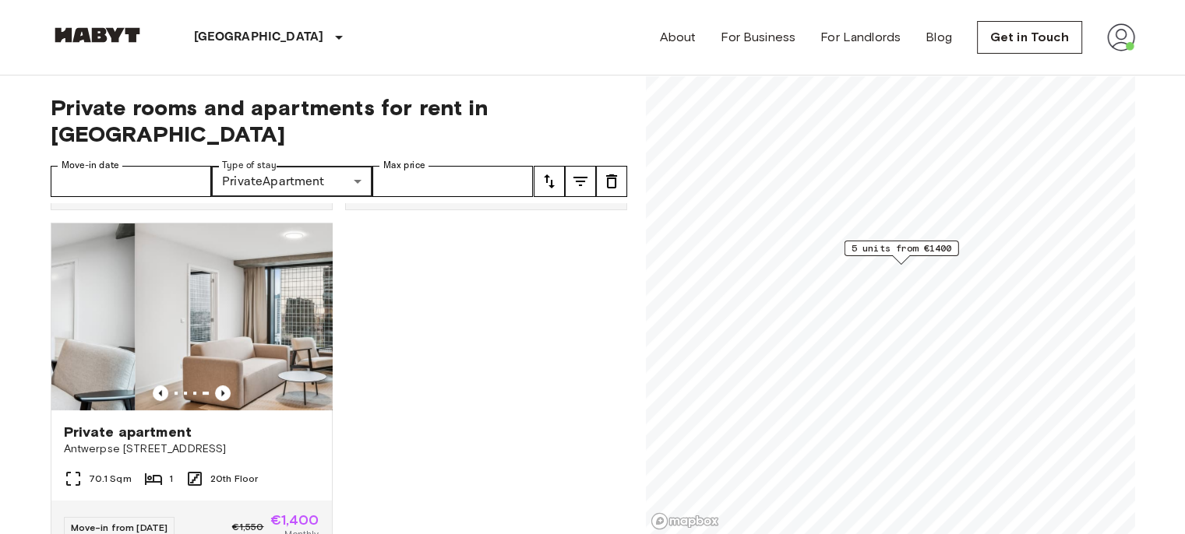
click at [221, 391] on icon "Previous image" at bounding box center [222, 393] width 3 height 6
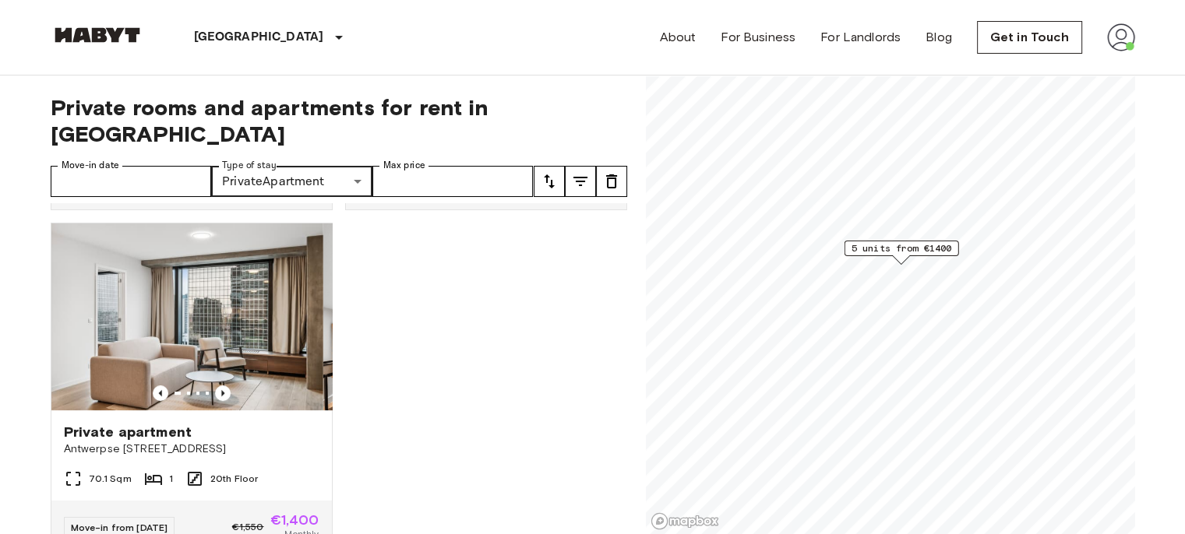
click at [221, 391] on icon "Previous image" at bounding box center [222, 393] width 3 height 6
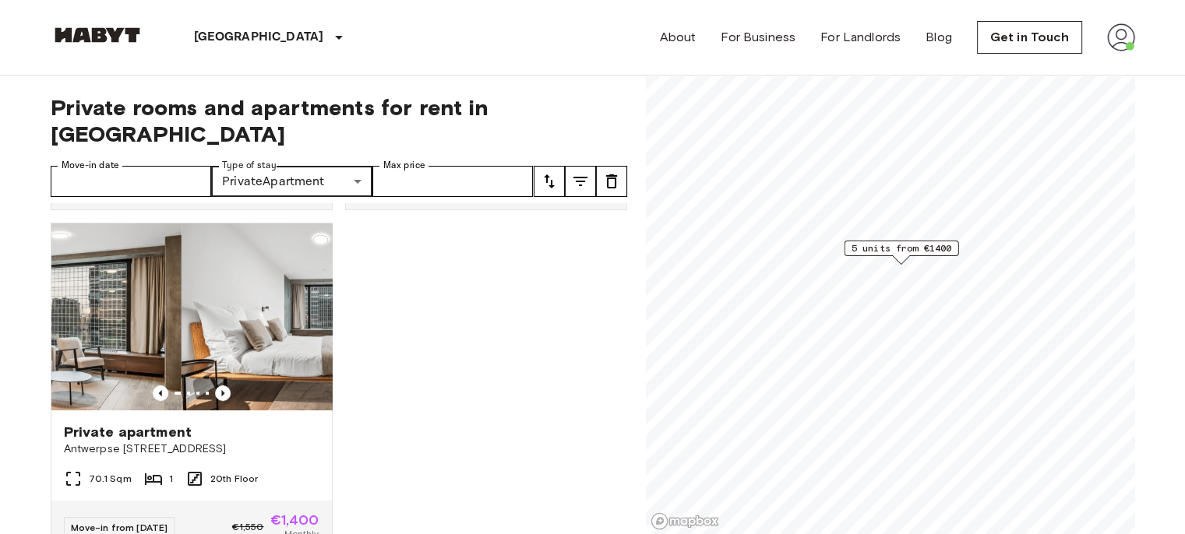
click at [221, 391] on icon "Previous image" at bounding box center [222, 393] width 3 height 6
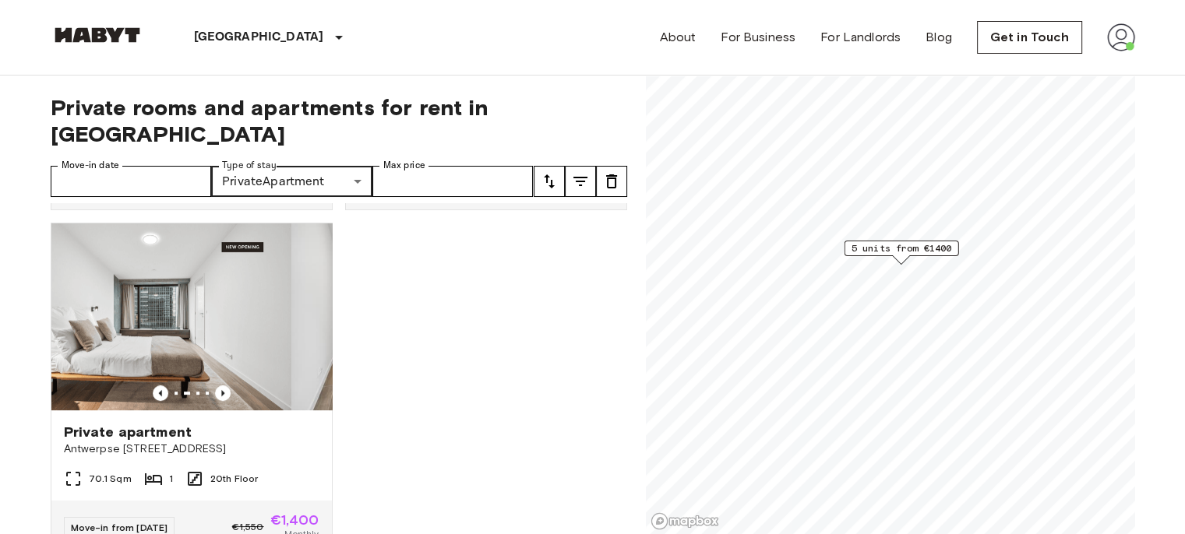
click at [221, 391] on icon "Previous image" at bounding box center [222, 393] width 3 height 6
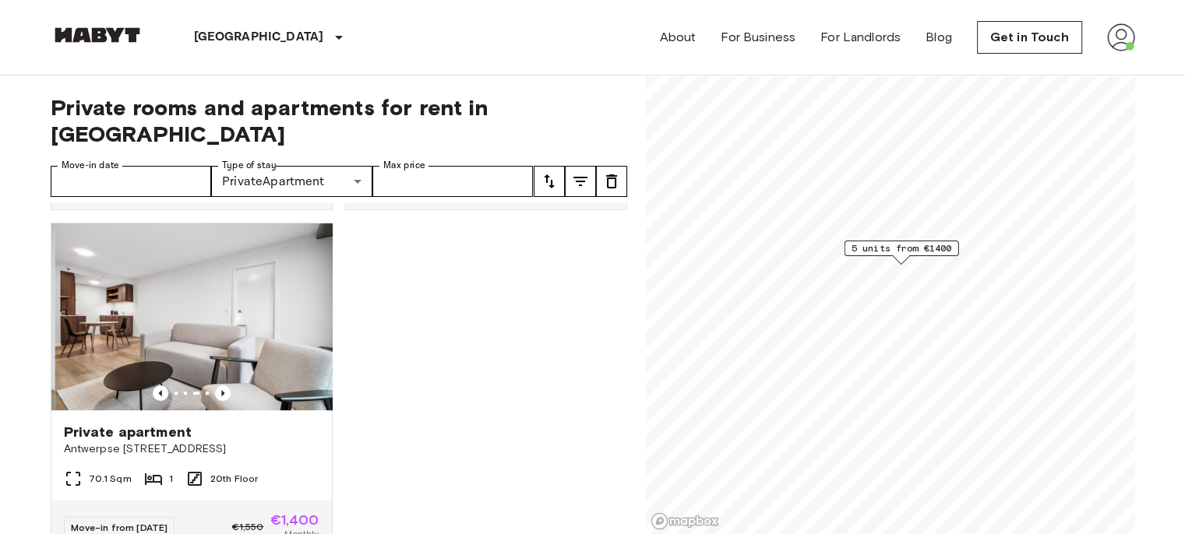
click at [256, 423] on div "Private apartment" at bounding box center [192, 432] width 256 height 19
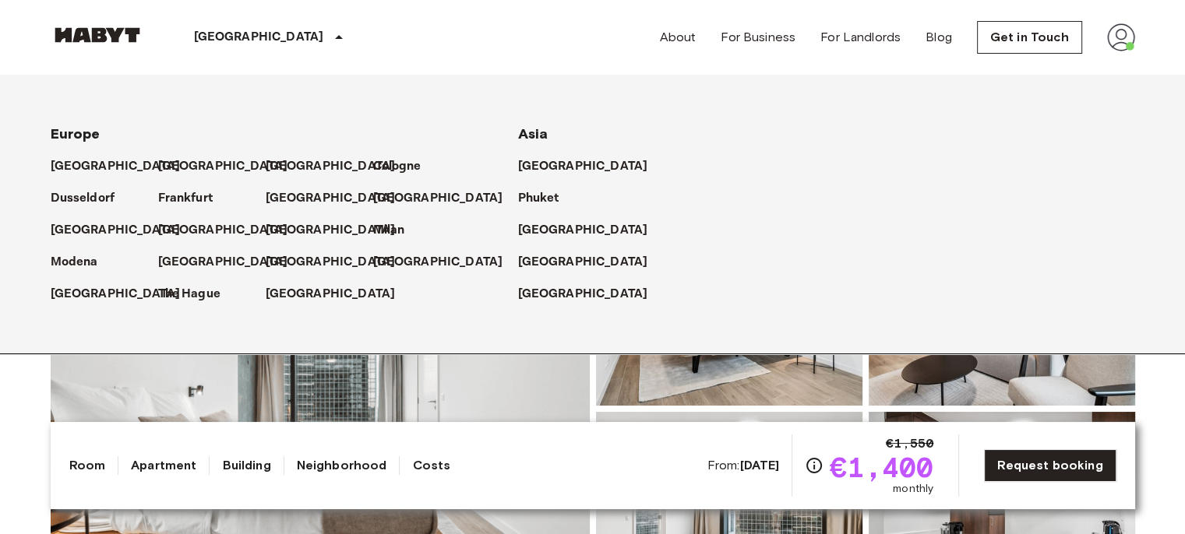
click at [280, 204] on p "[GEOGRAPHIC_DATA]" at bounding box center [331, 198] width 130 height 19
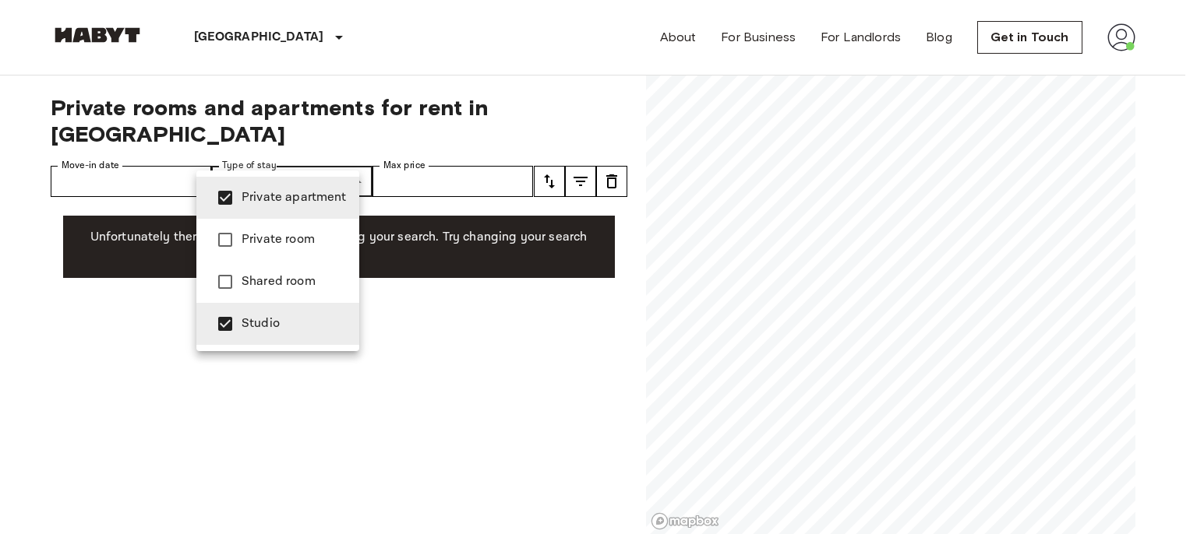
type input "**********"
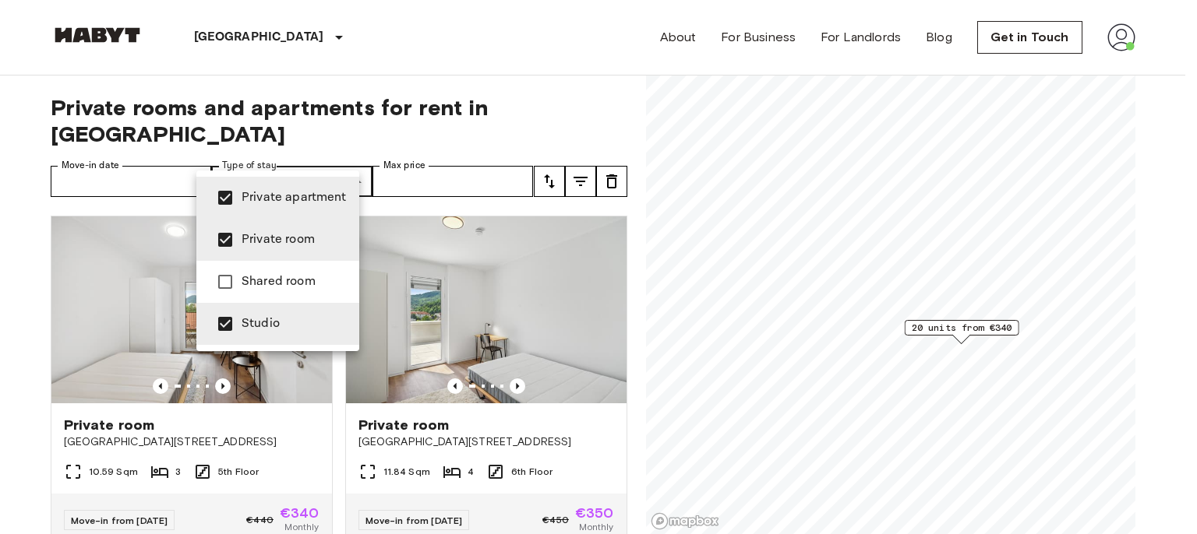
click at [27, 337] on div at bounding box center [598, 267] width 1197 height 534
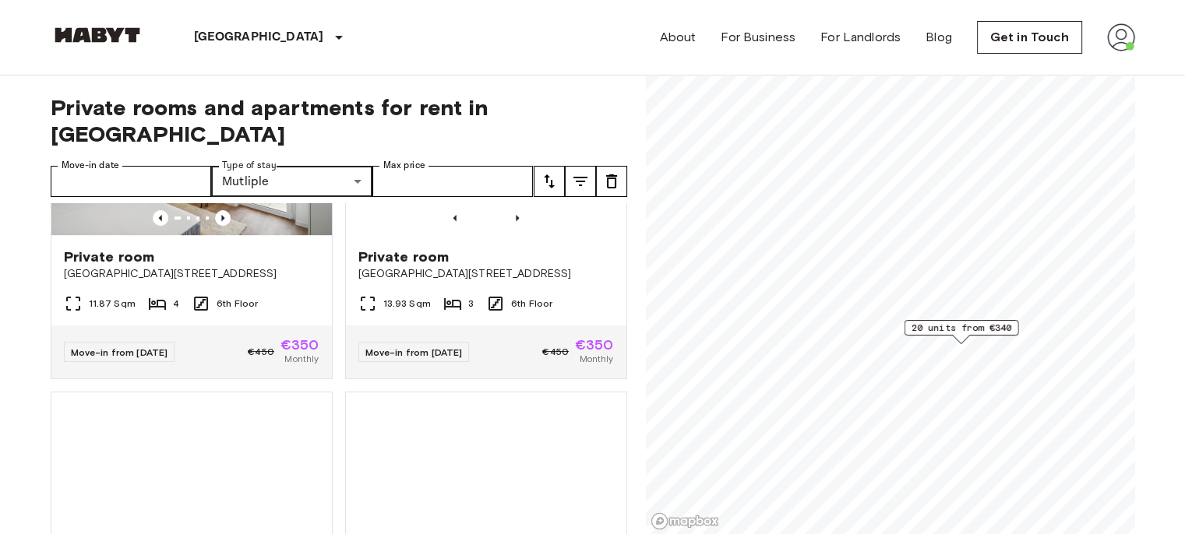
scroll to position [1169, 0]
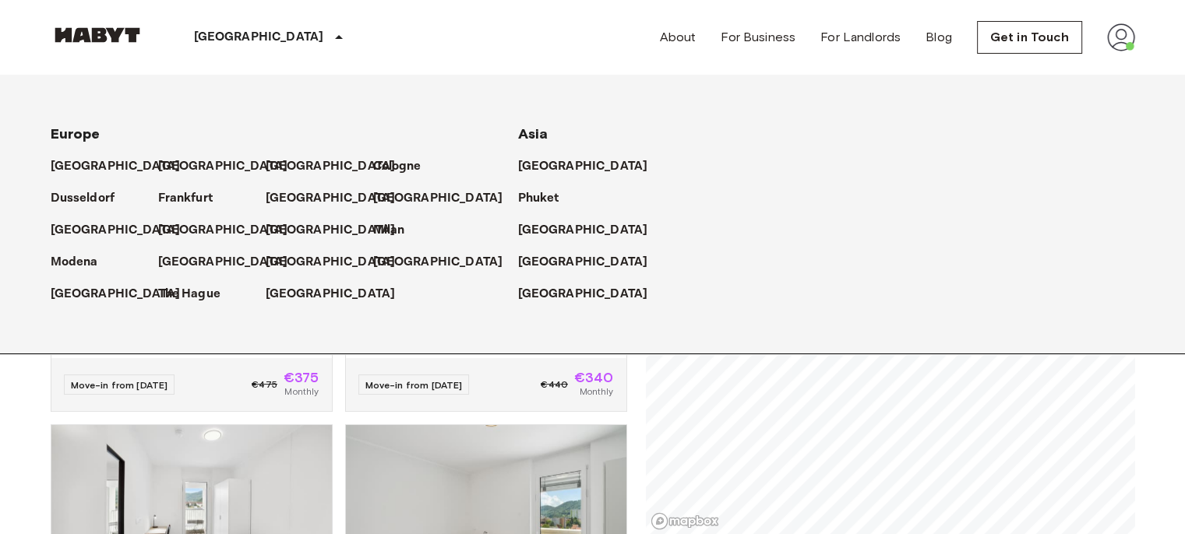
click at [303, 240] on p "[GEOGRAPHIC_DATA]" at bounding box center [331, 230] width 130 height 19
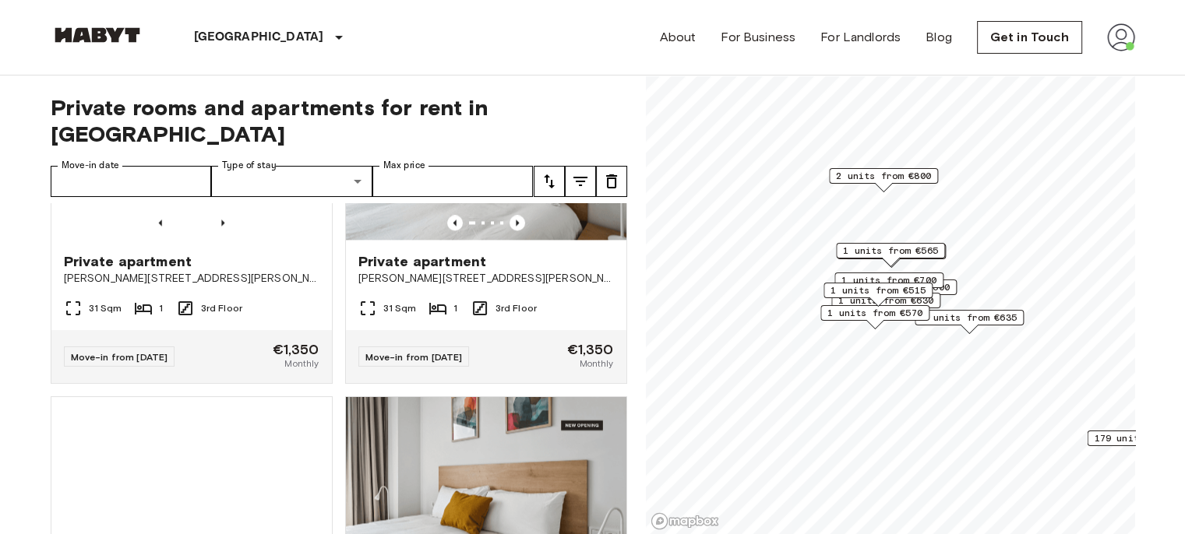
scroll to position [2011, 0]
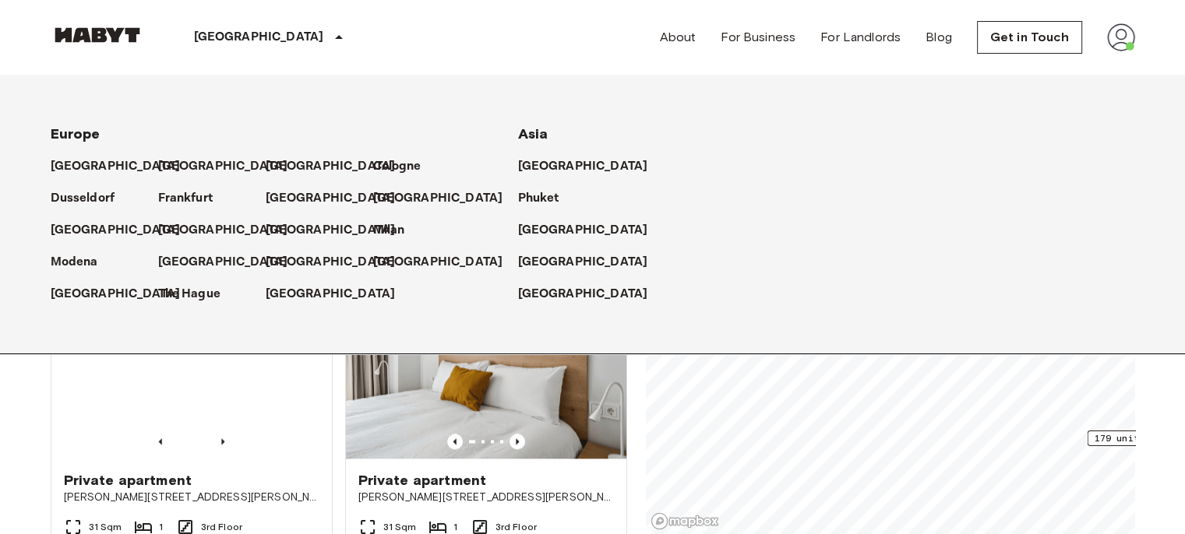
click at [274, 272] on p "[GEOGRAPHIC_DATA]" at bounding box center [331, 262] width 130 height 19
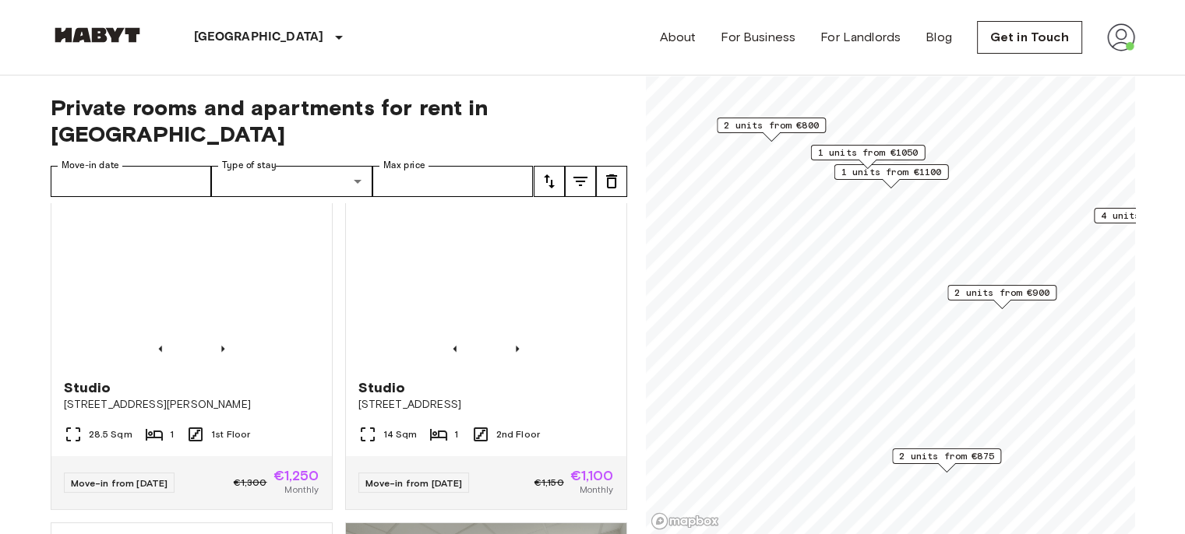
scroll to position [701, 0]
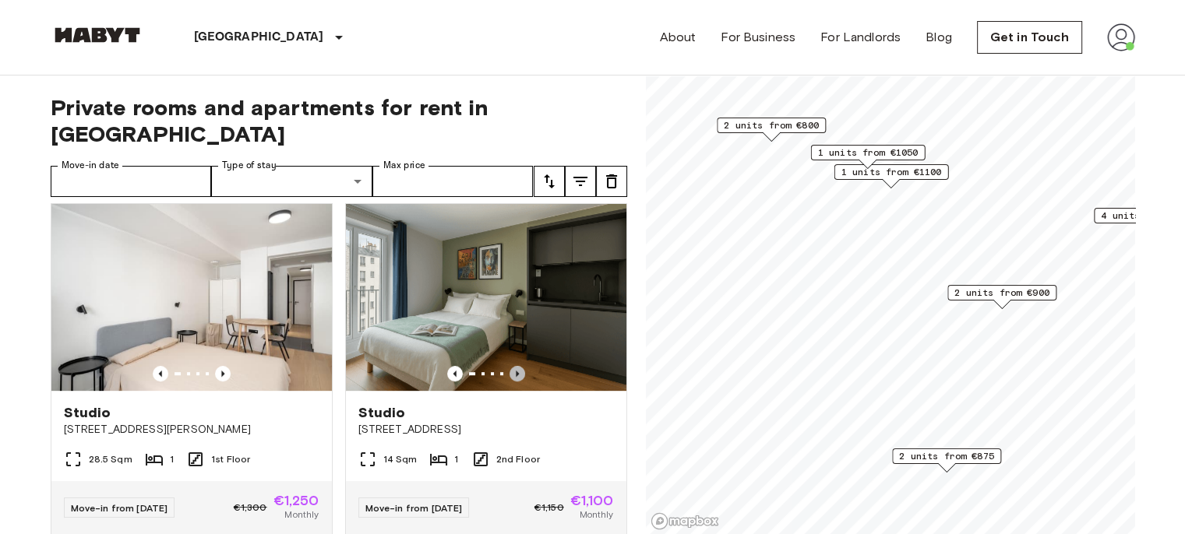
click at [510, 369] on icon "Previous image" at bounding box center [518, 374] width 16 height 16
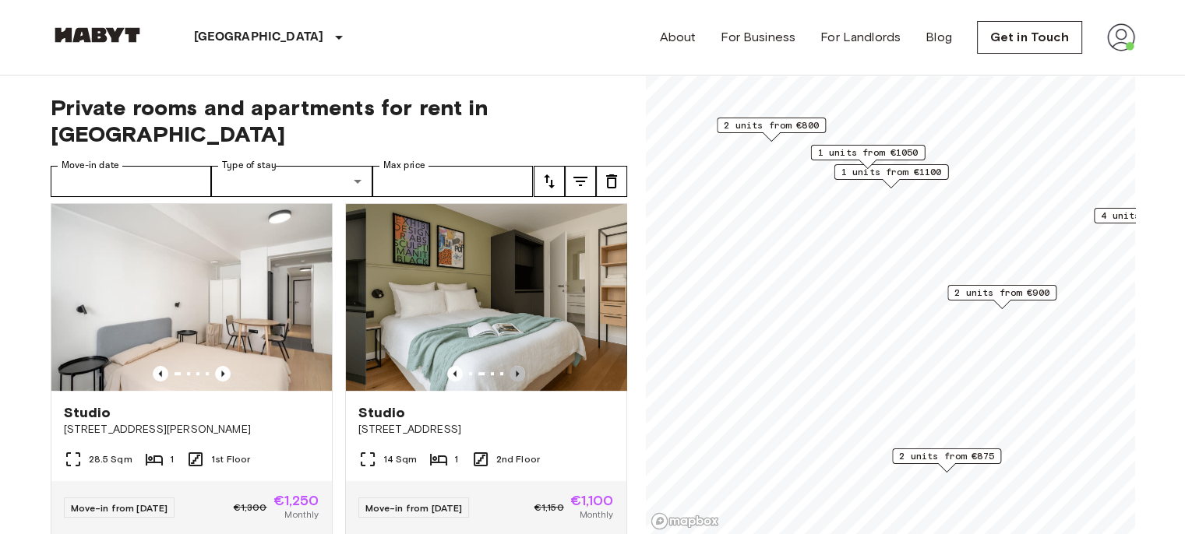
click at [510, 369] on icon "Previous image" at bounding box center [518, 374] width 16 height 16
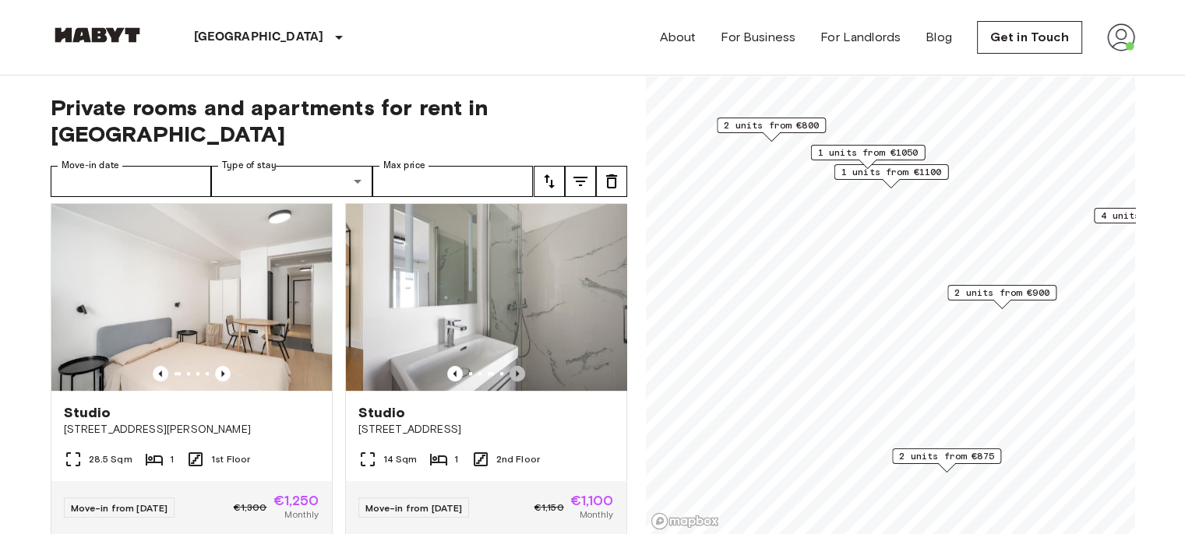
click at [510, 369] on icon "Previous image" at bounding box center [518, 374] width 16 height 16
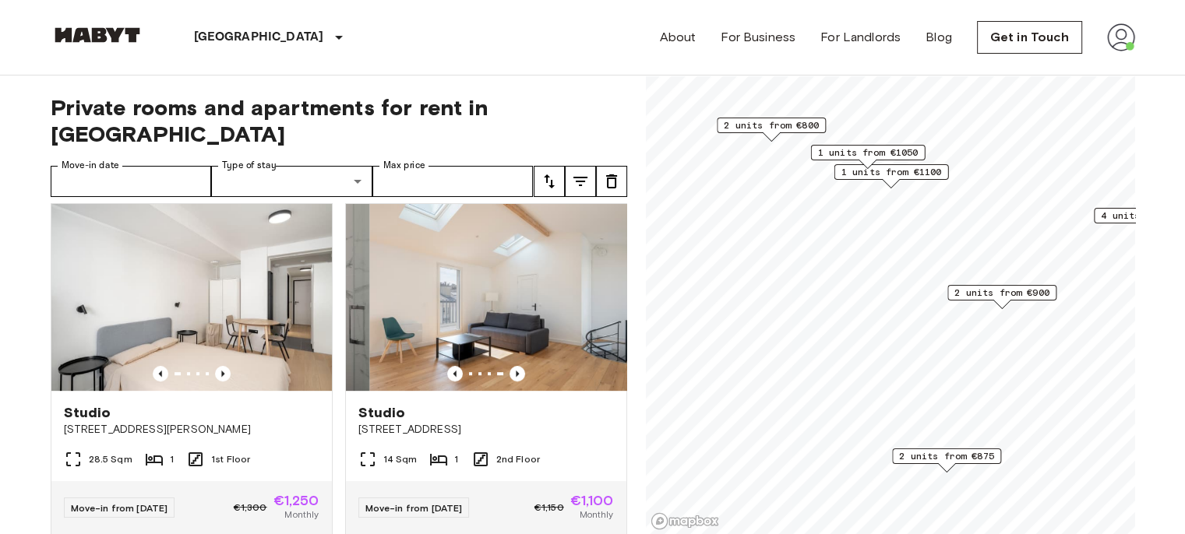
click at [510, 369] on icon "Previous image" at bounding box center [518, 374] width 16 height 16
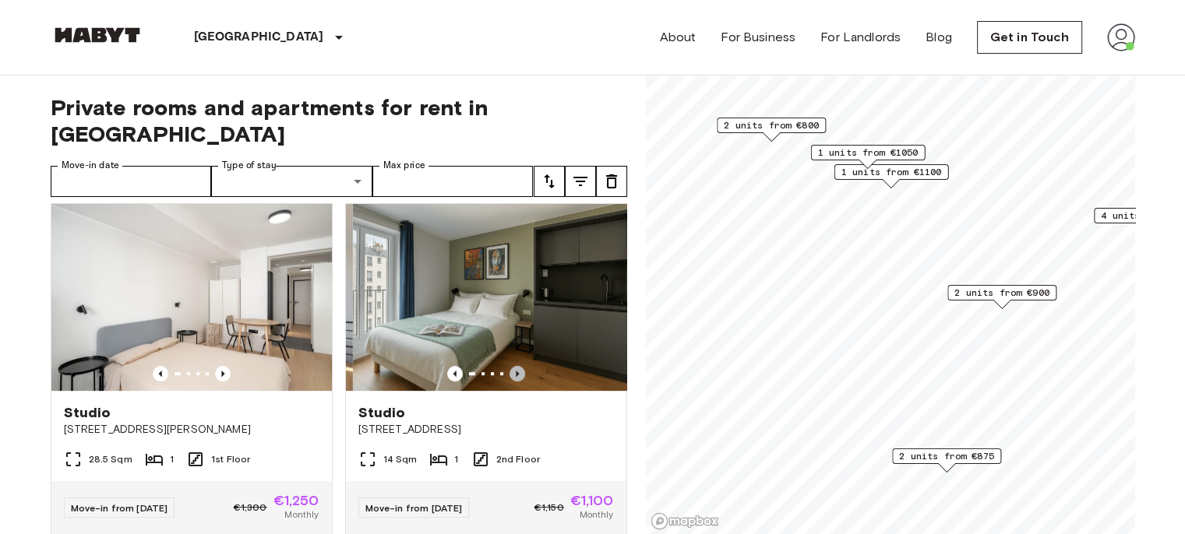
click at [510, 369] on icon "Previous image" at bounding box center [518, 374] width 16 height 16
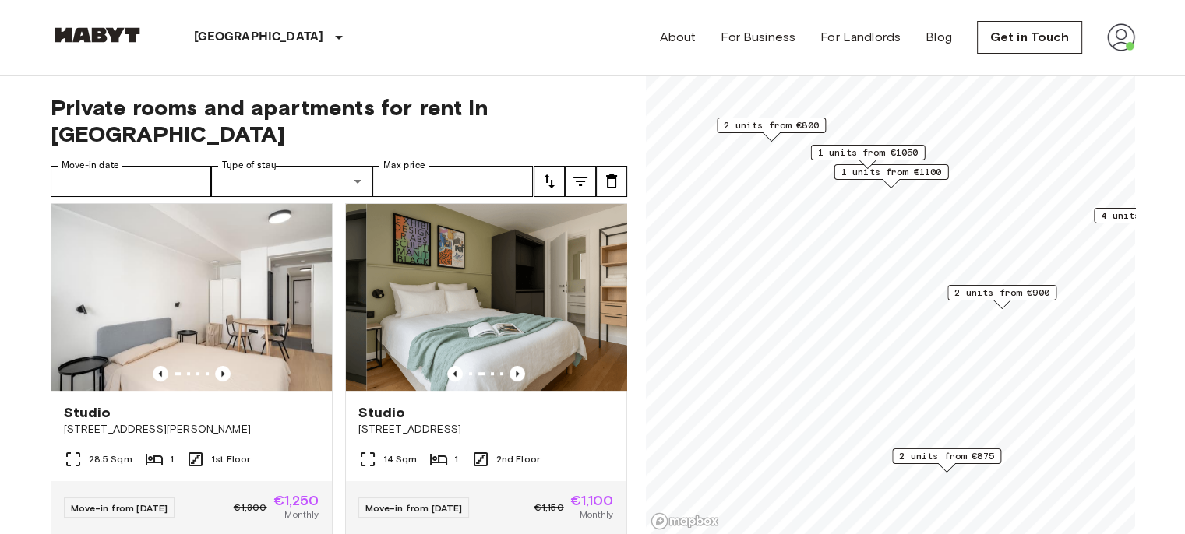
click at [510, 369] on icon "Previous image" at bounding box center [518, 374] width 16 height 16
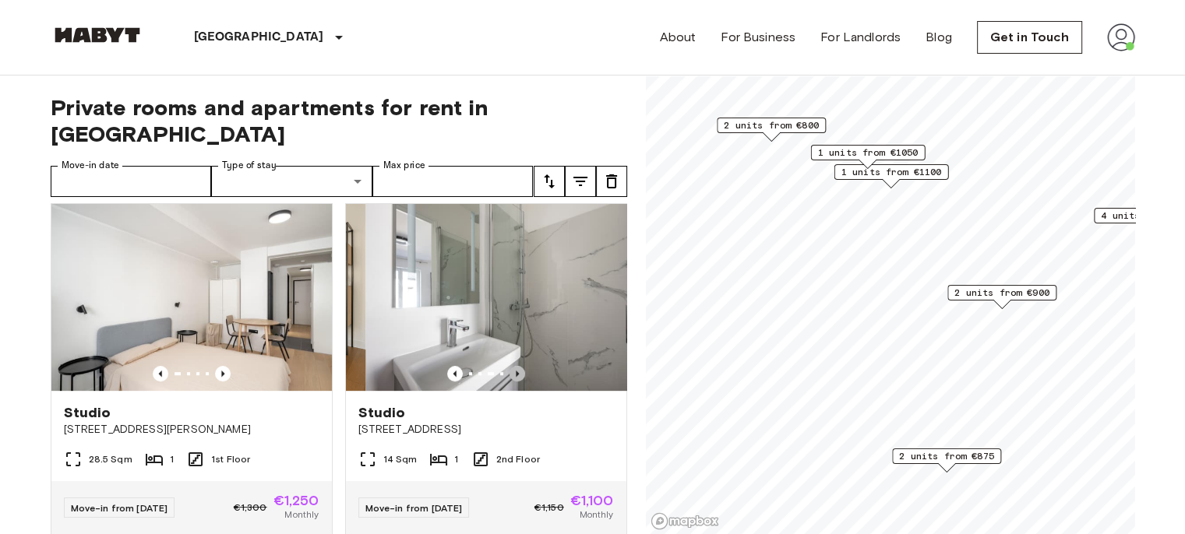
click at [510, 369] on icon "Previous image" at bounding box center [518, 374] width 16 height 16
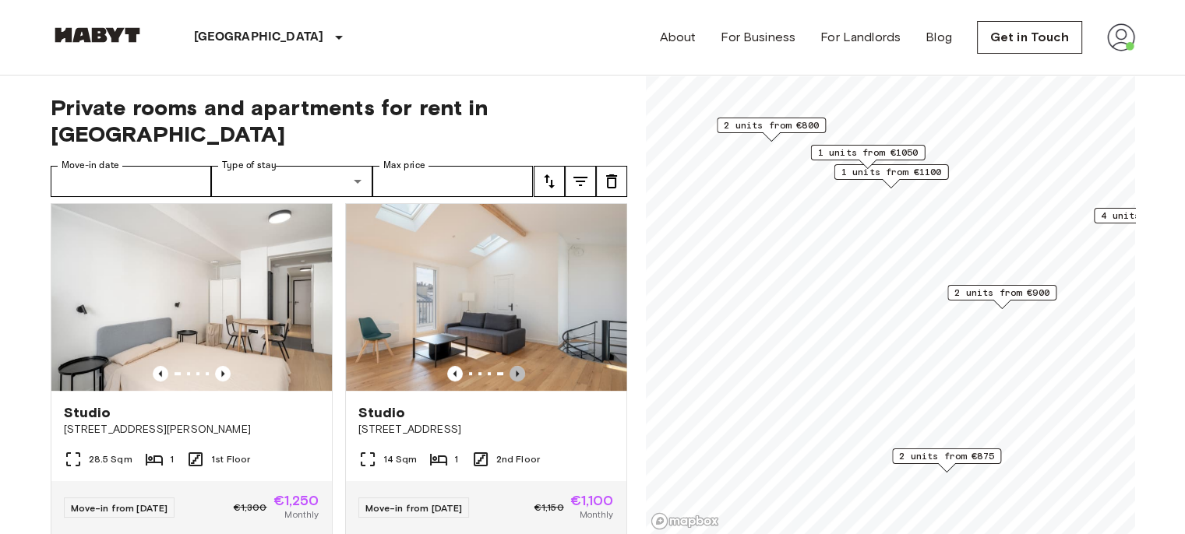
click at [510, 370] on icon "Previous image" at bounding box center [518, 374] width 16 height 16
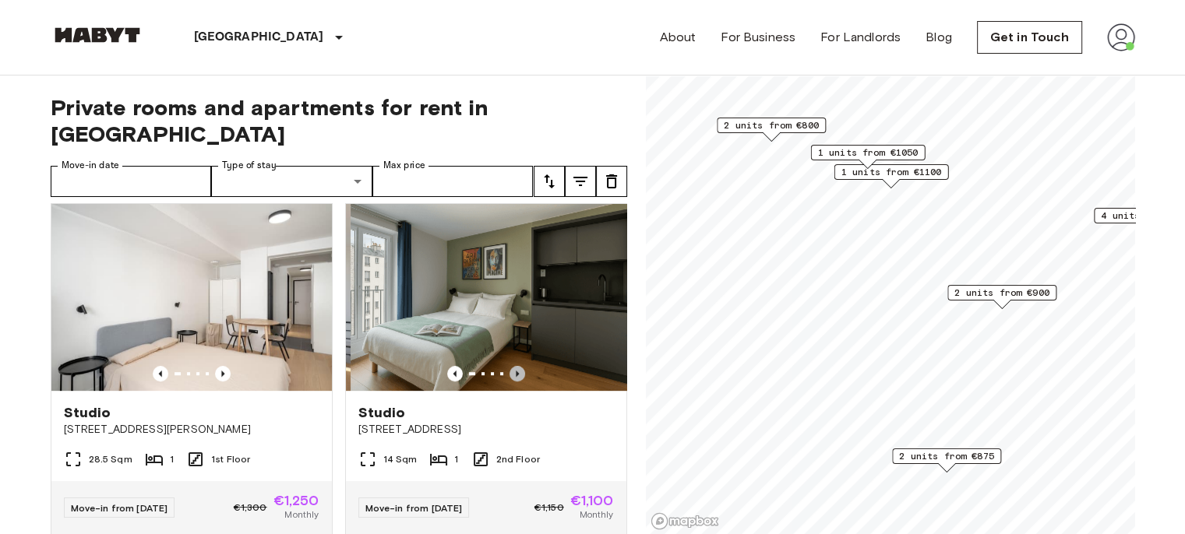
click at [510, 370] on icon "Previous image" at bounding box center [518, 374] width 16 height 16
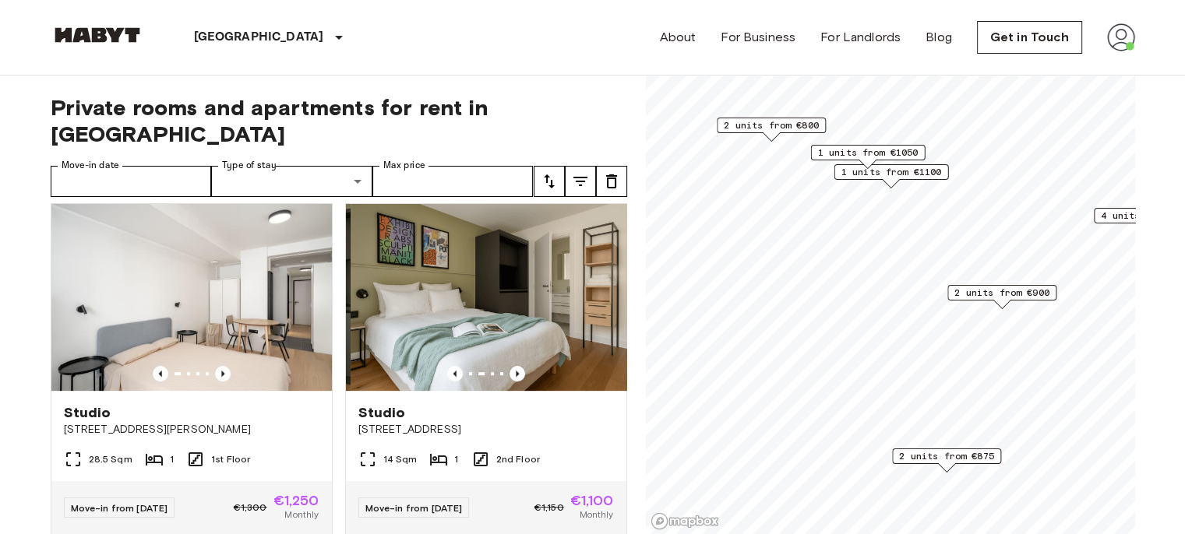
click at [510, 370] on icon "Previous image" at bounding box center [518, 374] width 16 height 16
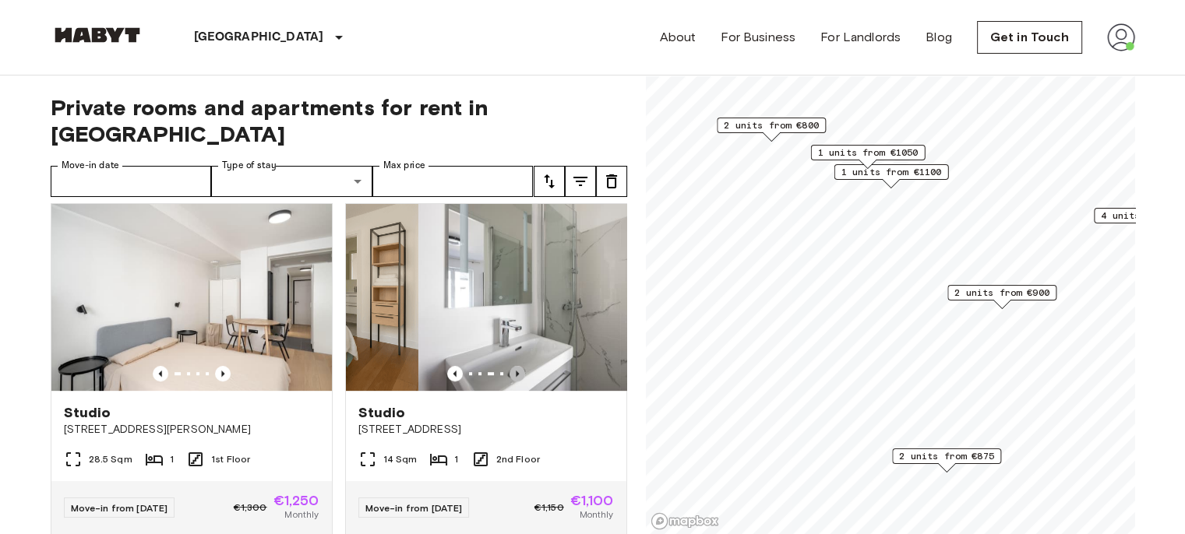
click at [510, 372] on icon "Previous image" at bounding box center [518, 374] width 16 height 16
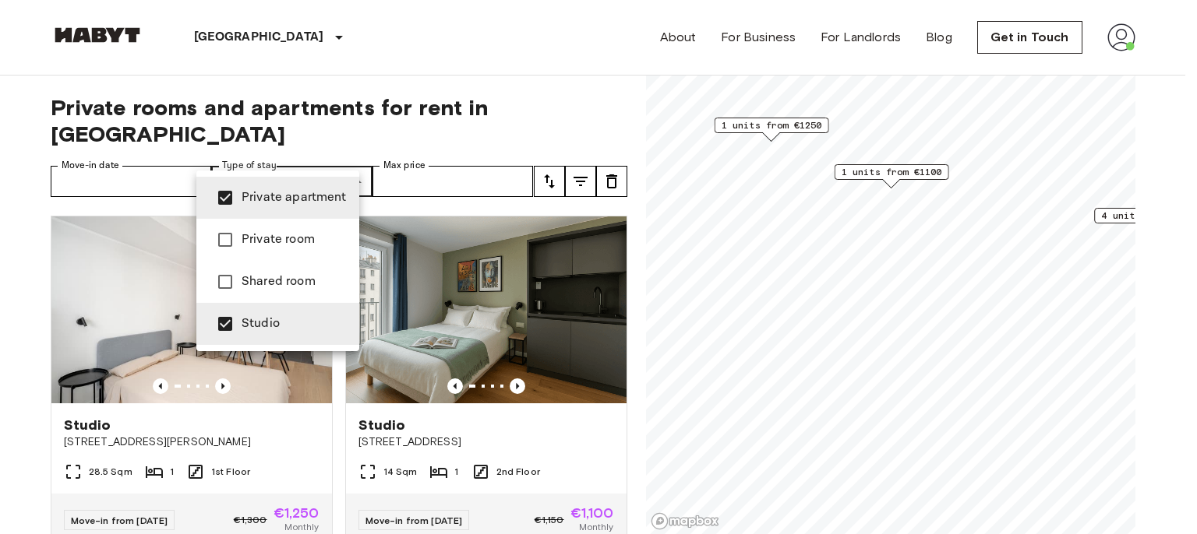
click at [0, 363] on div at bounding box center [598, 267] width 1197 height 534
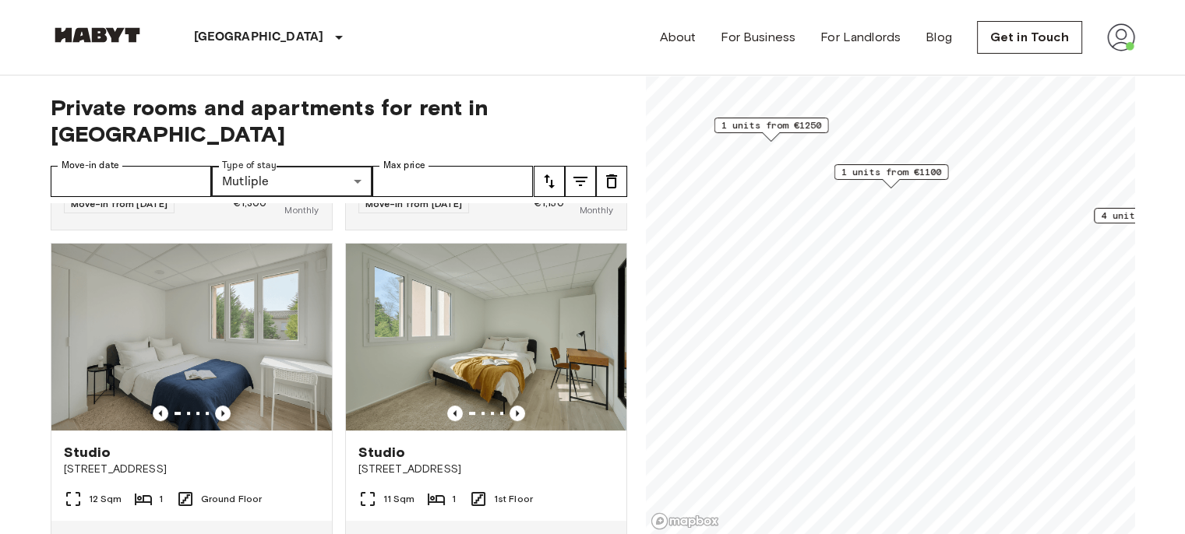
scroll to position [312, 0]
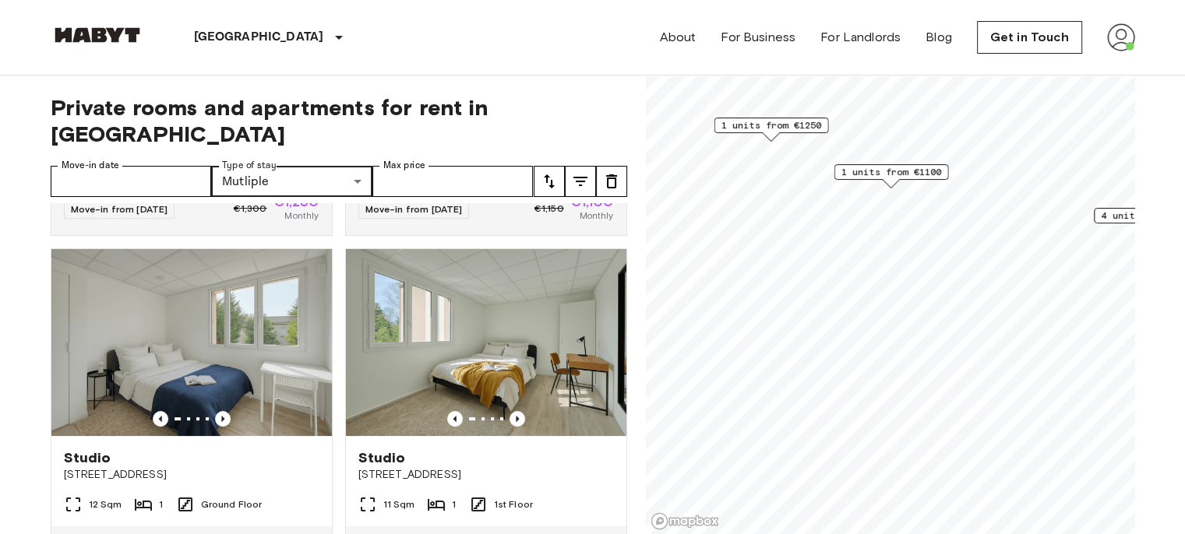
click at [224, 411] on icon "Previous image" at bounding box center [223, 419] width 16 height 16
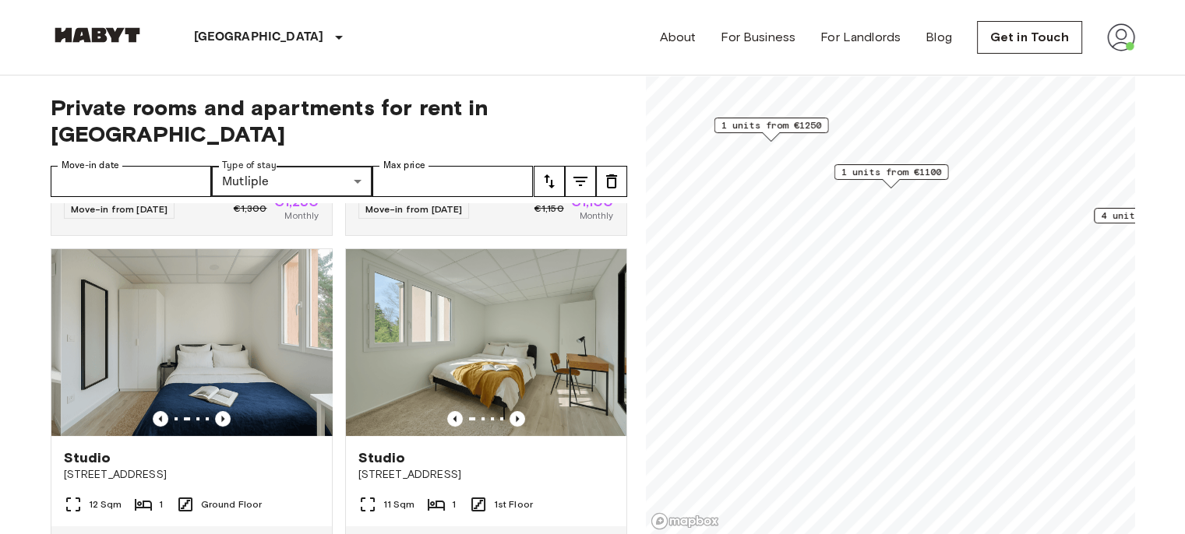
click at [224, 411] on icon "Previous image" at bounding box center [223, 419] width 16 height 16
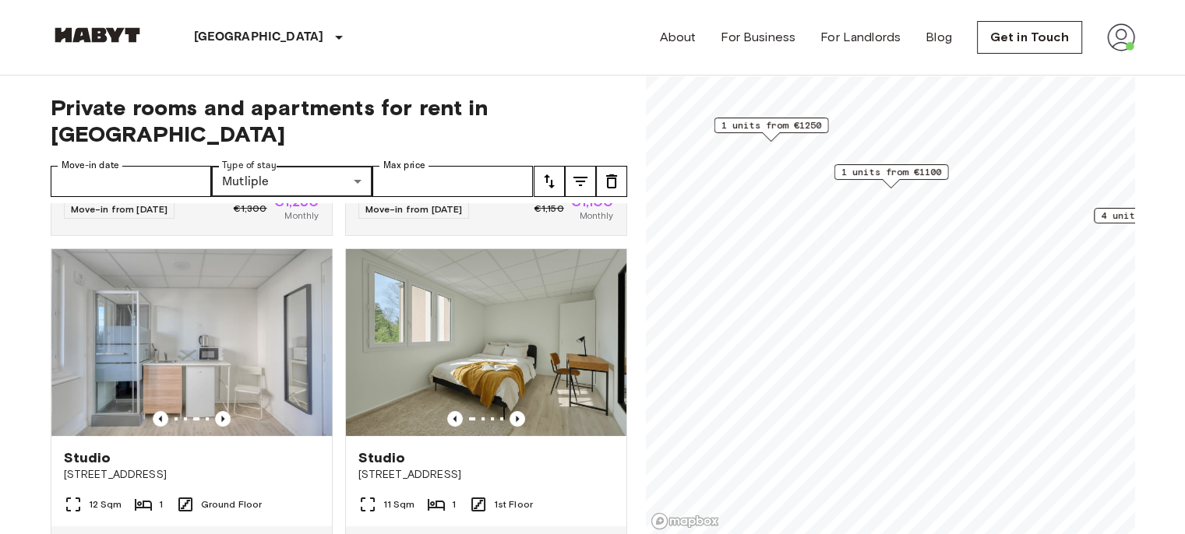
click at [224, 411] on icon "Previous image" at bounding box center [223, 419] width 16 height 16
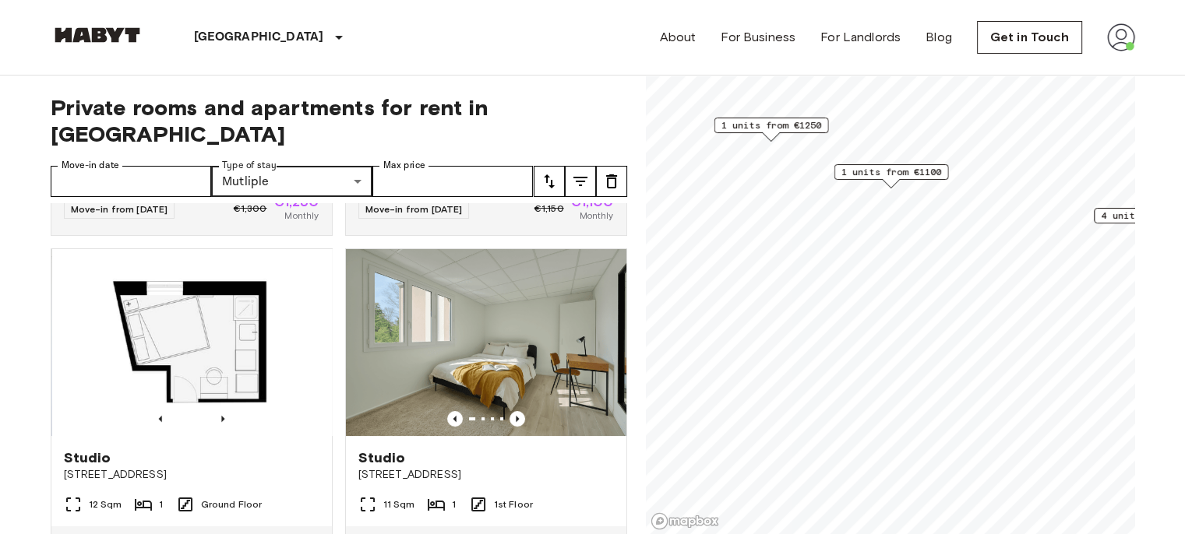
click at [224, 411] on icon "Previous image" at bounding box center [223, 419] width 16 height 16
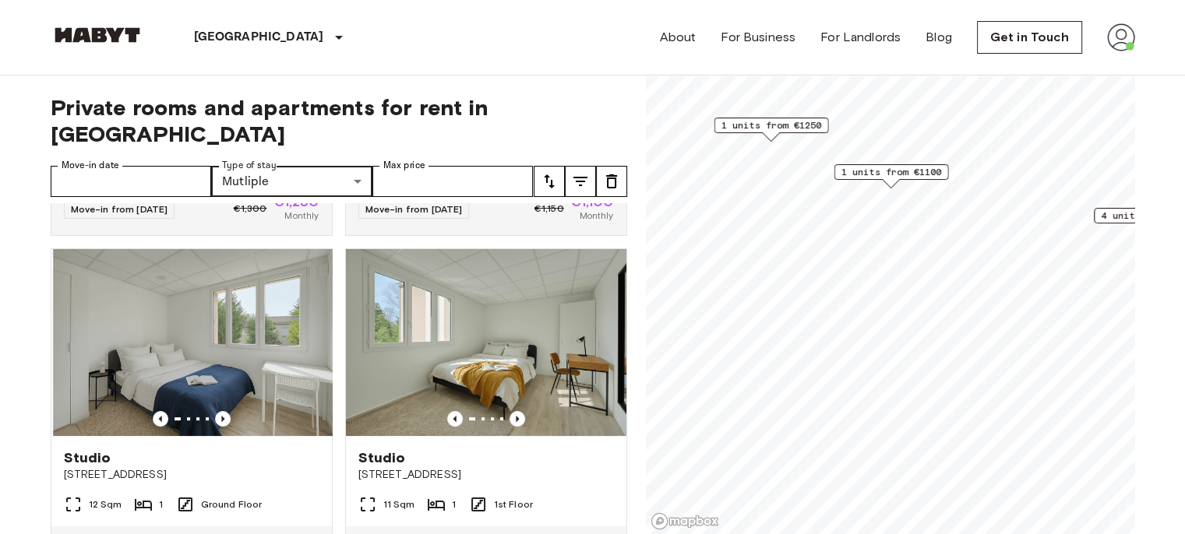
click at [224, 411] on icon "Previous image" at bounding box center [223, 419] width 16 height 16
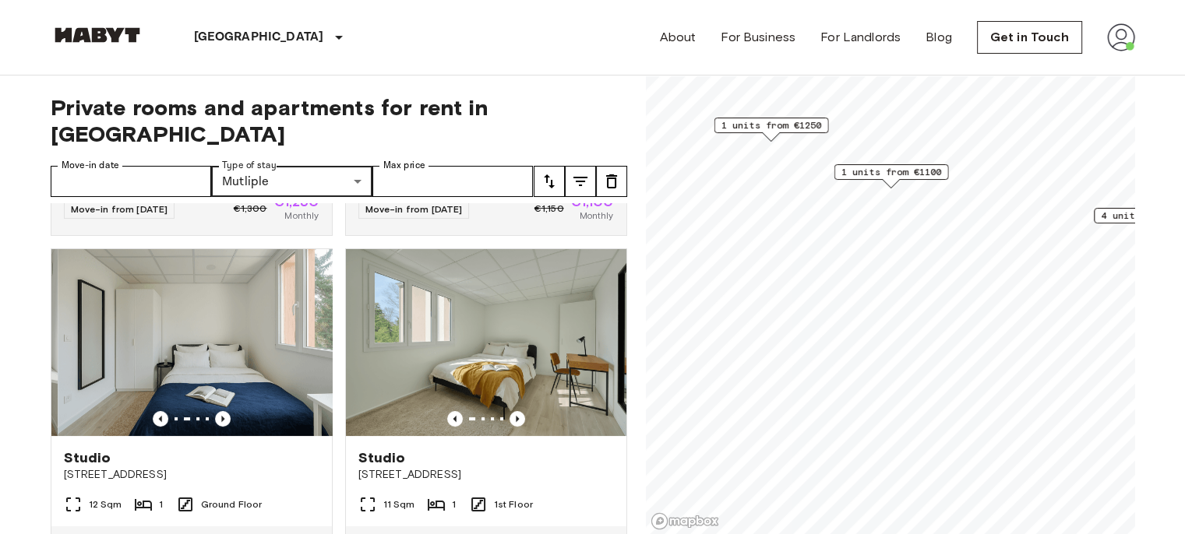
click at [224, 411] on icon "Previous image" at bounding box center [223, 419] width 16 height 16
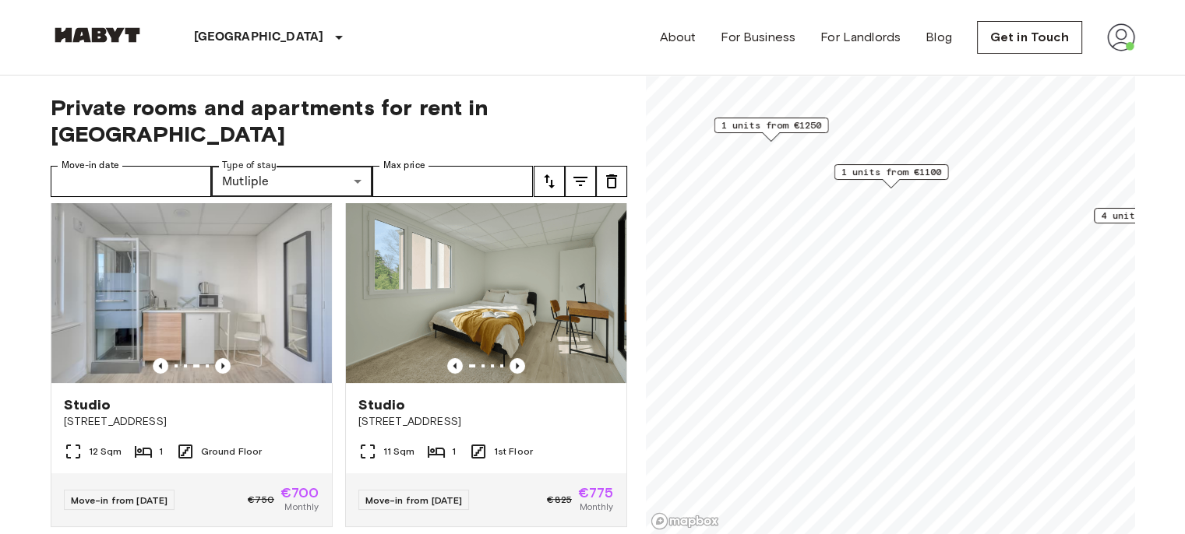
scroll to position [390, 0]
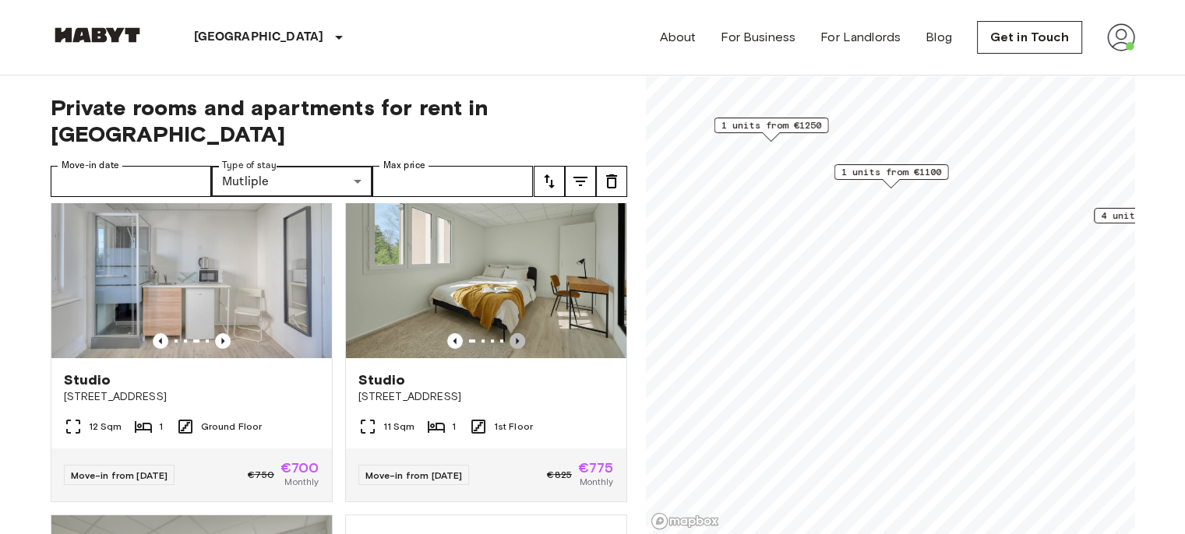
click at [513, 333] on icon "Previous image" at bounding box center [518, 341] width 16 height 16
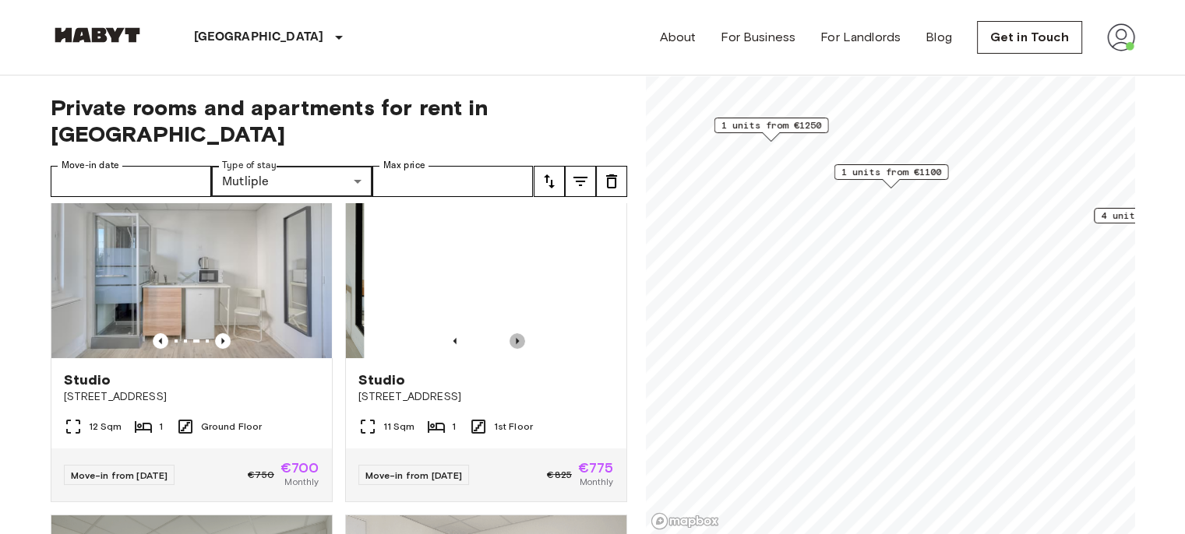
click at [513, 333] on icon "Previous image" at bounding box center [518, 341] width 16 height 16
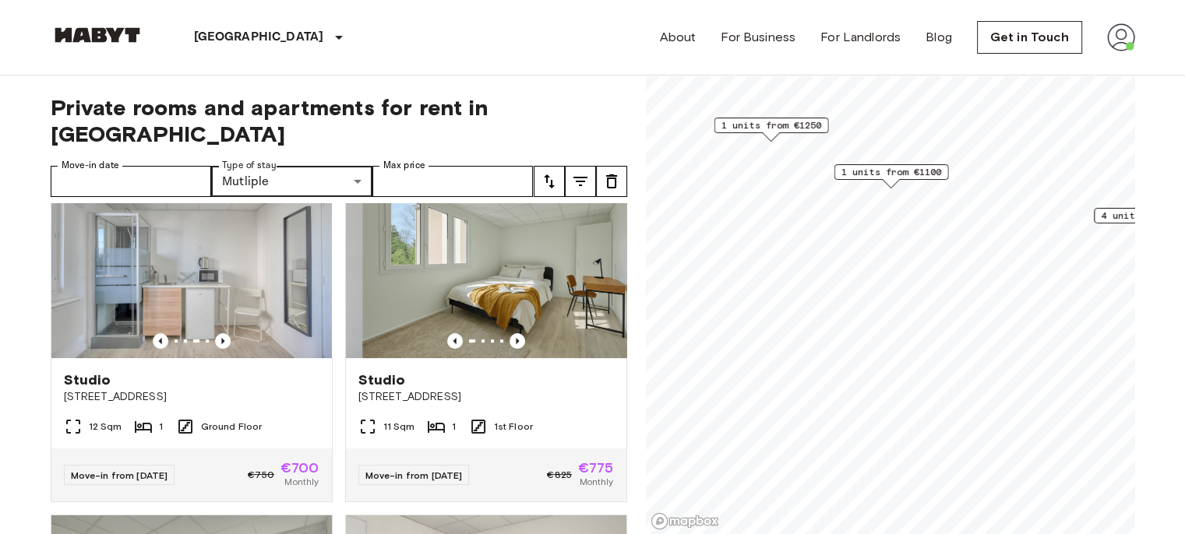
click at [513, 333] on icon "Previous image" at bounding box center [518, 341] width 16 height 16
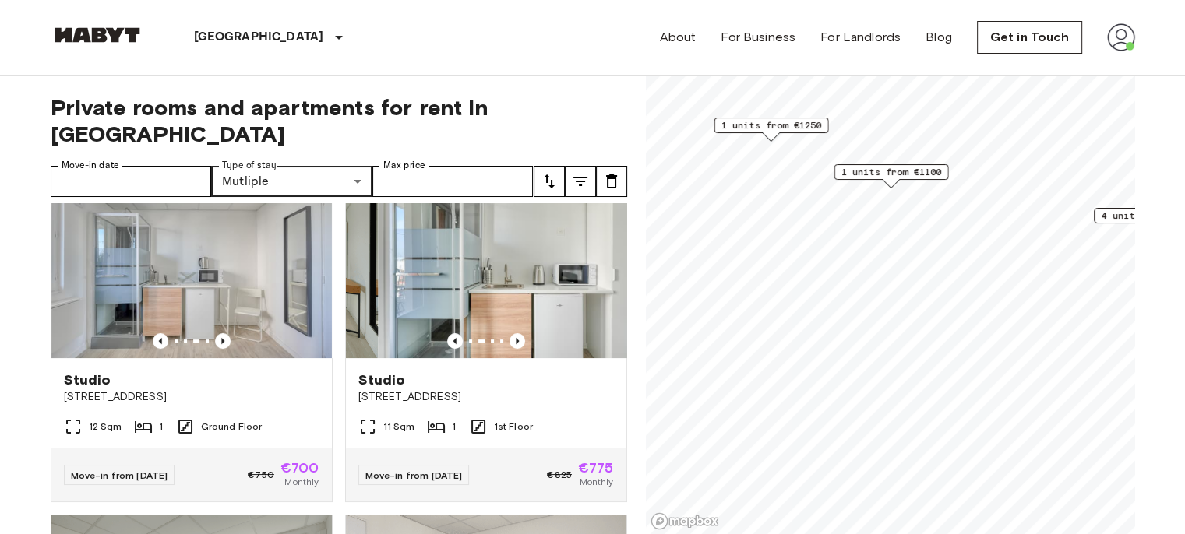
click at [513, 333] on icon "Previous image" at bounding box center [518, 341] width 16 height 16
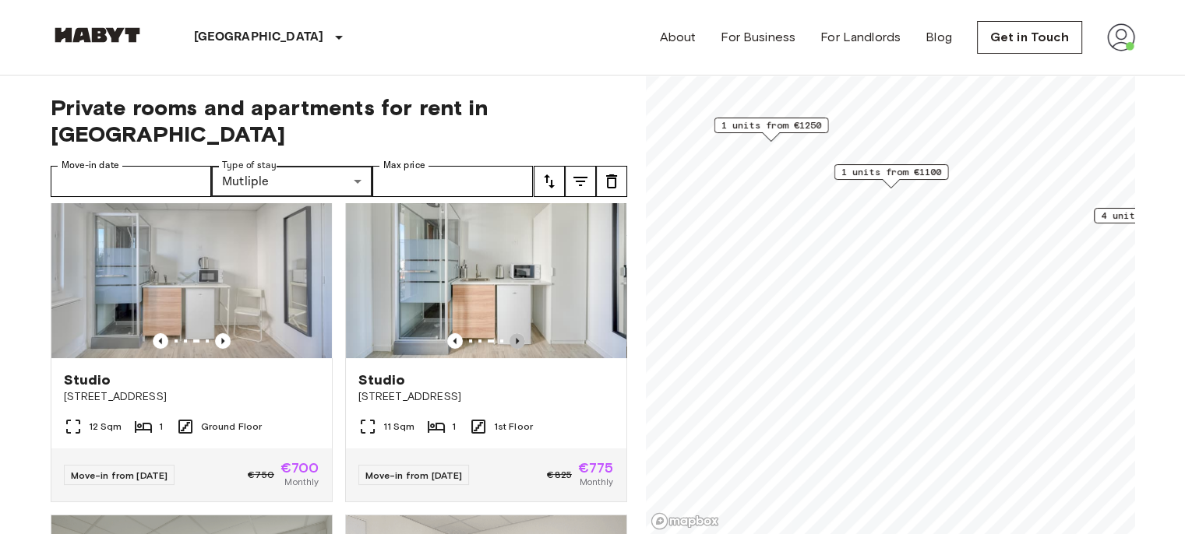
click at [513, 333] on icon "Previous image" at bounding box center [518, 341] width 16 height 16
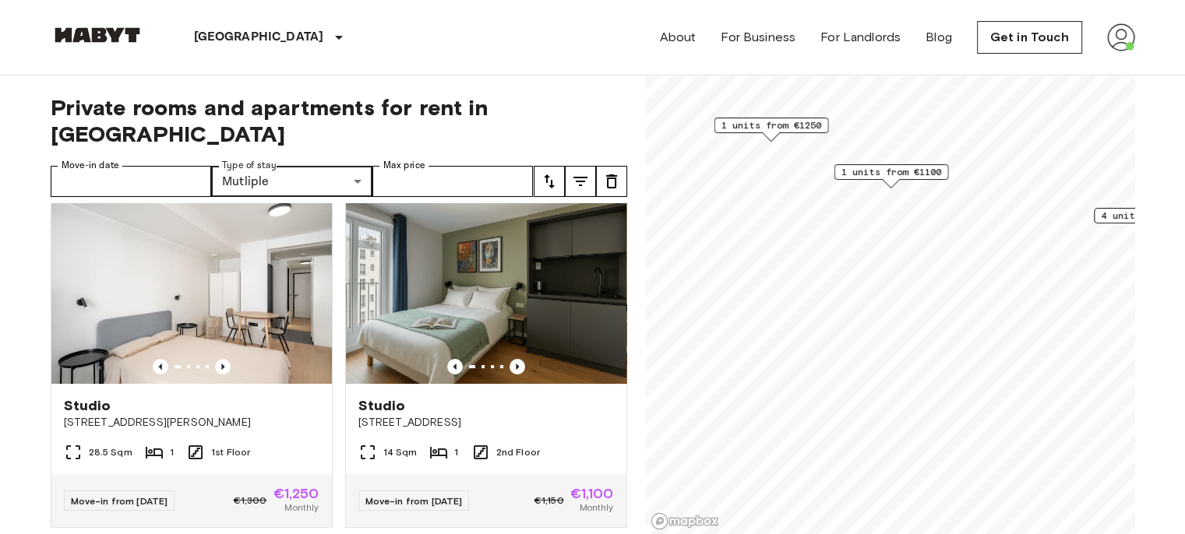
scroll to position [0, 0]
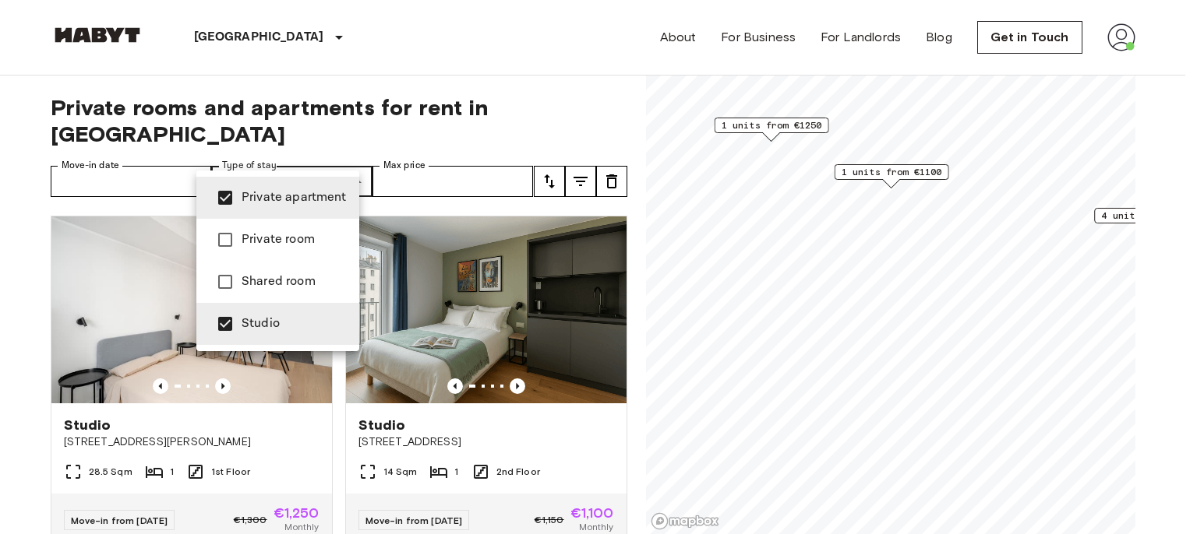
type input "**********"
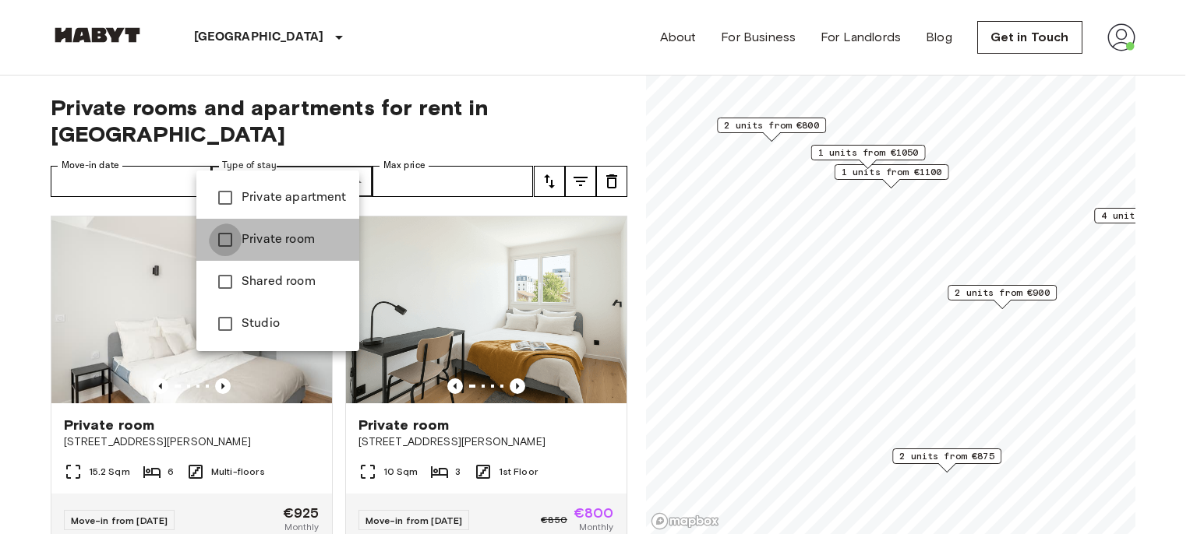
type input "**********"
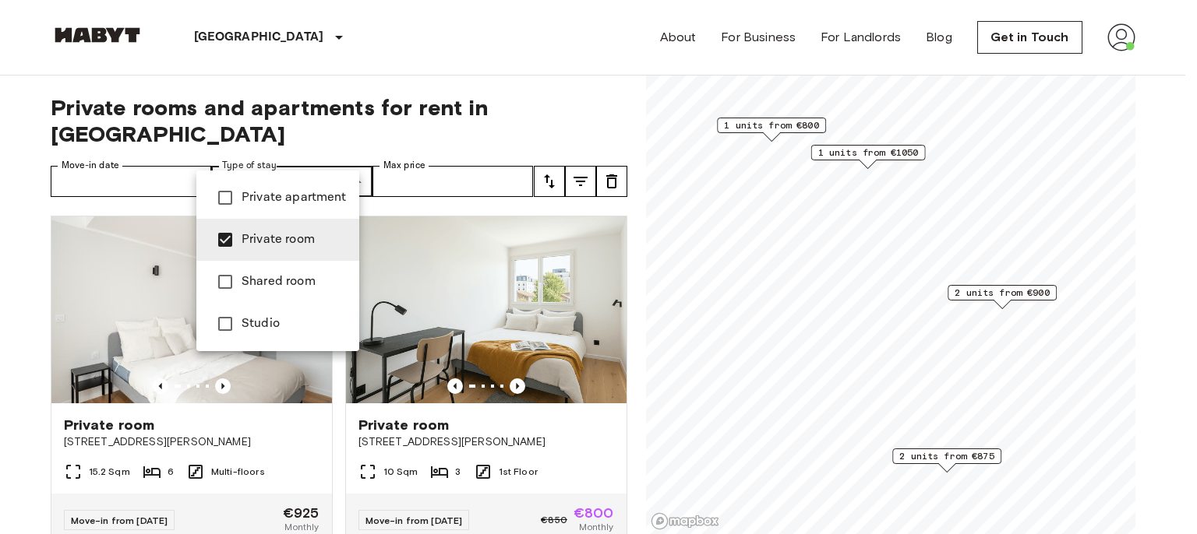
click at [12, 291] on div at bounding box center [598, 267] width 1197 height 534
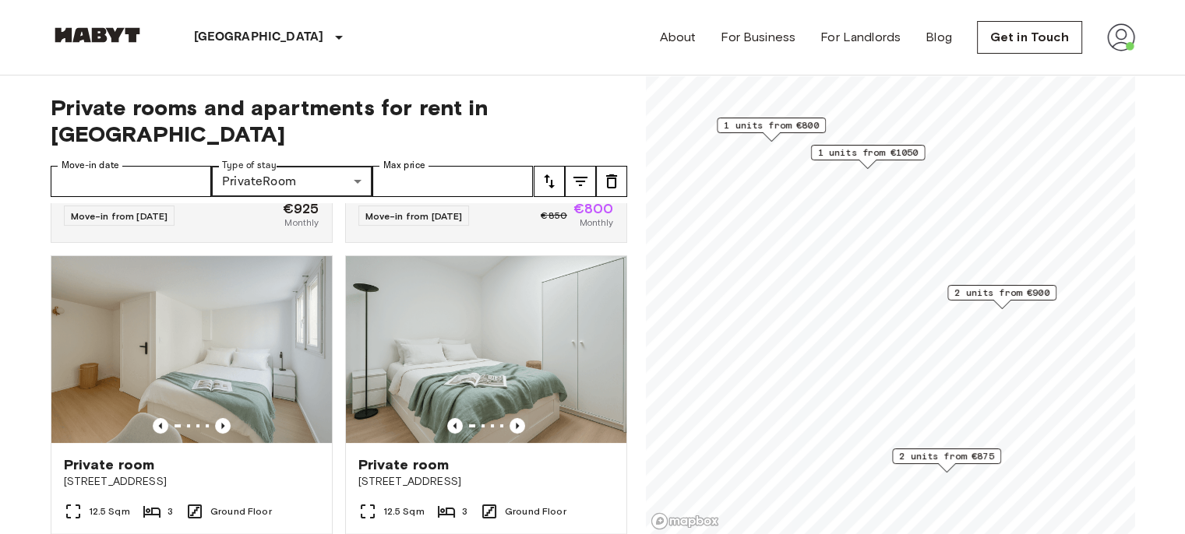
scroll to position [390, 0]
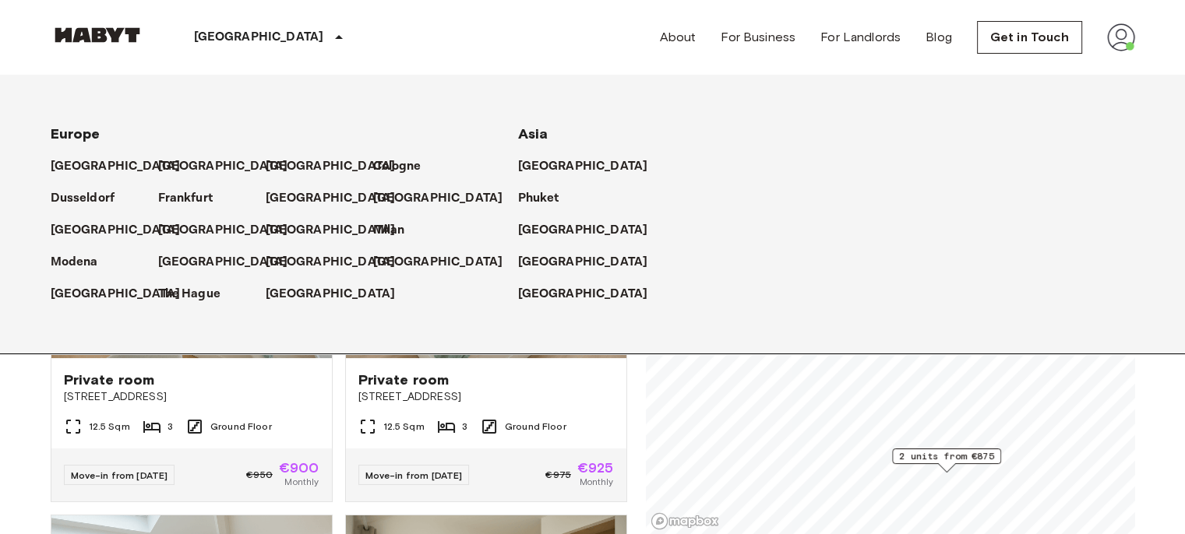
click at [288, 304] on p "[GEOGRAPHIC_DATA]" at bounding box center [331, 294] width 130 height 19
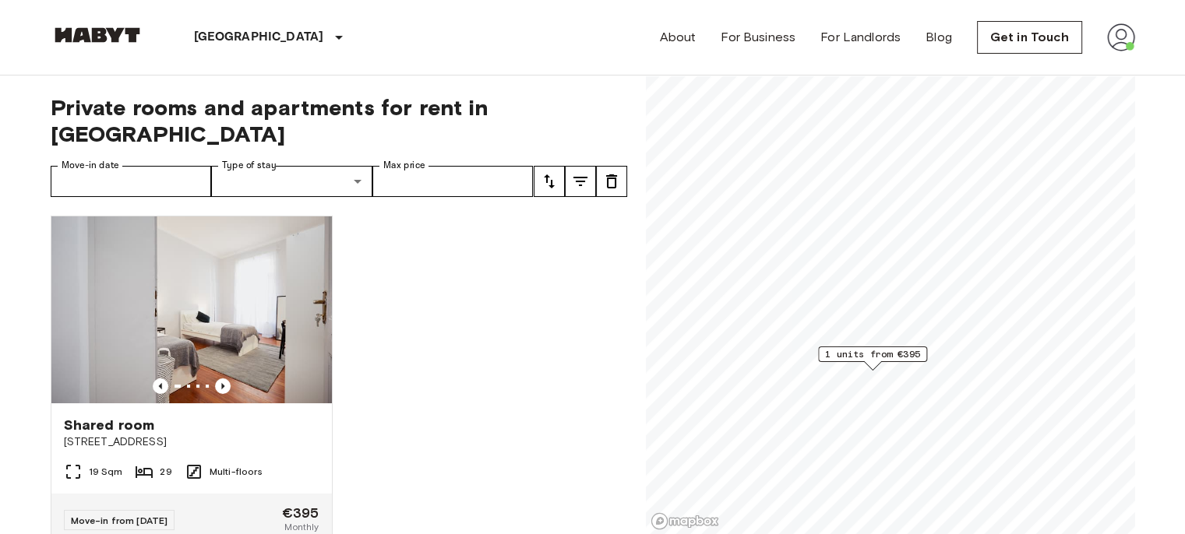
scroll to position [46, 0]
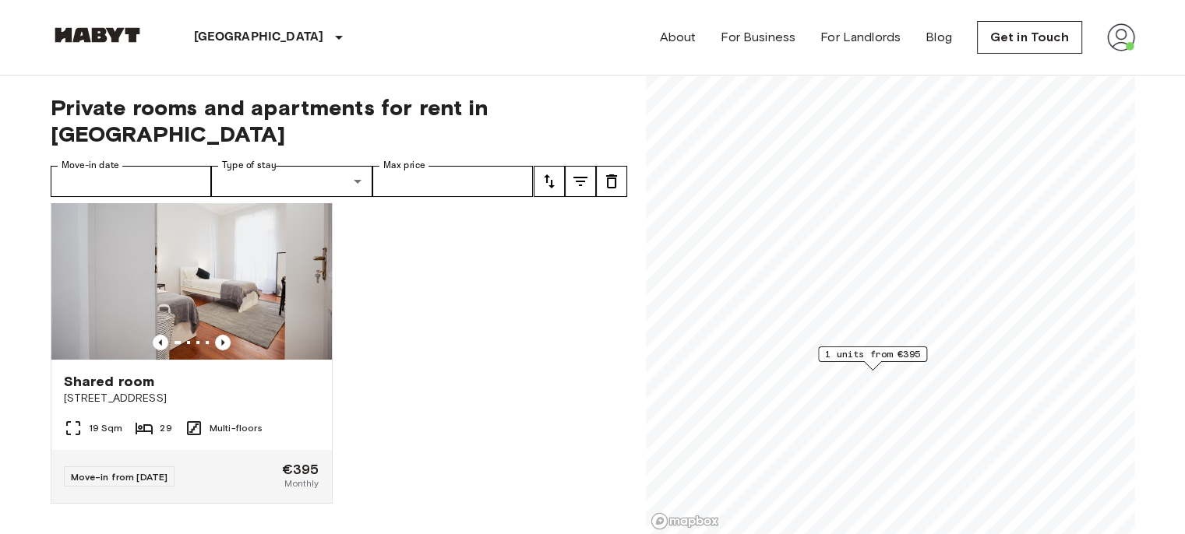
click at [215, 335] on icon "Previous image" at bounding box center [223, 343] width 16 height 16
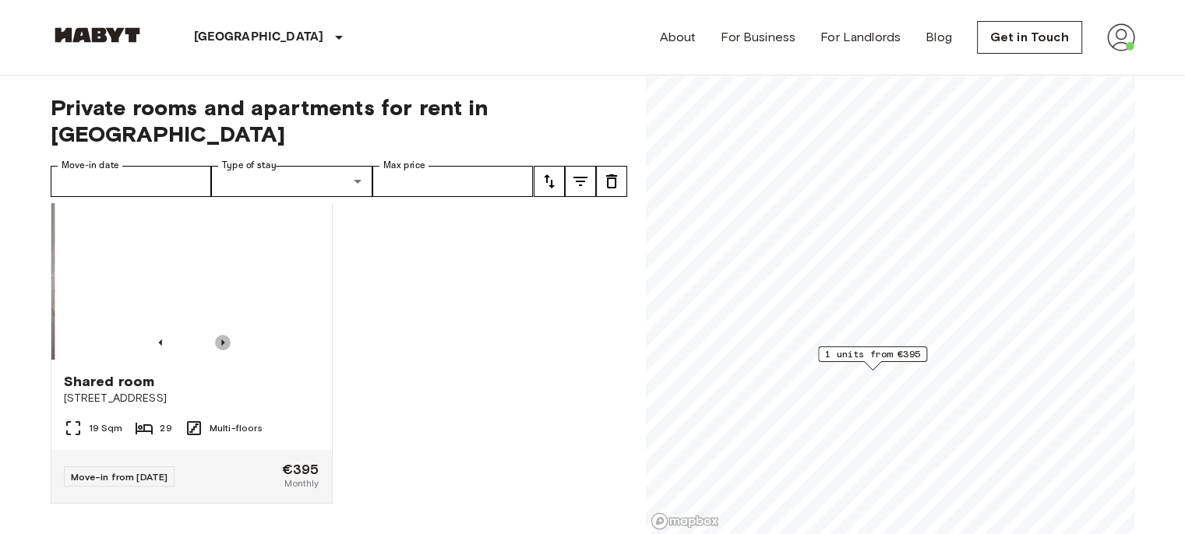
click at [215, 335] on icon "Previous image" at bounding box center [223, 343] width 16 height 16
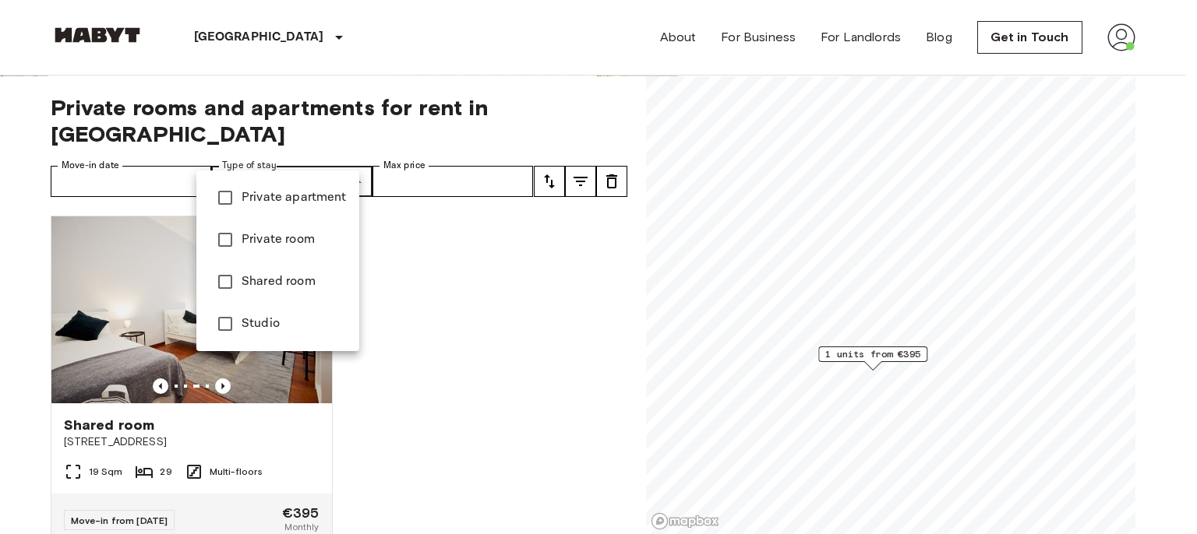
click at [244, 34] on div at bounding box center [598, 267] width 1197 height 534
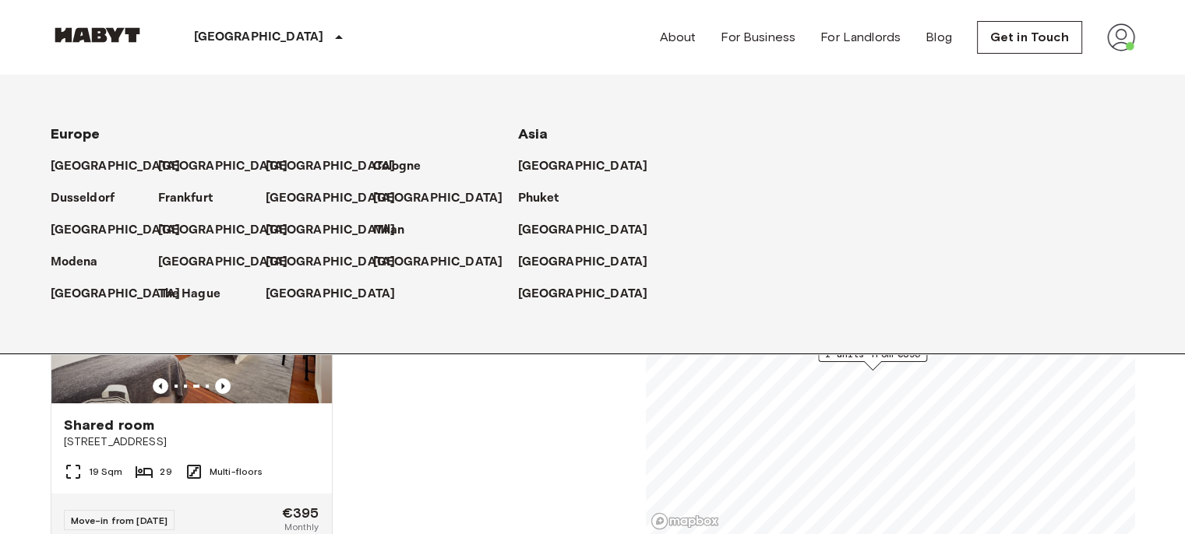
click at [396, 175] on p "Cologne" at bounding box center [397, 166] width 48 height 19
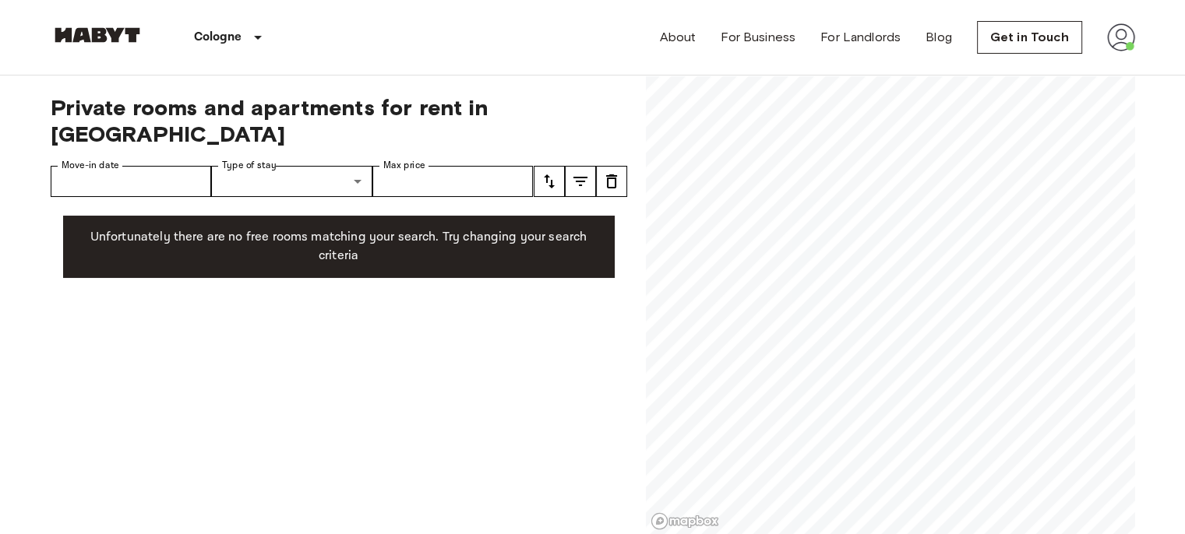
click at [277, 159] on label "Type of stay" at bounding box center [249, 165] width 55 height 13
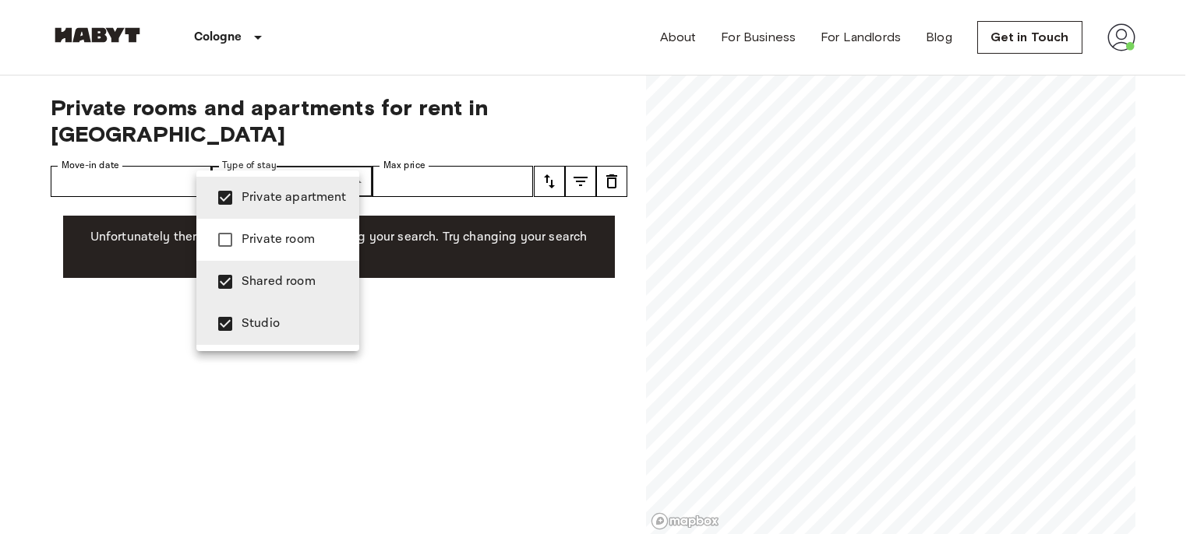
type input "**********"
click at [273, 42] on div at bounding box center [598, 267] width 1197 height 534
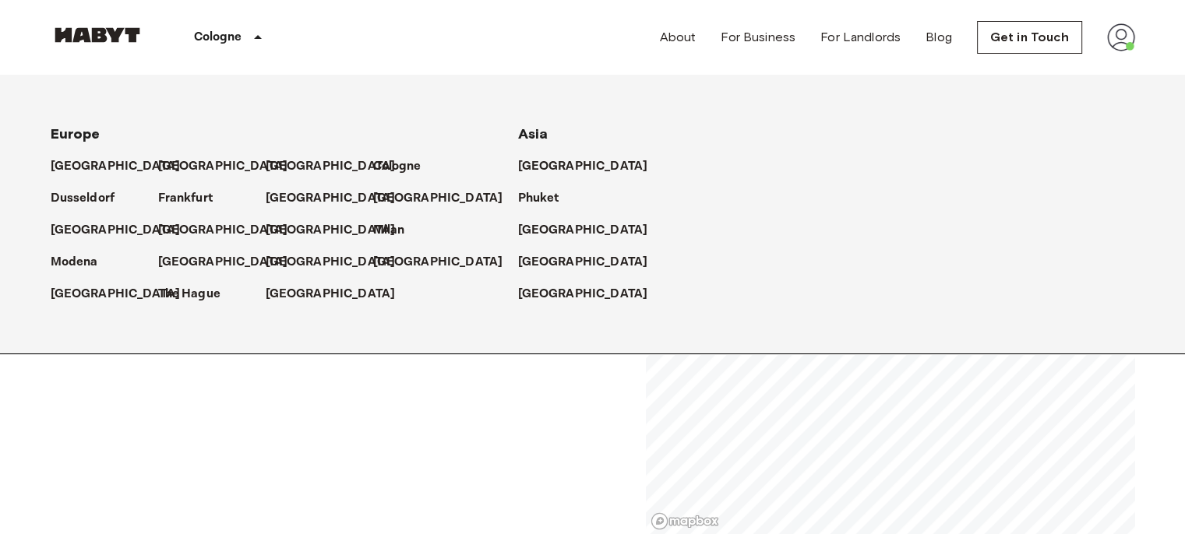
click at [403, 208] on p "[GEOGRAPHIC_DATA]" at bounding box center [438, 198] width 130 height 19
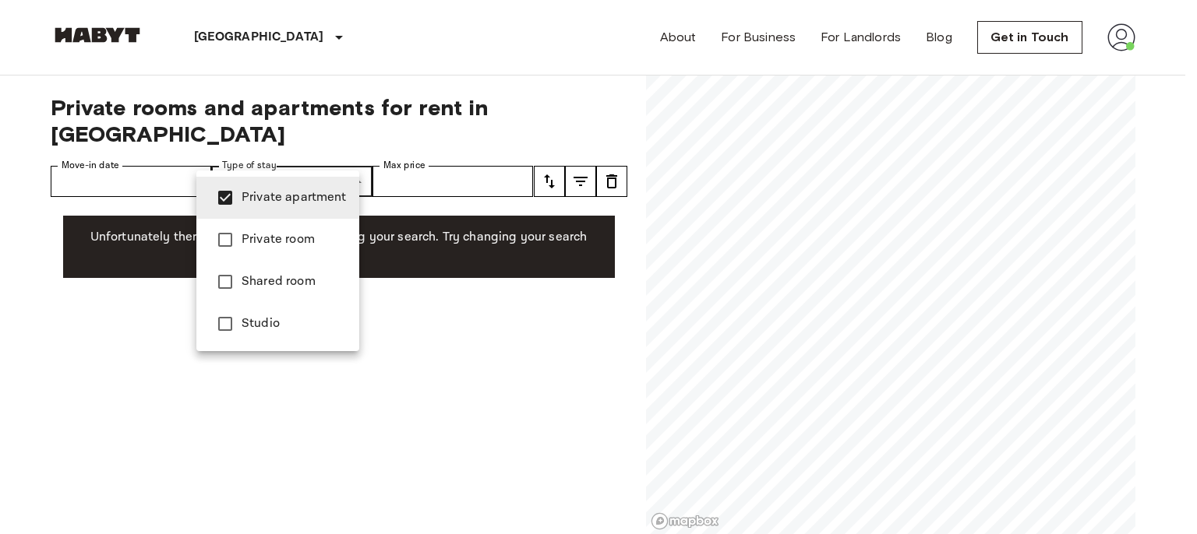
type input "**********"
click at [225, 41] on div at bounding box center [598, 267] width 1197 height 534
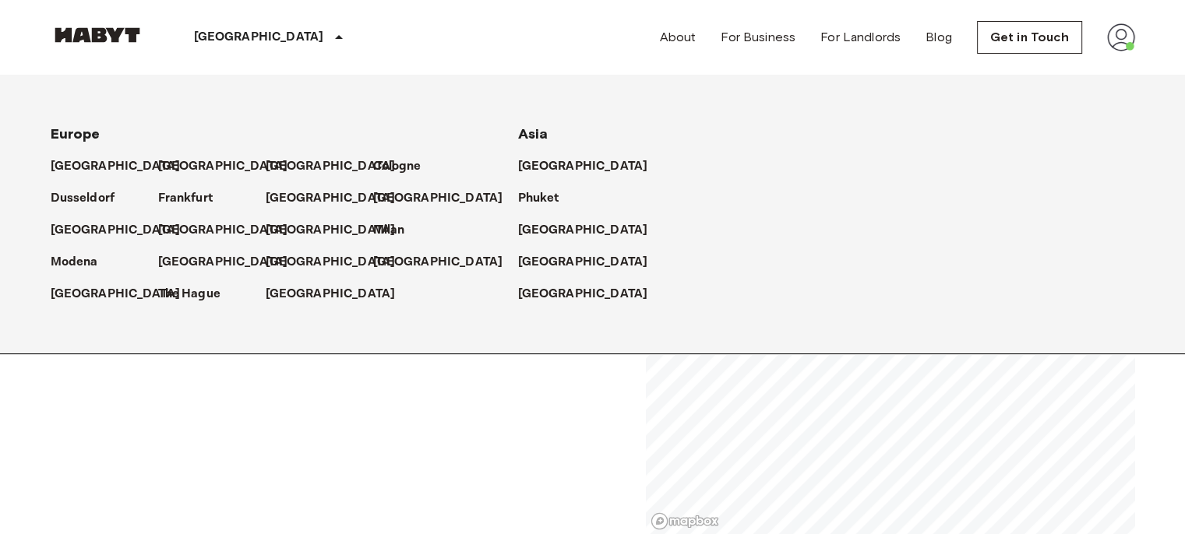
click at [405, 272] on p "[GEOGRAPHIC_DATA]" at bounding box center [438, 262] width 130 height 19
click at [390, 240] on p "Milan" at bounding box center [389, 230] width 32 height 19
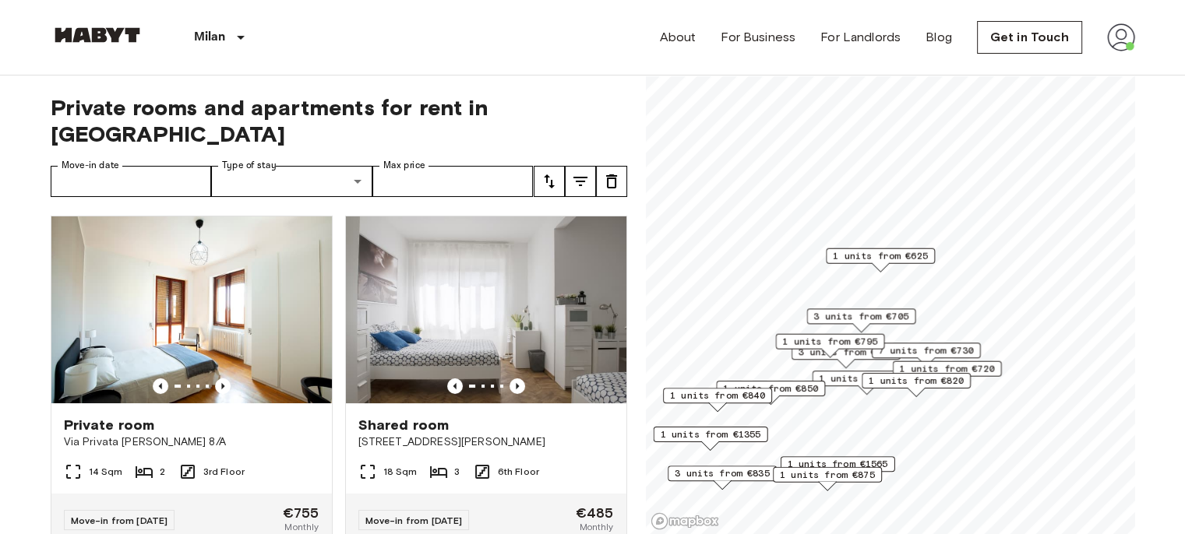
scroll to position [78, 0]
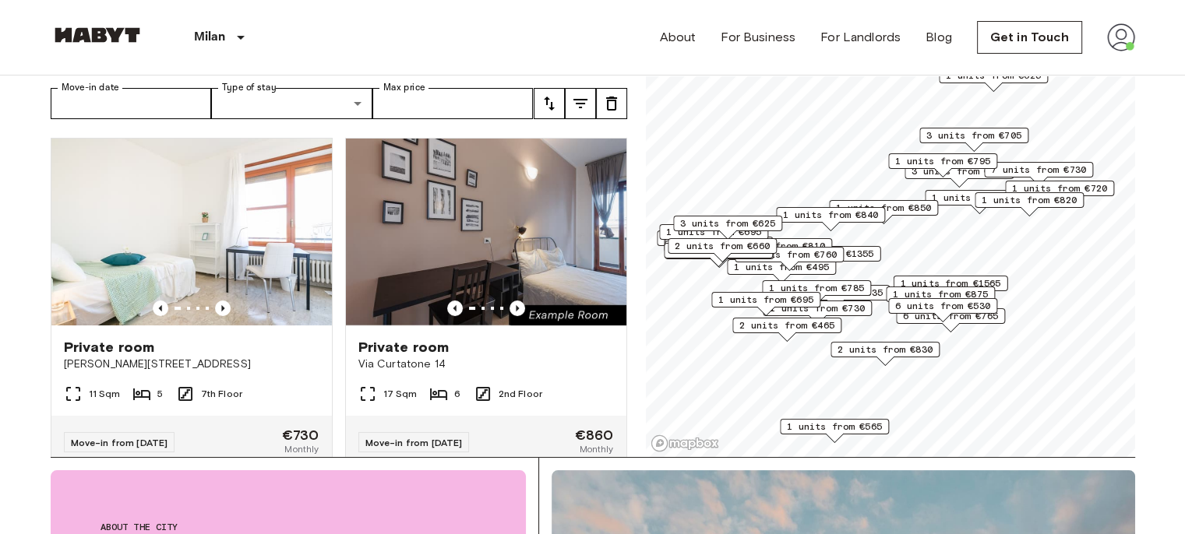
click at [796, 331] on span "2 units from €465" at bounding box center [786, 326] width 95 height 14
